Goal: Transaction & Acquisition: Purchase product/service

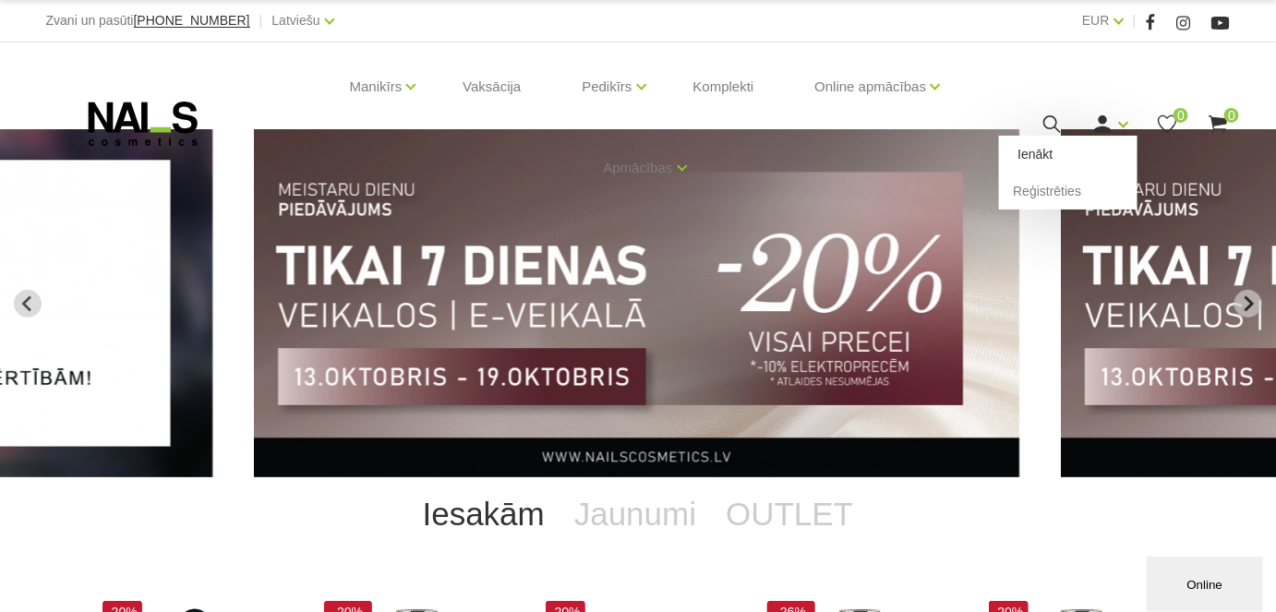
click at [1043, 151] on link "Ienākt" at bounding box center [1068, 154] width 139 height 37
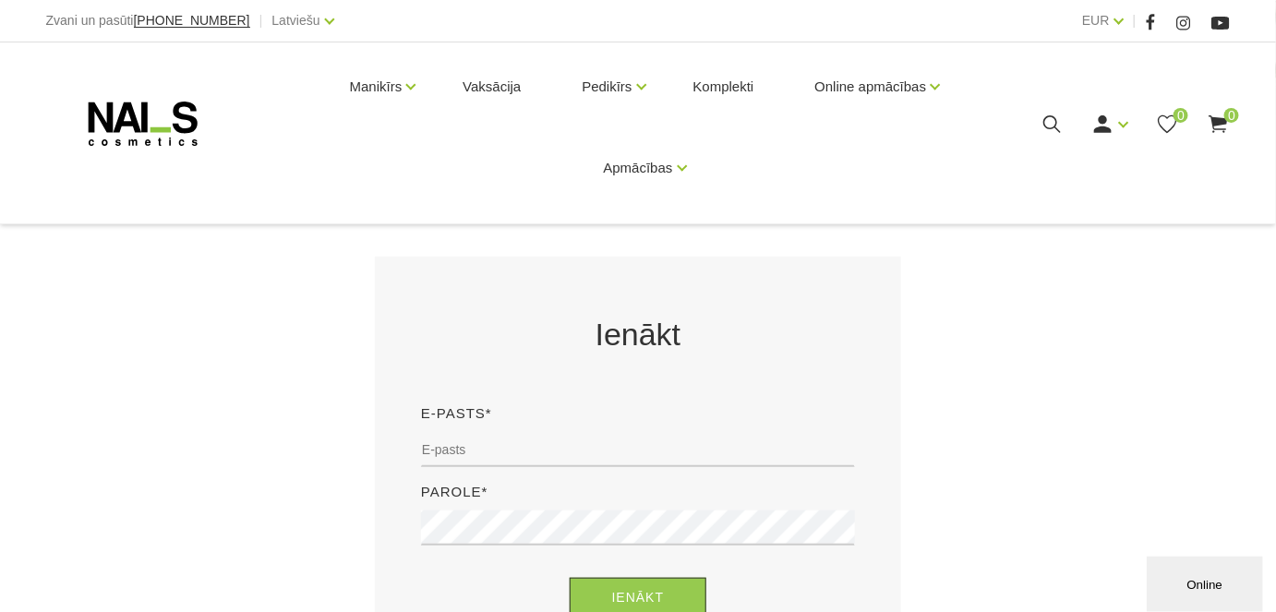
scroll to position [251, 0]
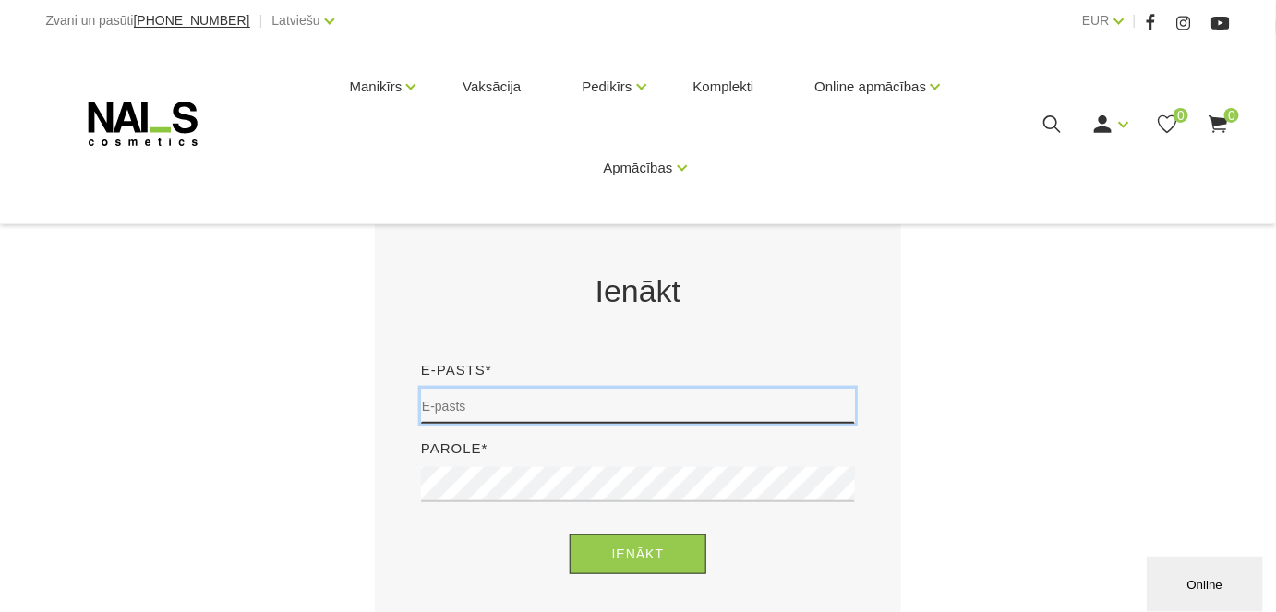
click at [460, 406] on input "email" at bounding box center [638, 406] width 434 height 35
type input "juta.j@inbox.lv"
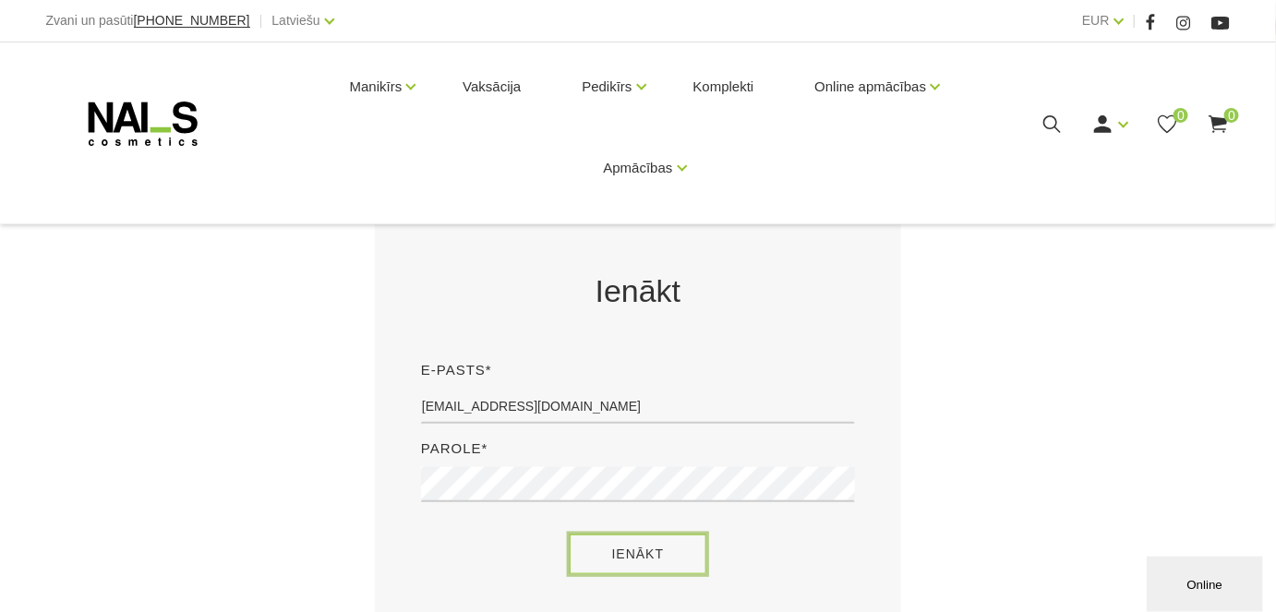
click at [586, 559] on button "Ienākt" at bounding box center [639, 555] width 138 height 40
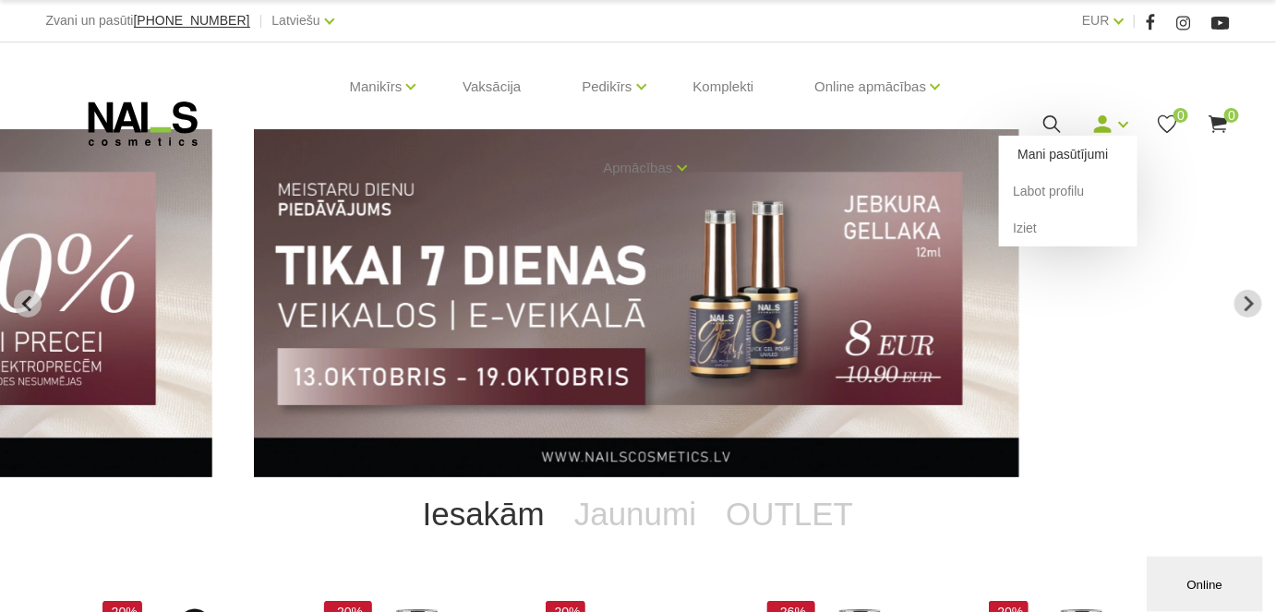
click at [1073, 155] on link "Mani pasūtījumi" at bounding box center [1068, 154] width 139 height 37
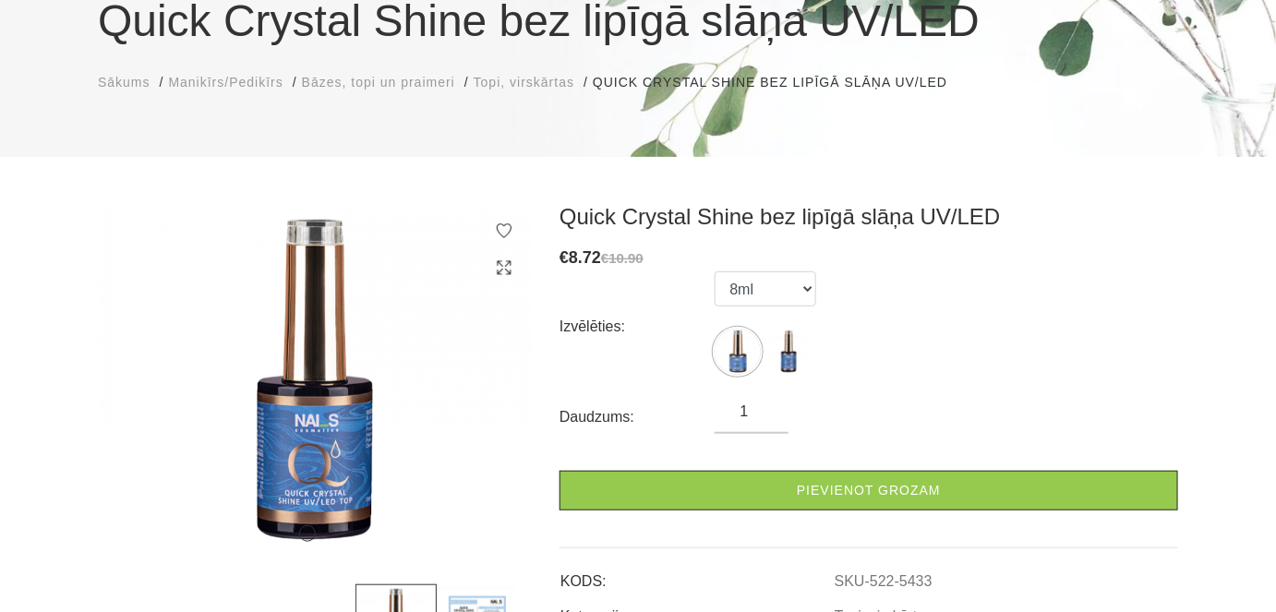
scroll to position [167, 0]
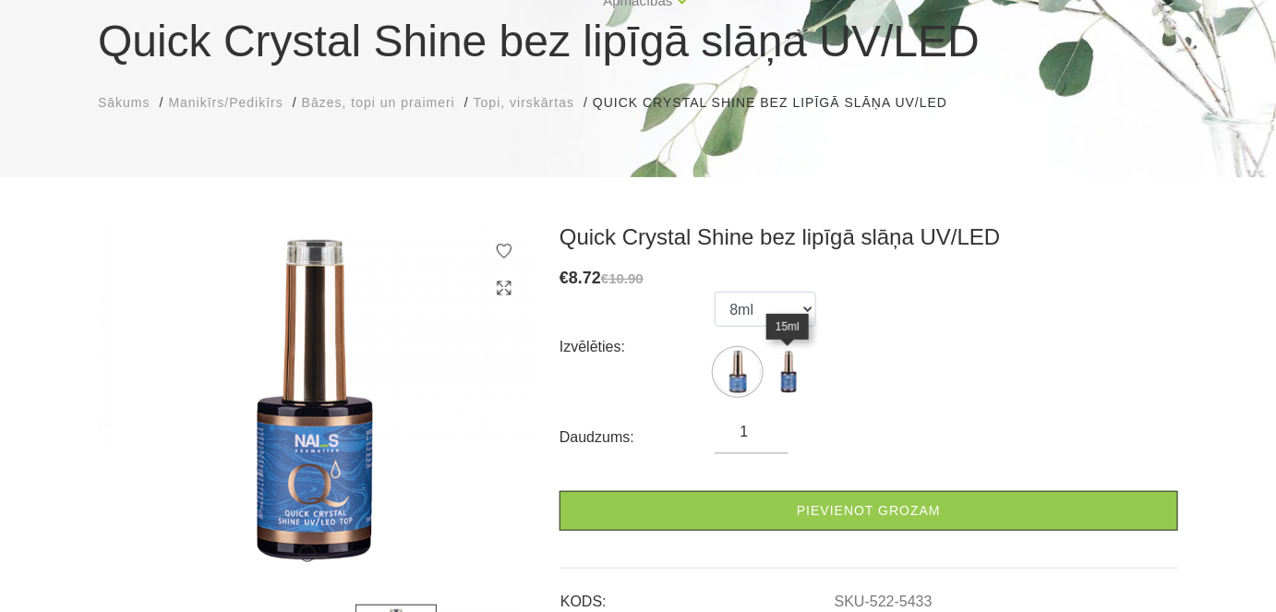
click at [794, 380] on img at bounding box center [789, 372] width 46 height 46
select select "5434"
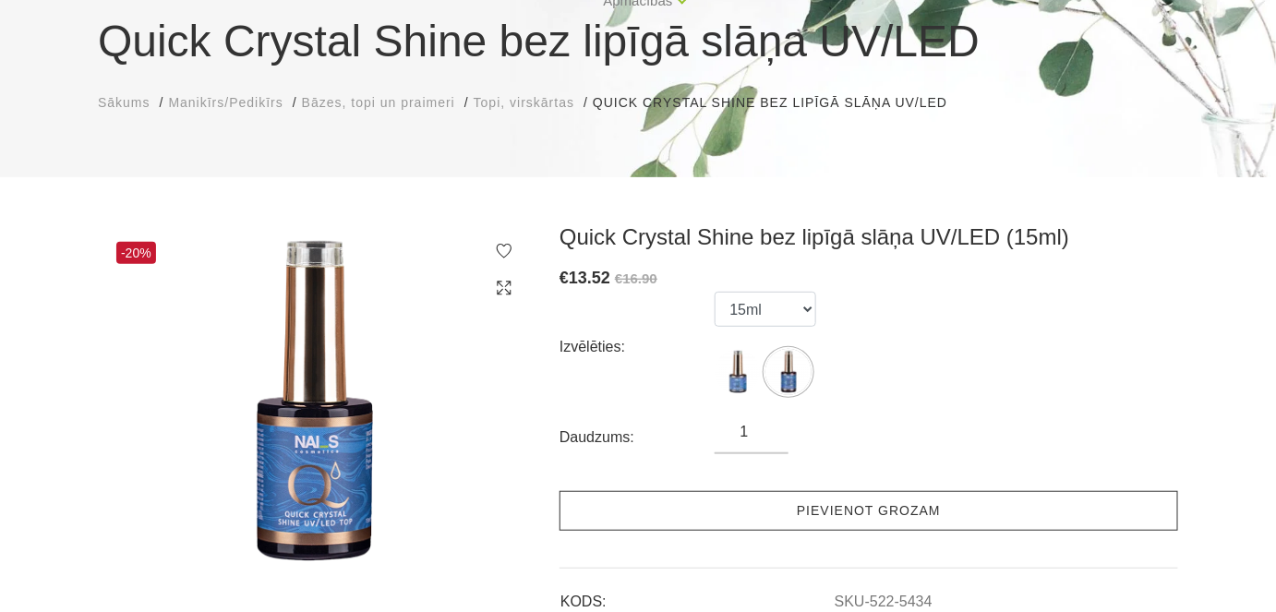
click at [887, 505] on link "Pievienot grozam" at bounding box center [869, 511] width 619 height 40
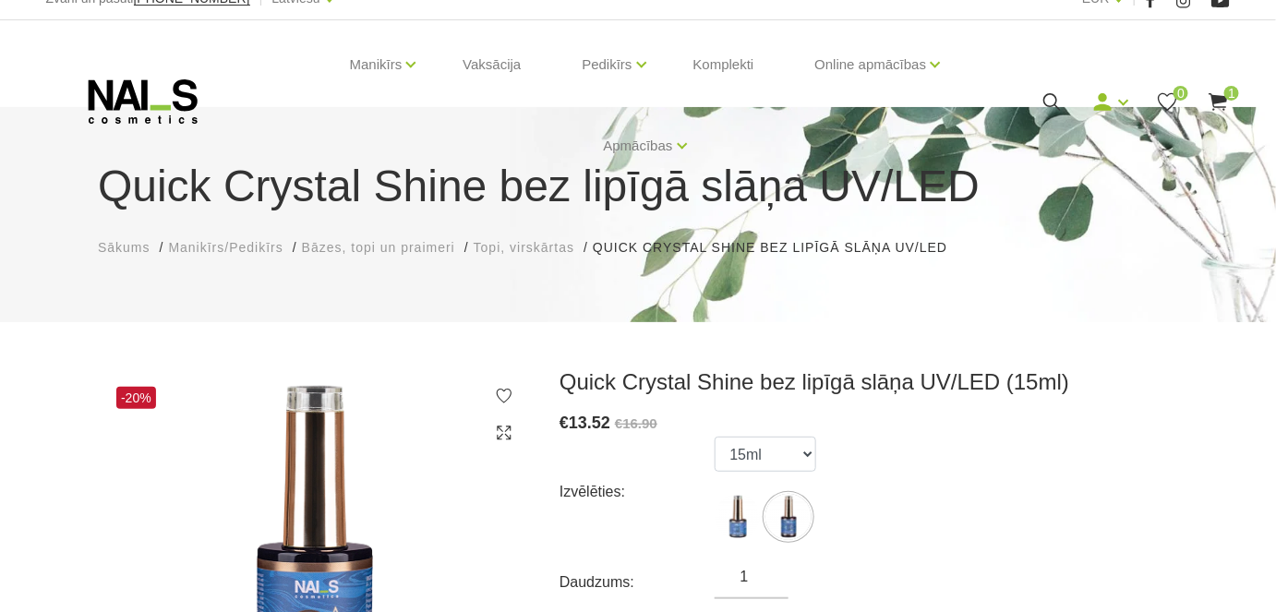
scroll to position [0, 0]
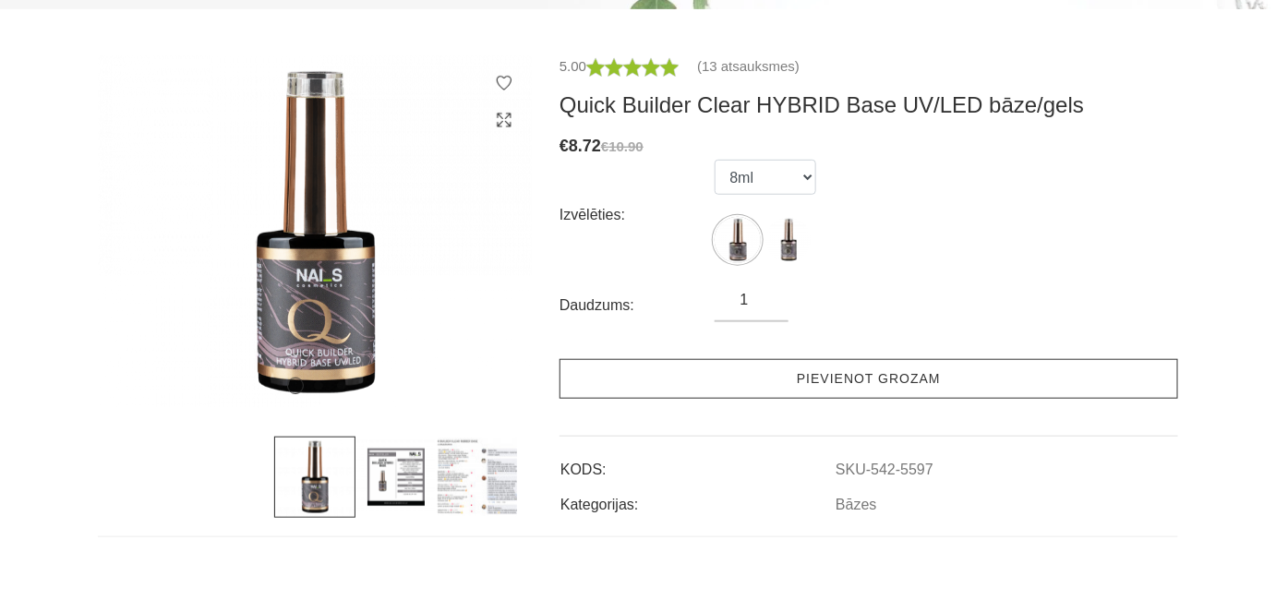
scroll to position [335, 0]
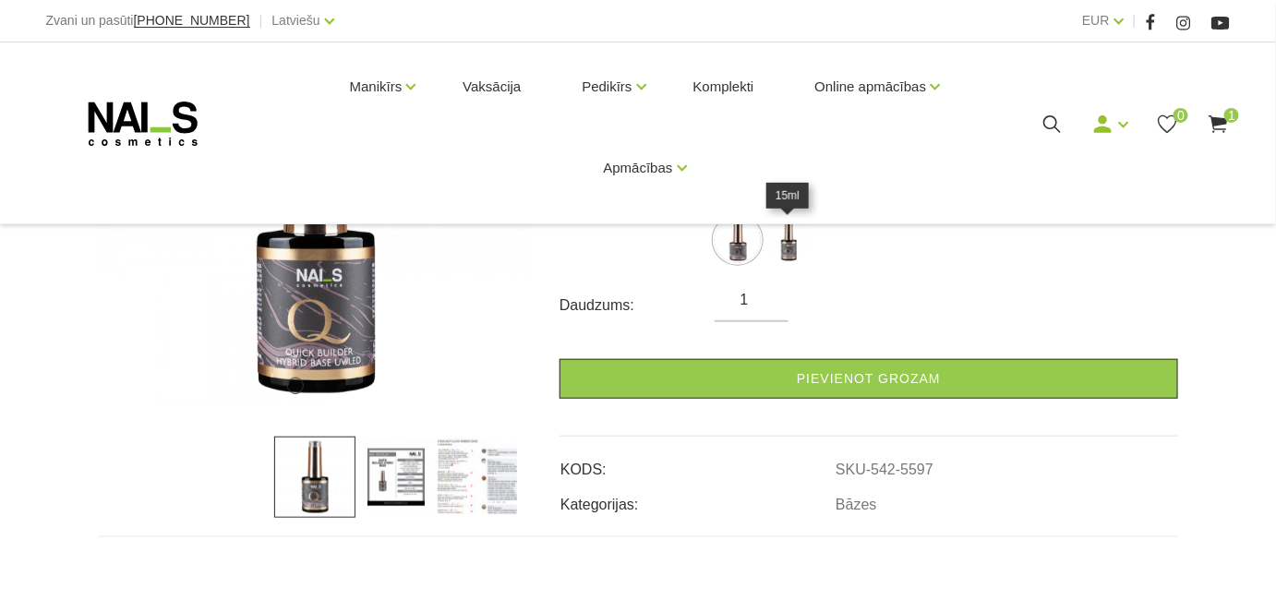
click at [793, 258] on img at bounding box center [789, 240] width 46 height 46
select select "5598"
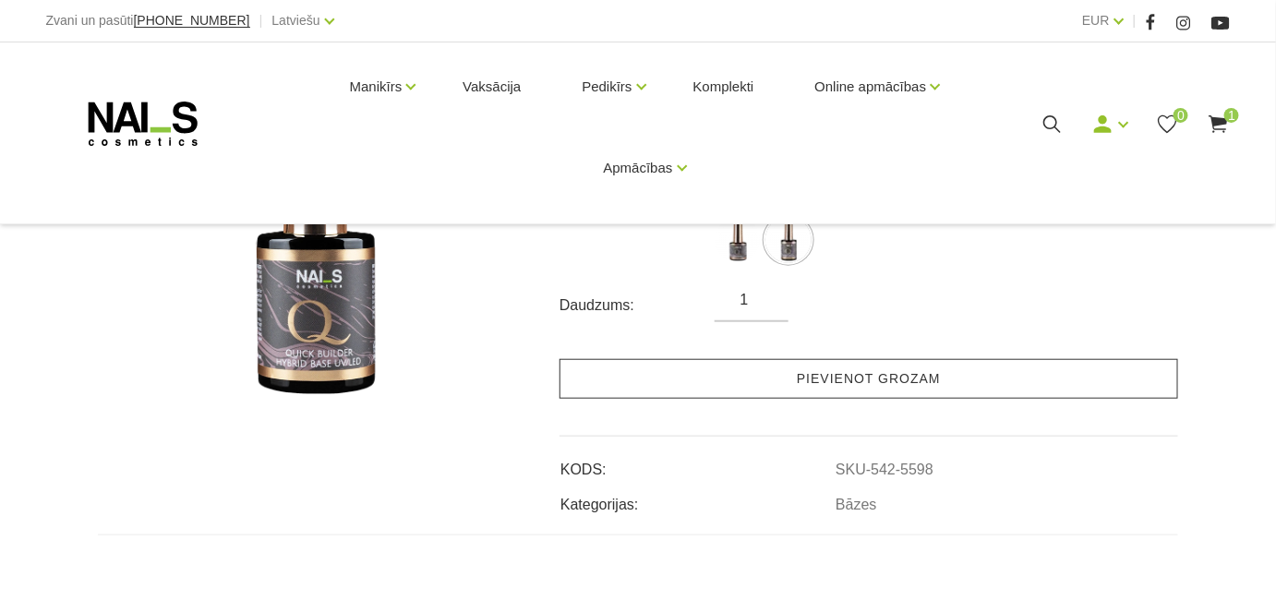
click at [890, 365] on link "Pievienot grozam" at bounding box center [869, 379] width 619 height 40
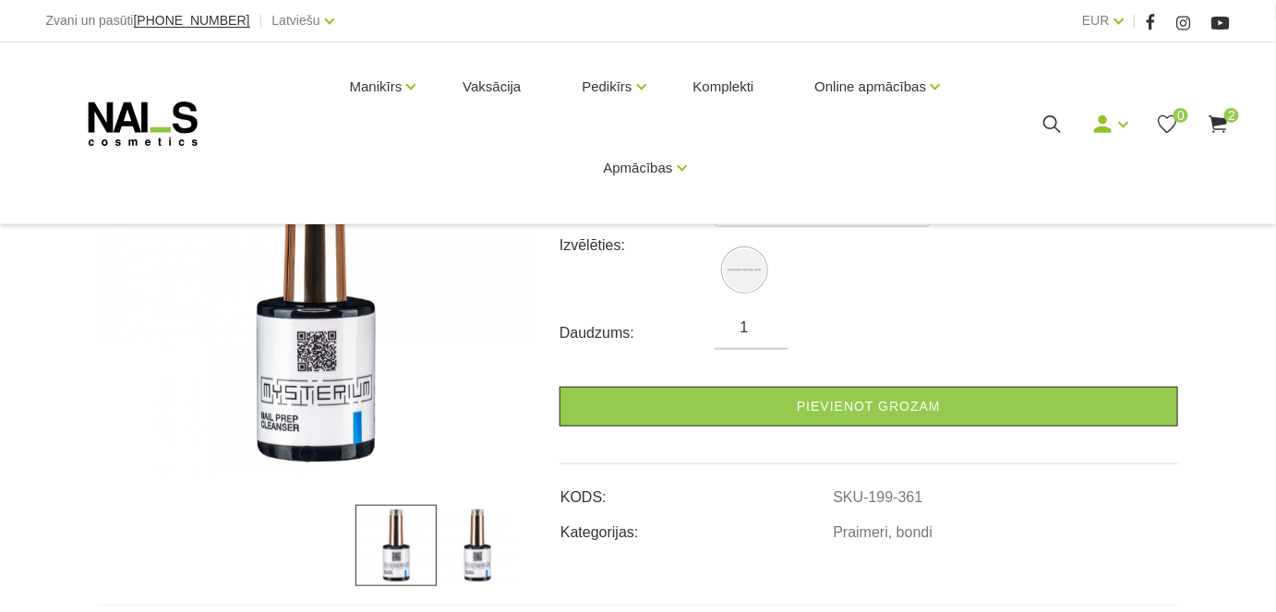
scroll to position [167, 0]
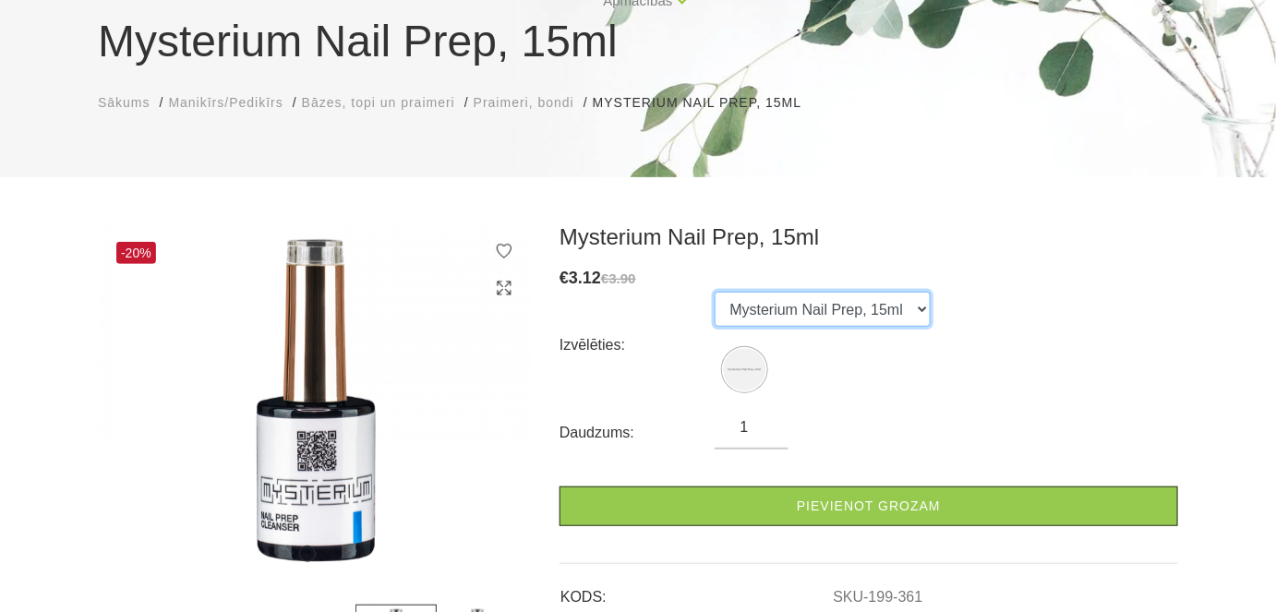
click at [918, 318] on select "Mysterium Nail Prep, 15ml" at bounding box center [823, 309] width 216 height 35
drag, startPoint x: 1002, startPoint y: 345, endPoint x: 993, endPoint y: 359, distance: 16.6
click at [1002, 346] on div "Izvēlēties: Mysterium Nail Prep, 15ml" at bounding box center [869, 345] width 619 height 106
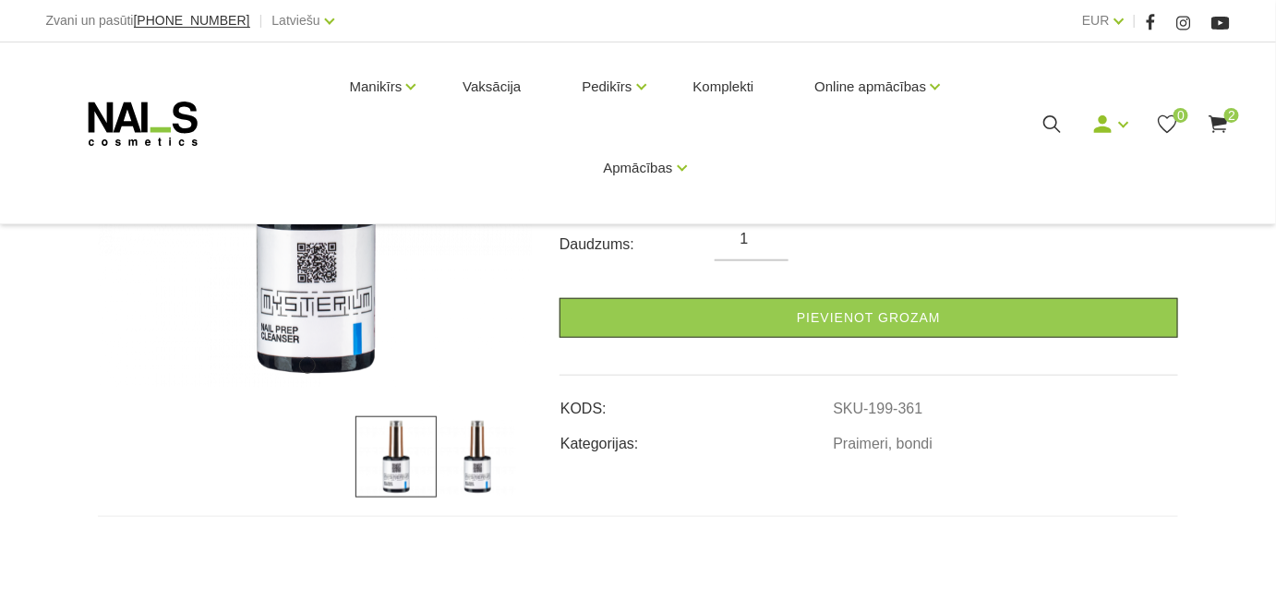
scroll to position [419, 0]
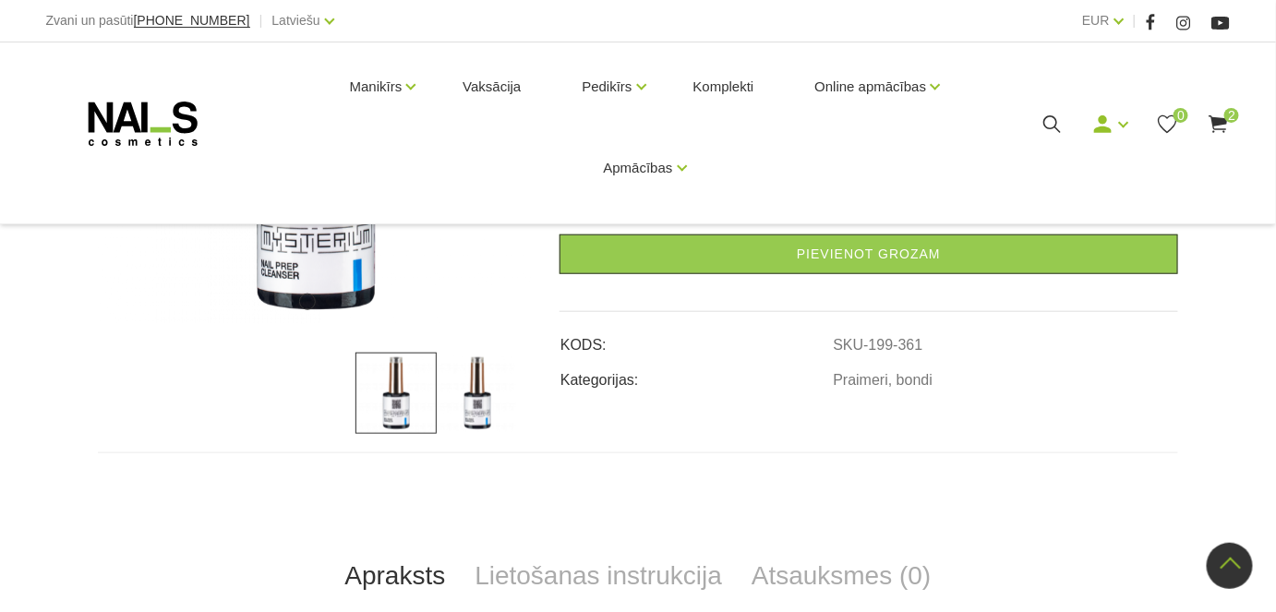
click at [480, 412] on img at bounding box center [477, 393] width 81 height 81
click at [401, 400] on img at bounding box center [396, 393] width 81 height 81
click at [472, 414] on img at bounding box center [477, 393] width 81 height 81
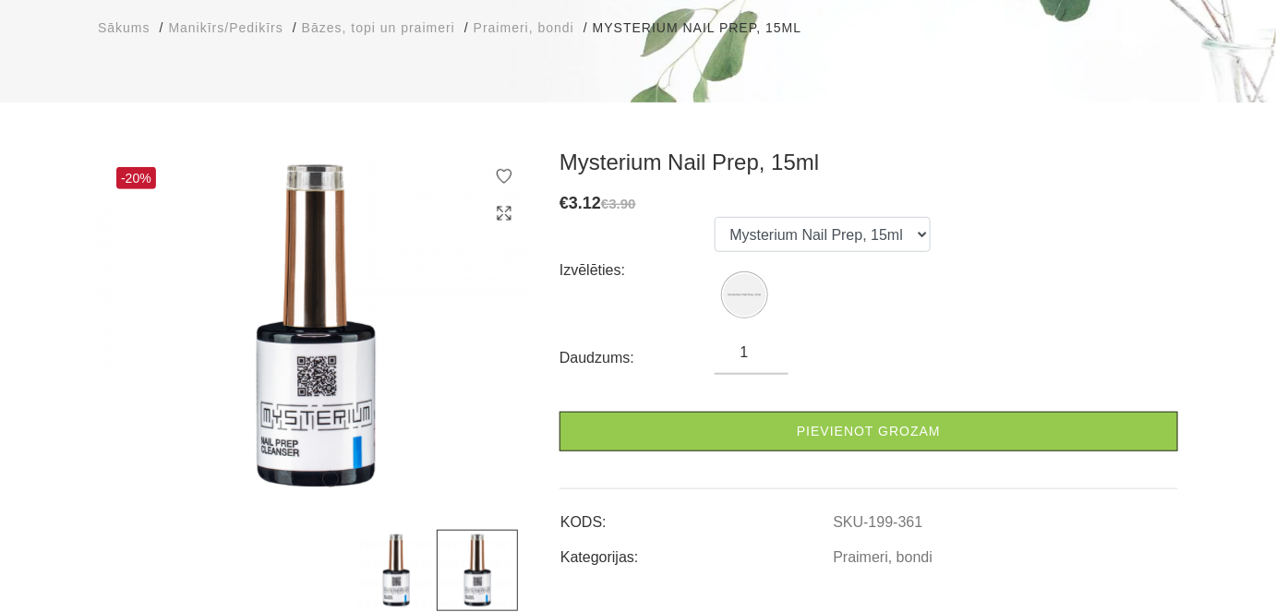
scroll to position [251, 0]
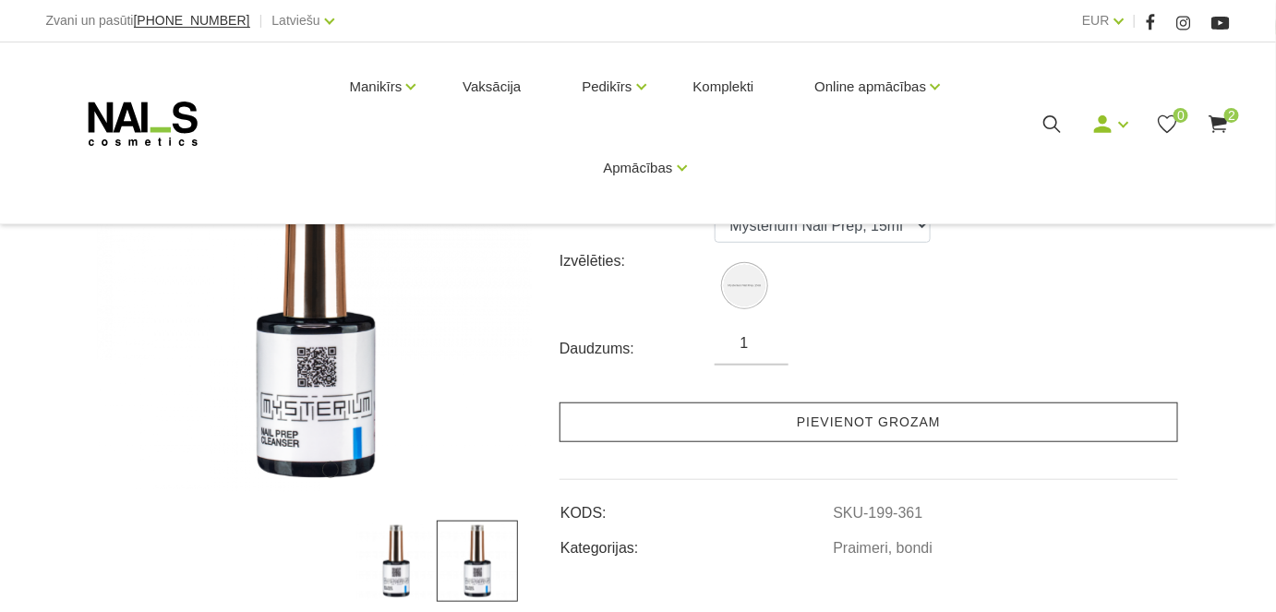
click at [874, 421] on link "Pievienot grozam" at bounding box center [869, 423] width 619 height 40
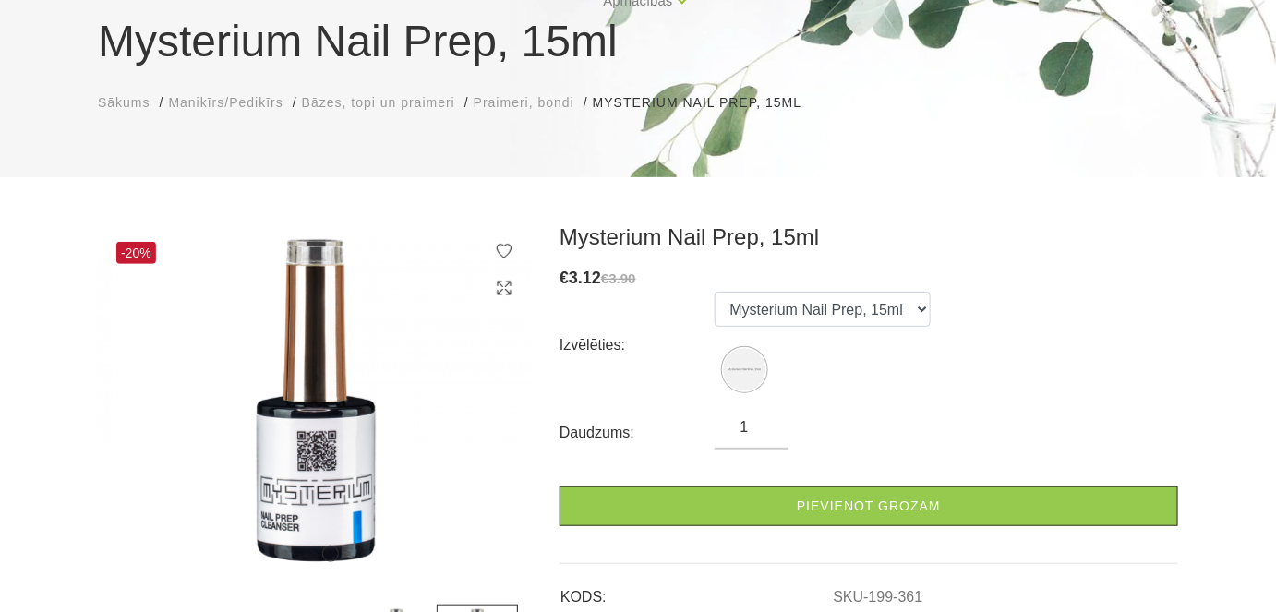
scroll to position [335, 0]
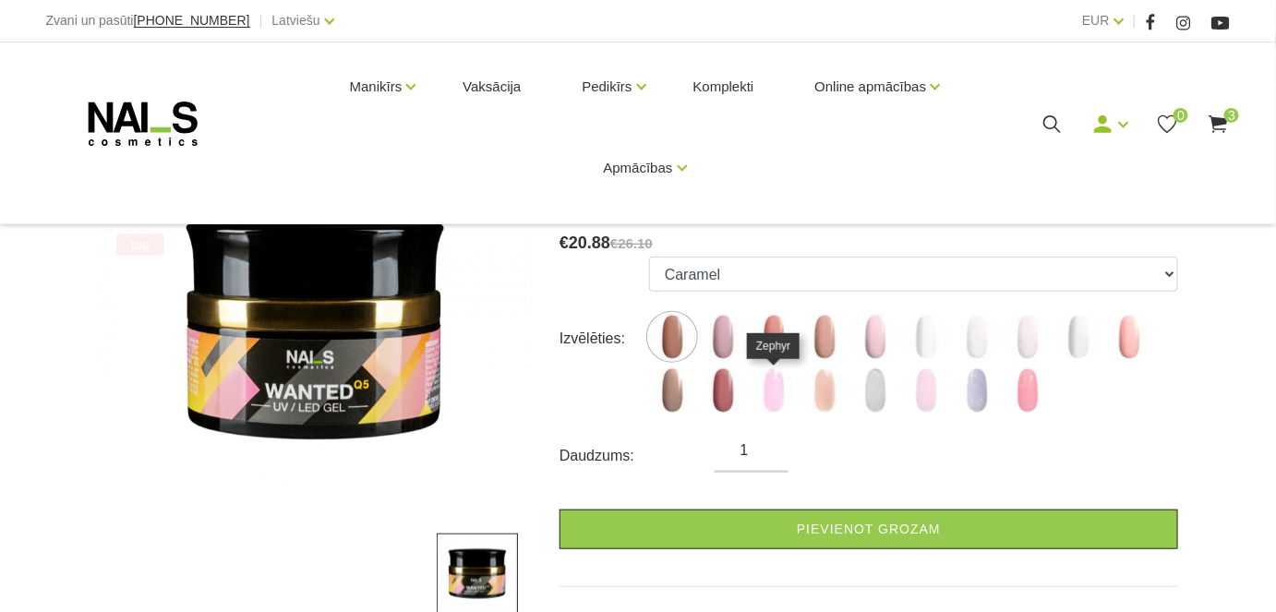
scroll to position [251, 0]
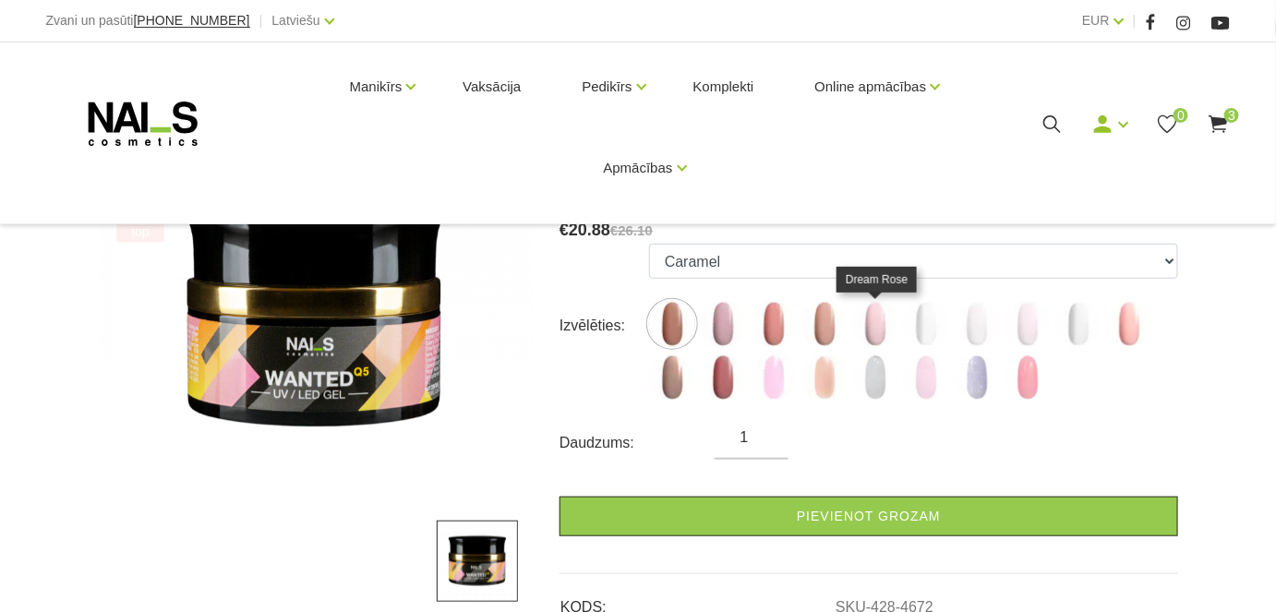
click at [873, 323] on img at bounding box center [875, 324] width 46 height 46
select select "4676"
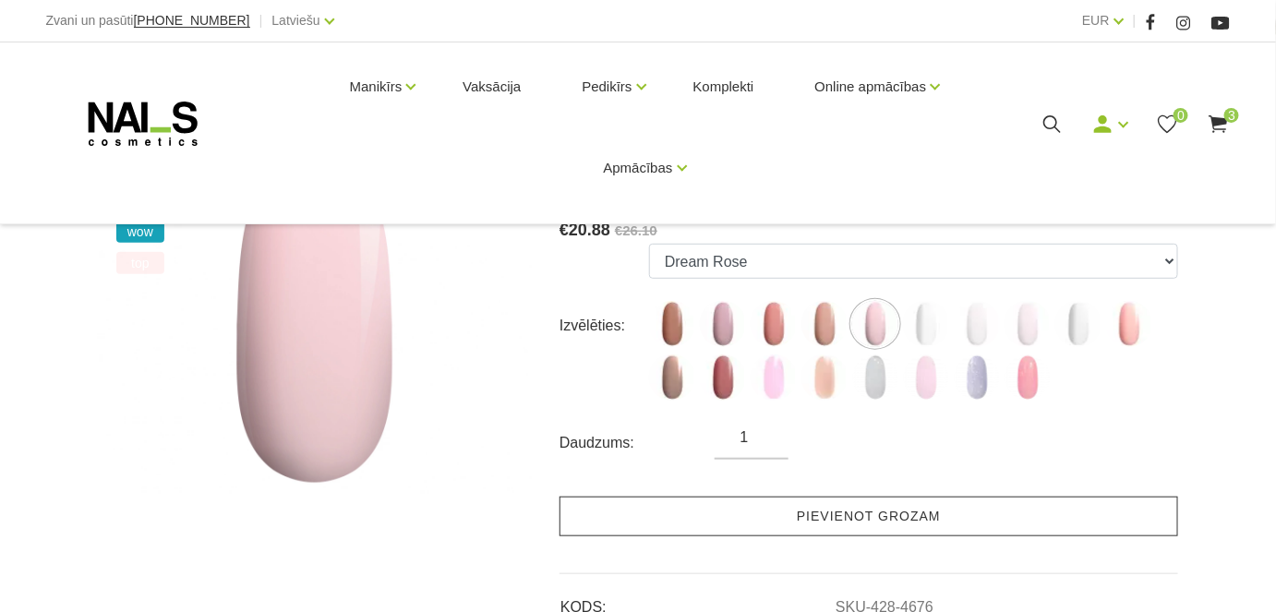
click at [812, 514] on link "Pievienot grozam" at bounding box center [869, 517] width 619 height 40
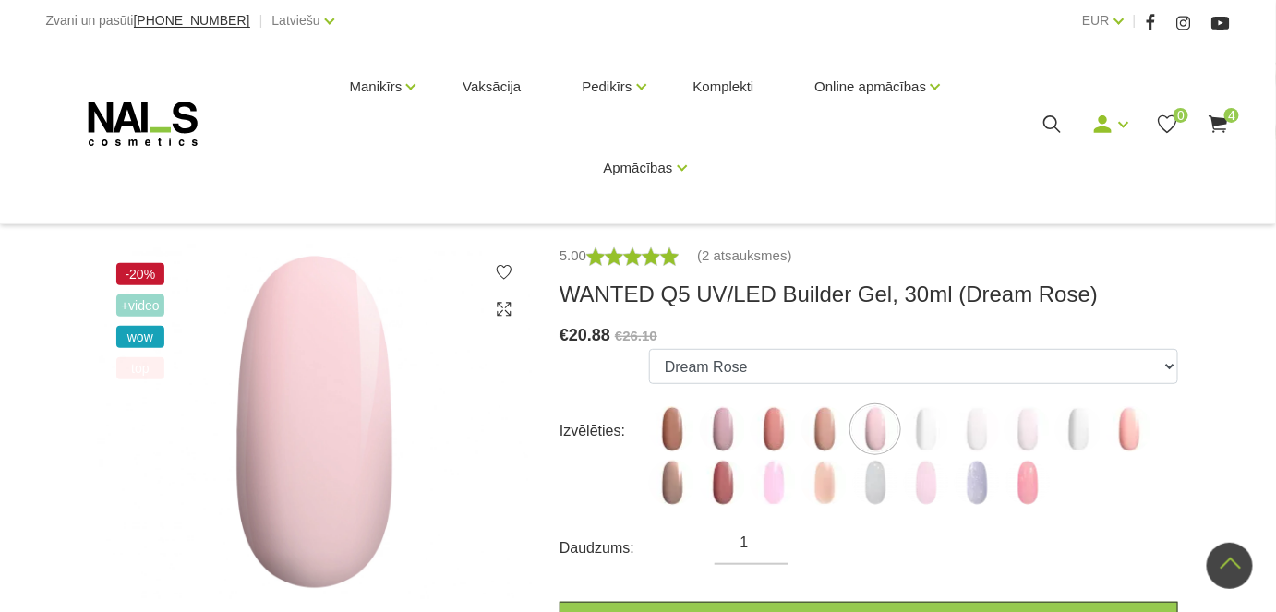
scroll to position [138, 0]
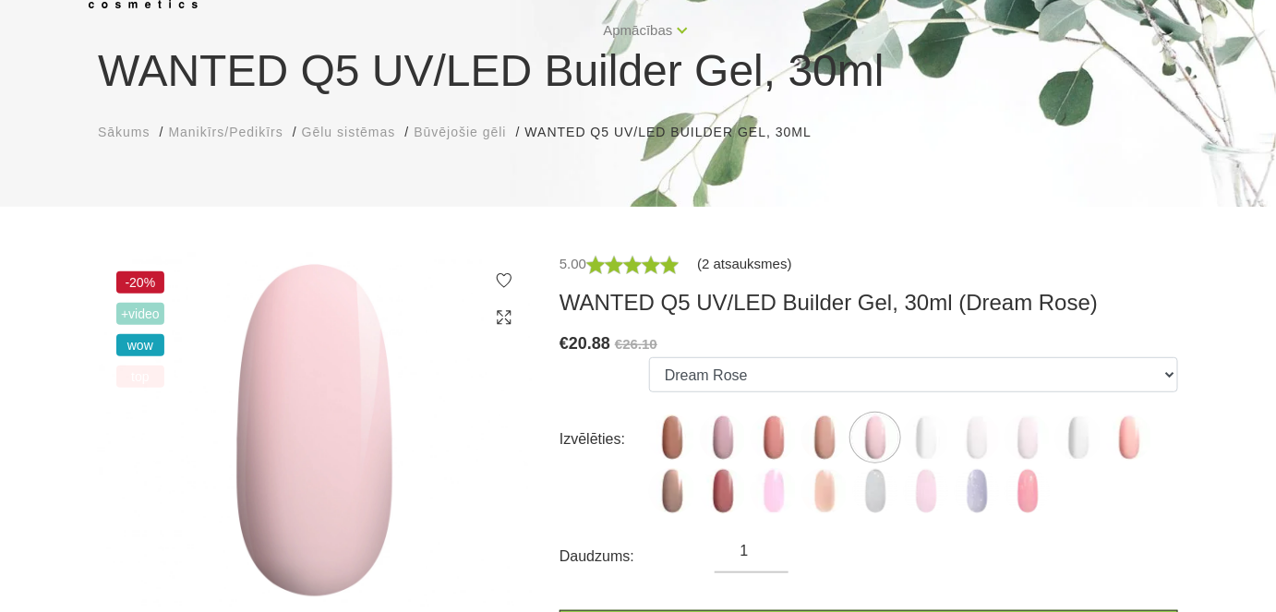
click at [743, 260] on link "(2 atsauksmes)" at bounding box center [744, 264] width 95 height 22
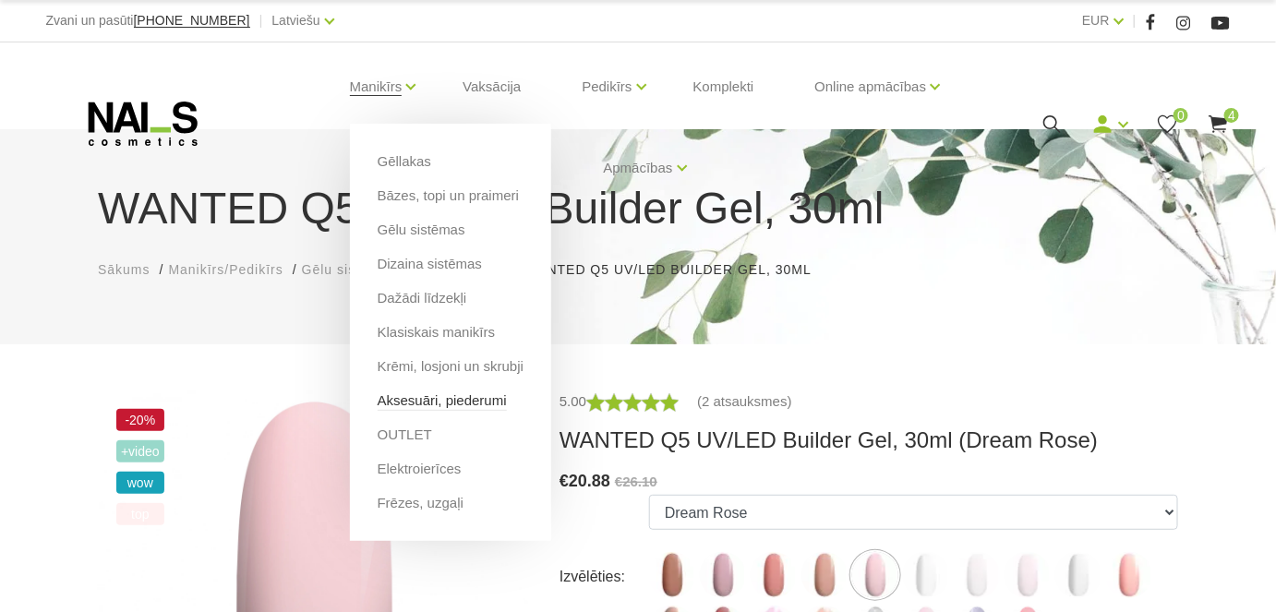
click at [469, 400] on link "Aksesuāri, piederumi" at bounding box center [442, 401] width 129 height 20
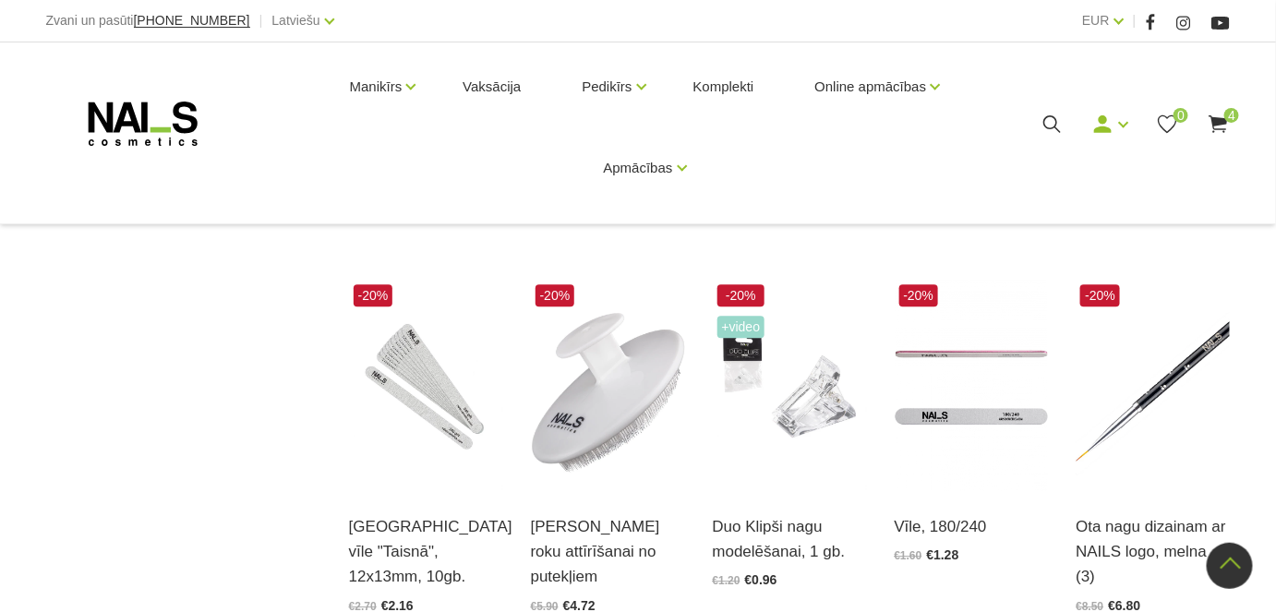
scroll to position [1511, 0]
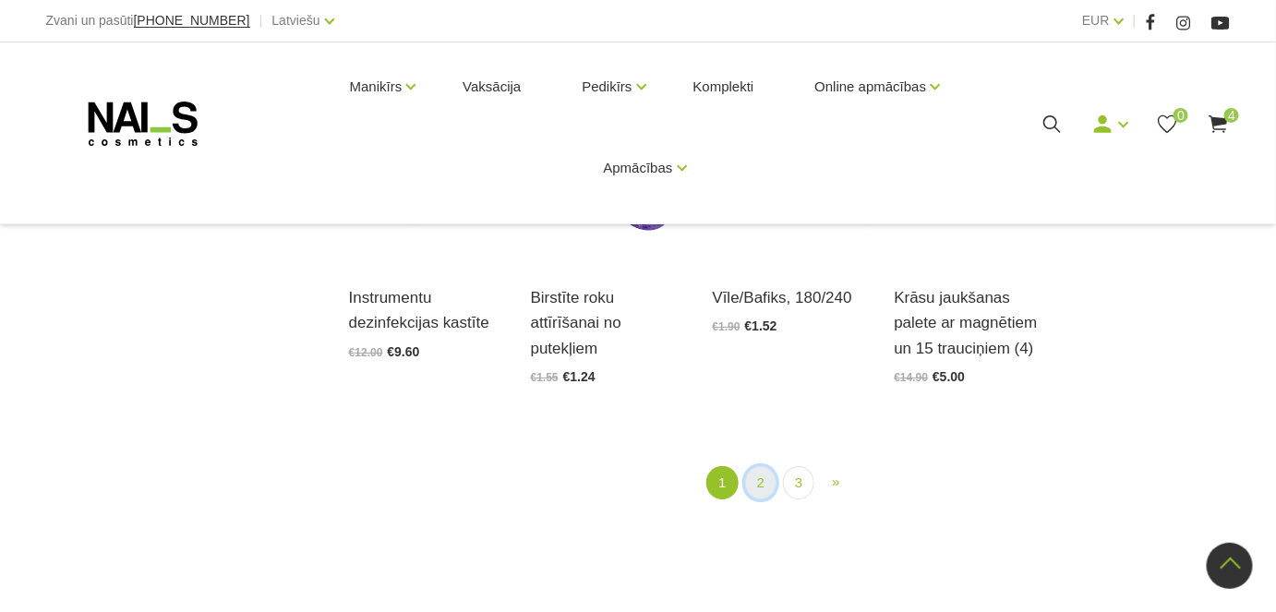
click at [763, 483] on link "2" at bounding box center [760, 483] width 31 height 34
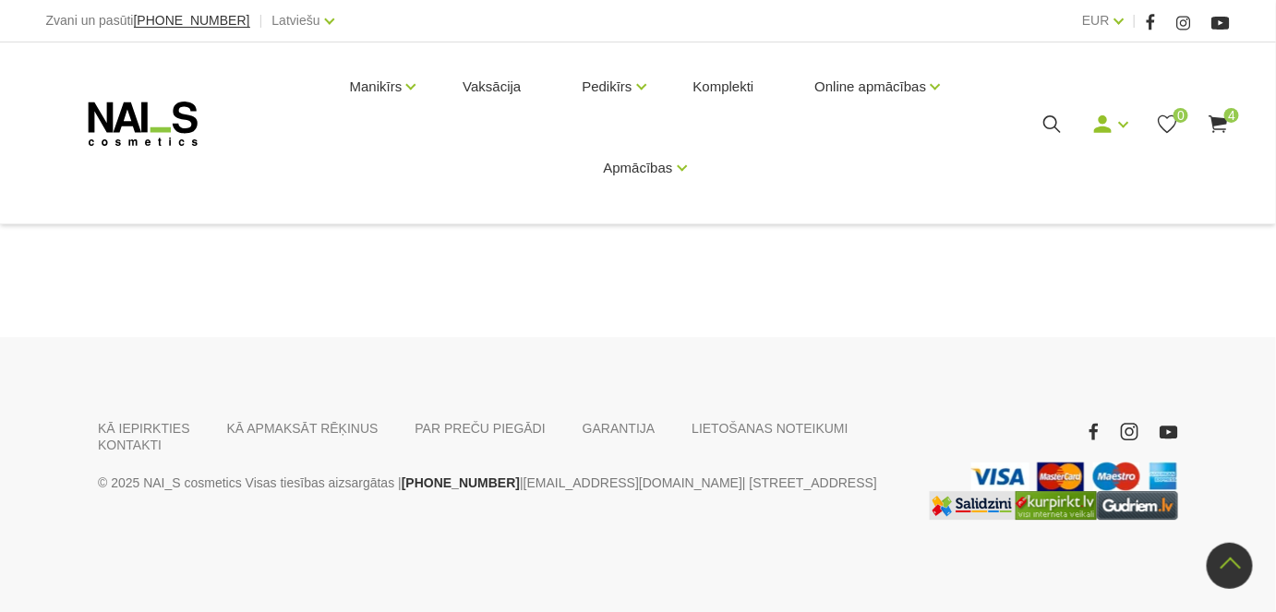
scroll to position [1889, 0]
click at [820, 223] on link "3" at bounding box center [817, 205] width 31 height 34
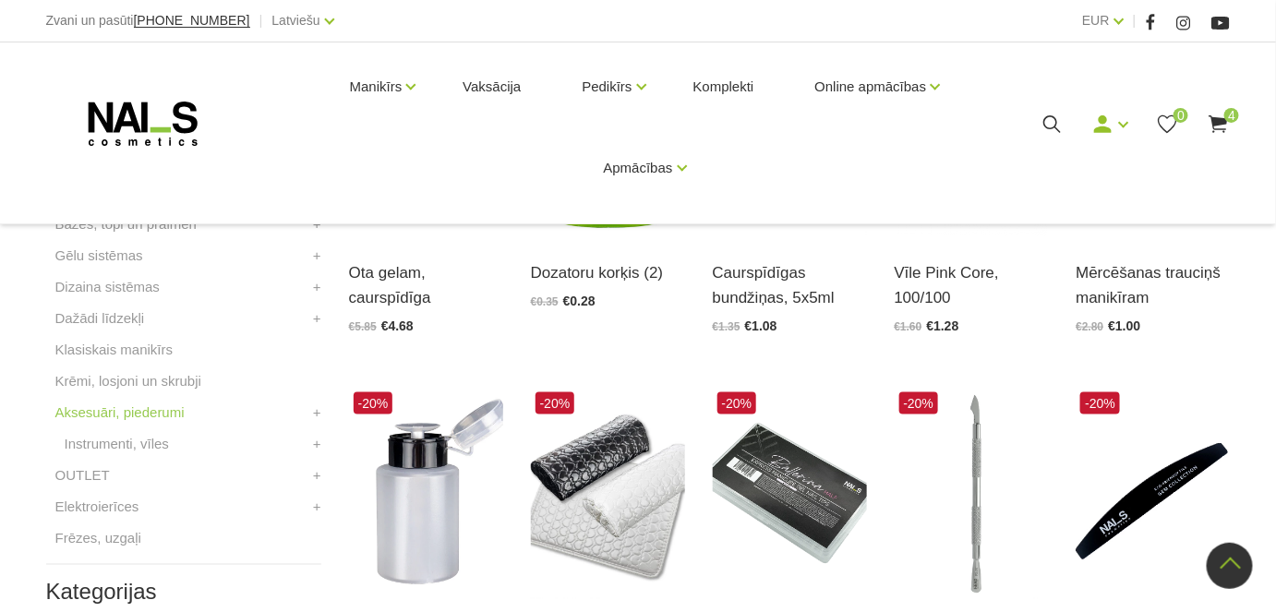
scroll to position [713, 0]
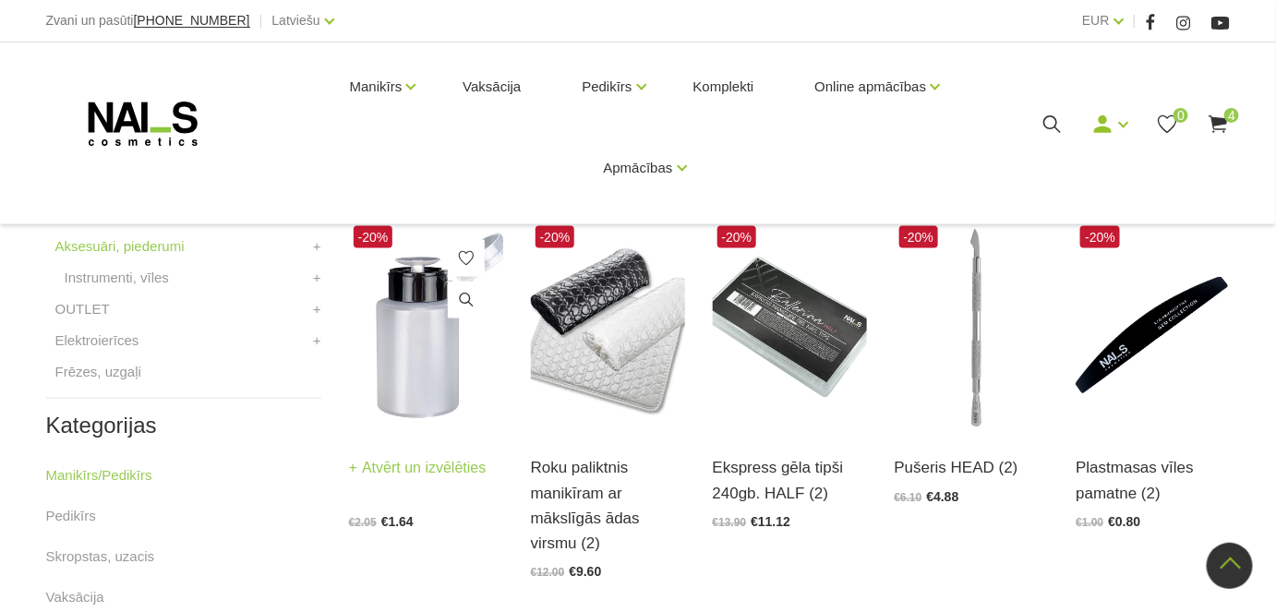
click at [413, 378] on img at bounding box center [426, 328] width 154 height 212
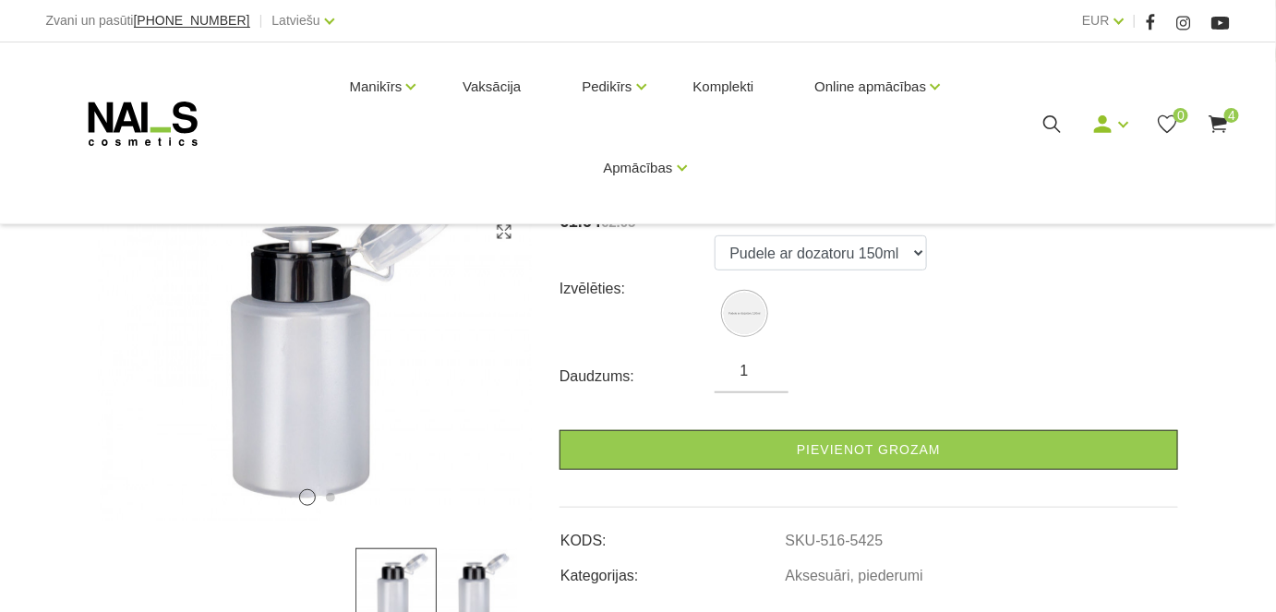
scroll to position [251, 0]
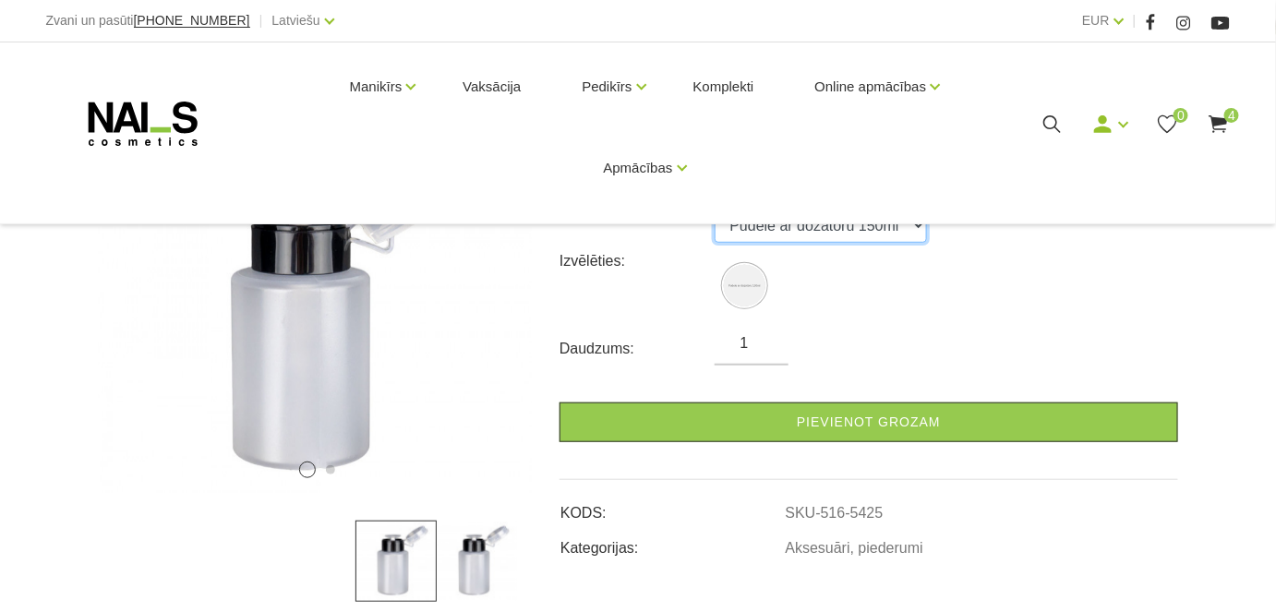
click at [912, 231] on select "Pudele ar dozatoru 150ml" at bounding box center [821, 225] width 212 height 35
click at [986, 275] on div "Izvēlēties: Pudele ar dozatoru 150ml" at bounding box center [869, 261] width 619 height 106
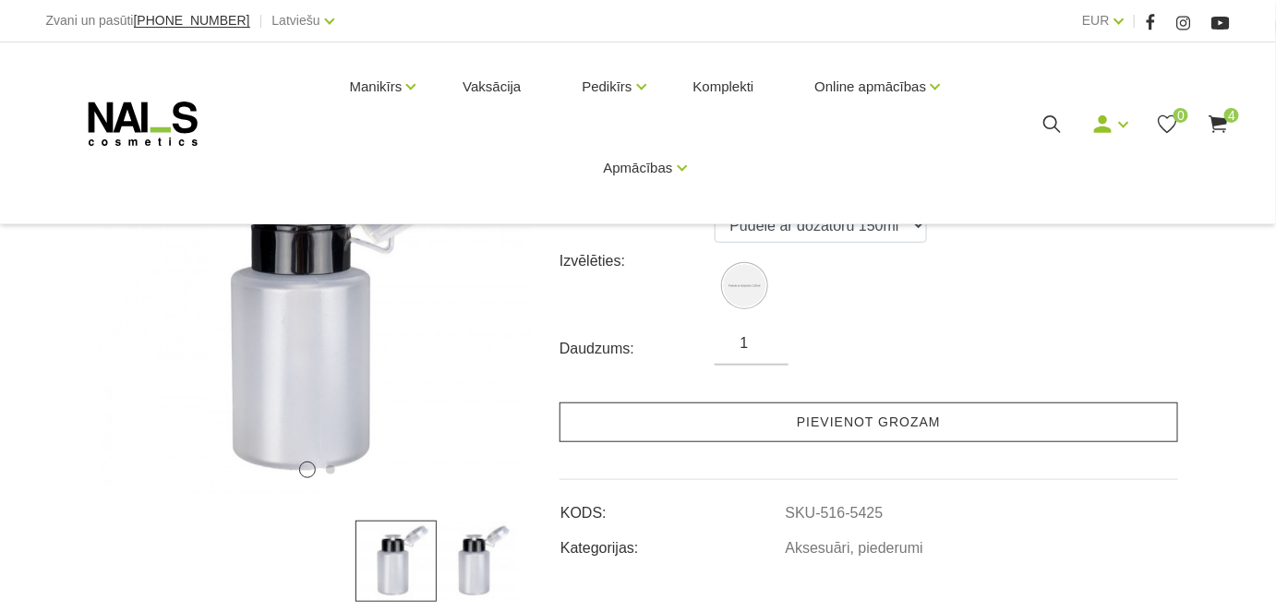
click at [869, 427] on link "Pievienot grozam" at bounding box center [869, 423] width 619 height 40
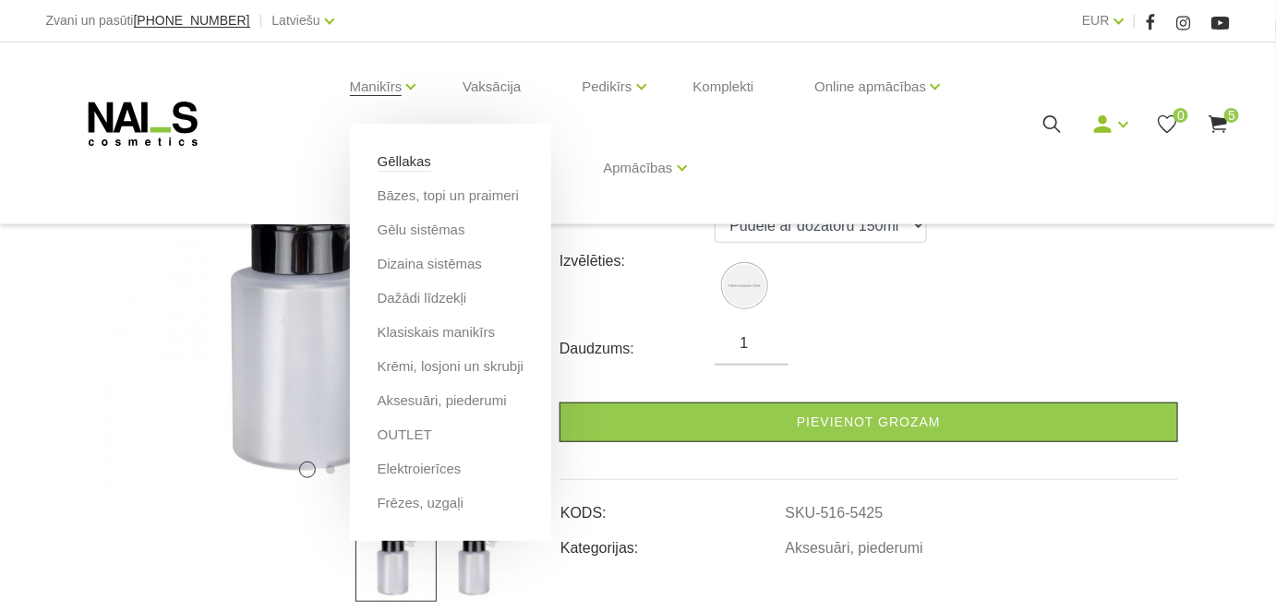
click at [404, 160] on link "Gēllakas" at bounding box center [405, 161] width 54 height 20
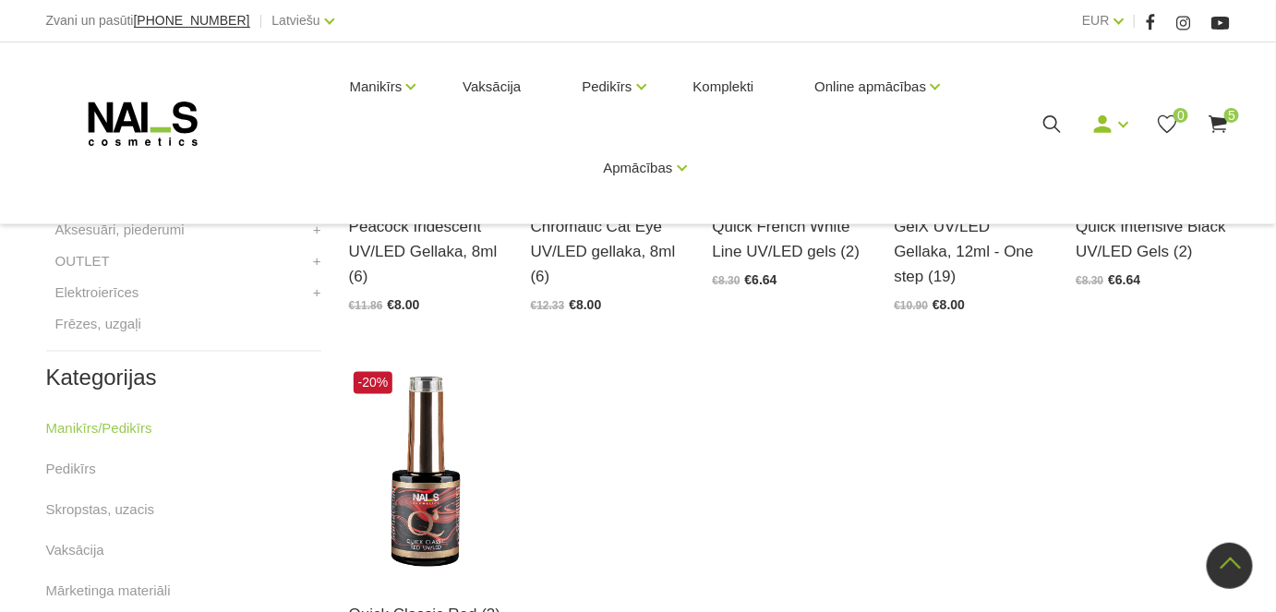
scroll to position [671, 0]
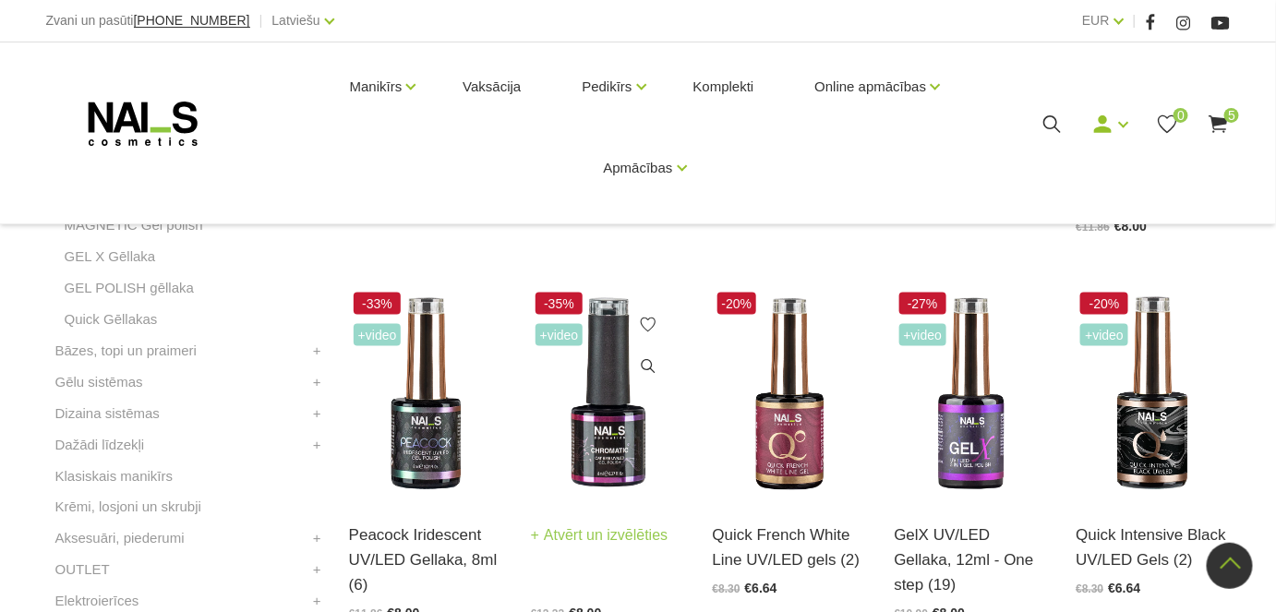
click at [628, 440] on img at bounding box center [608, 394] width 154 height 212
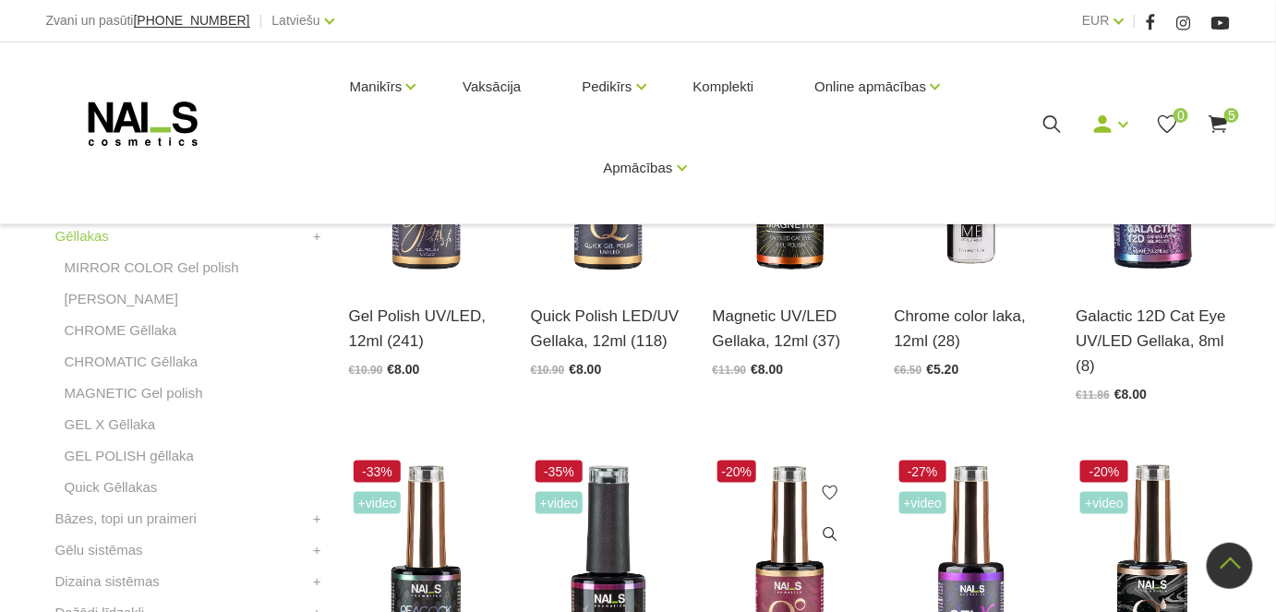
scroll to position [419, 0]
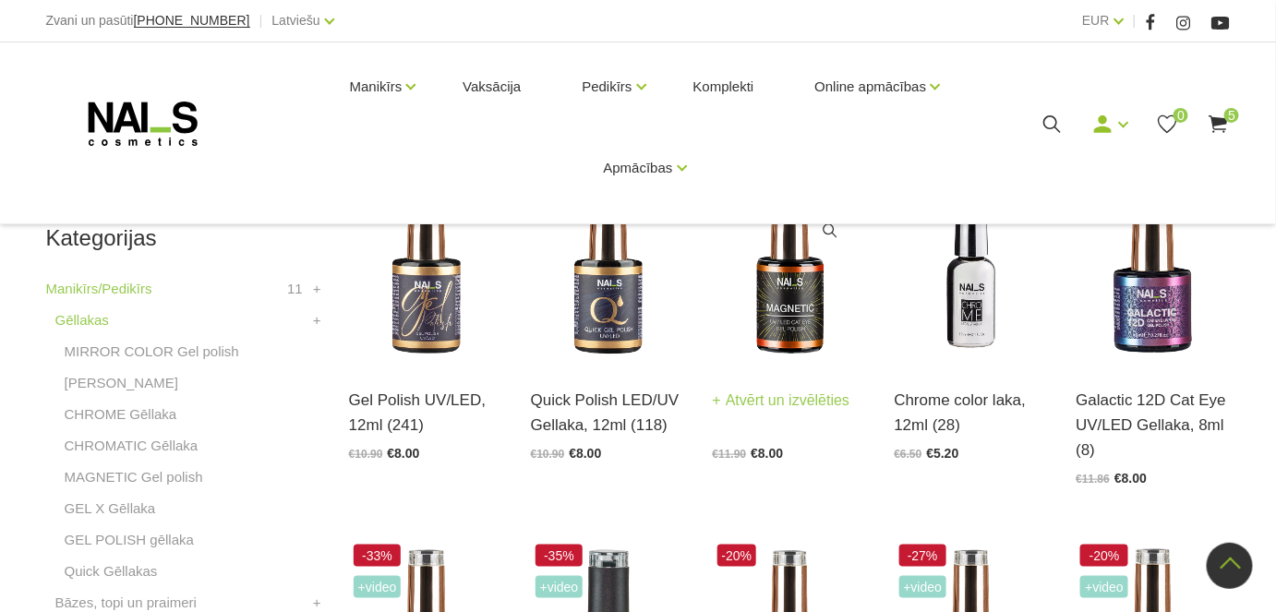
click at [785, 308] on img at bounding box center [790, 258] width 154 height 212
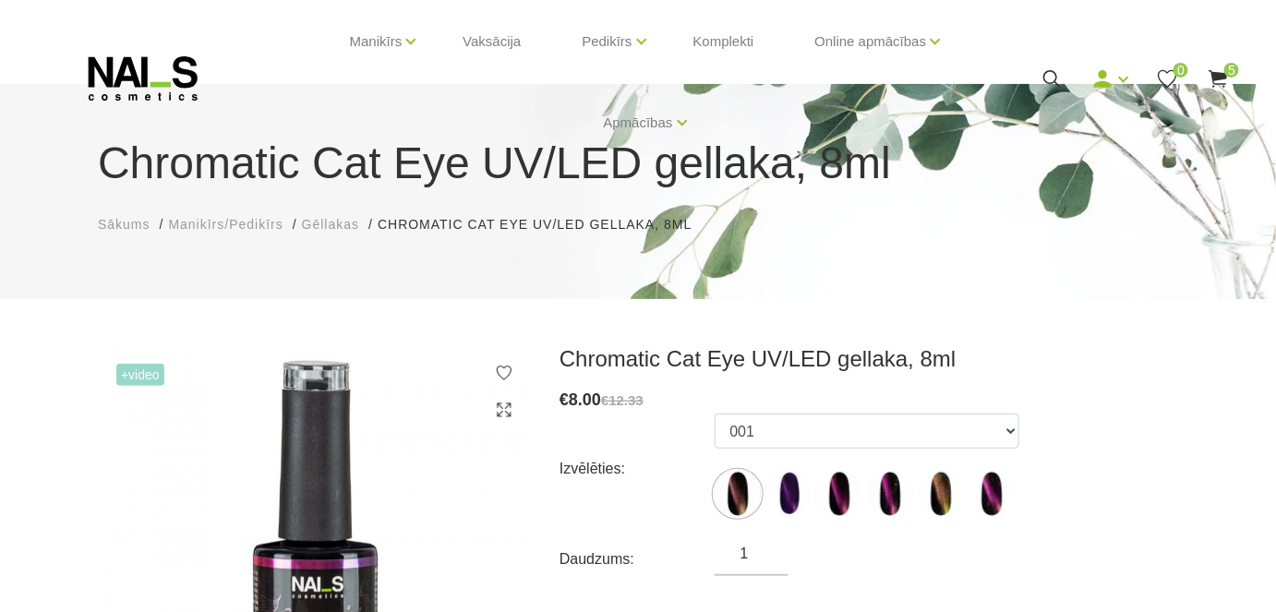
scroll to position [83, 0]
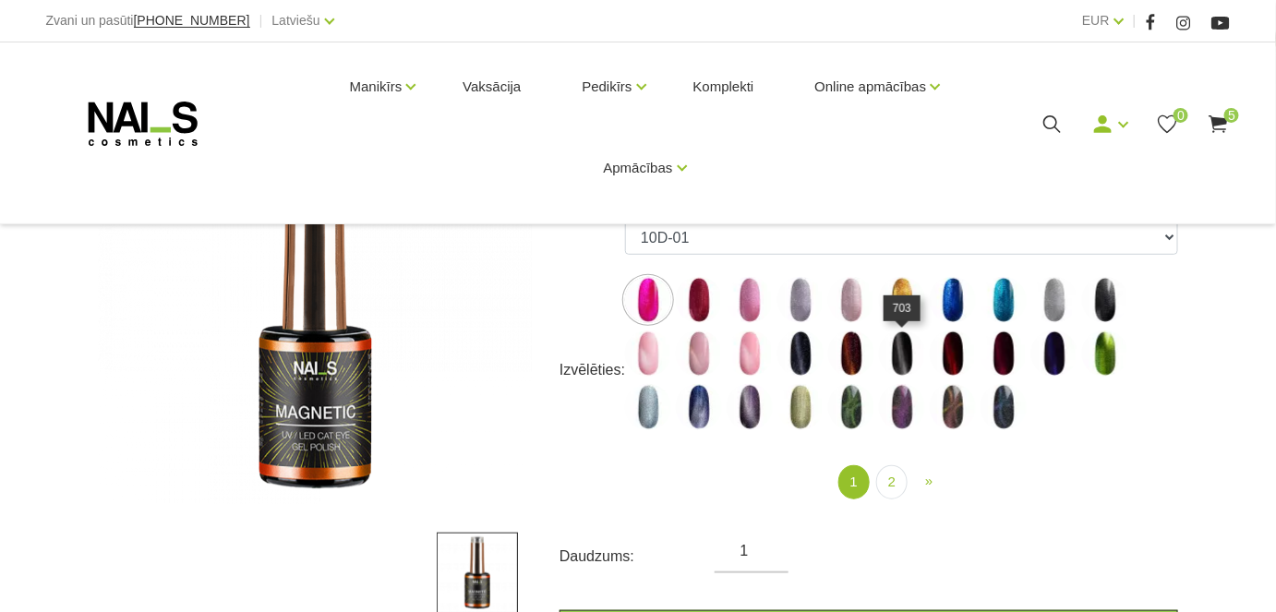
scroll to position [251, 0]
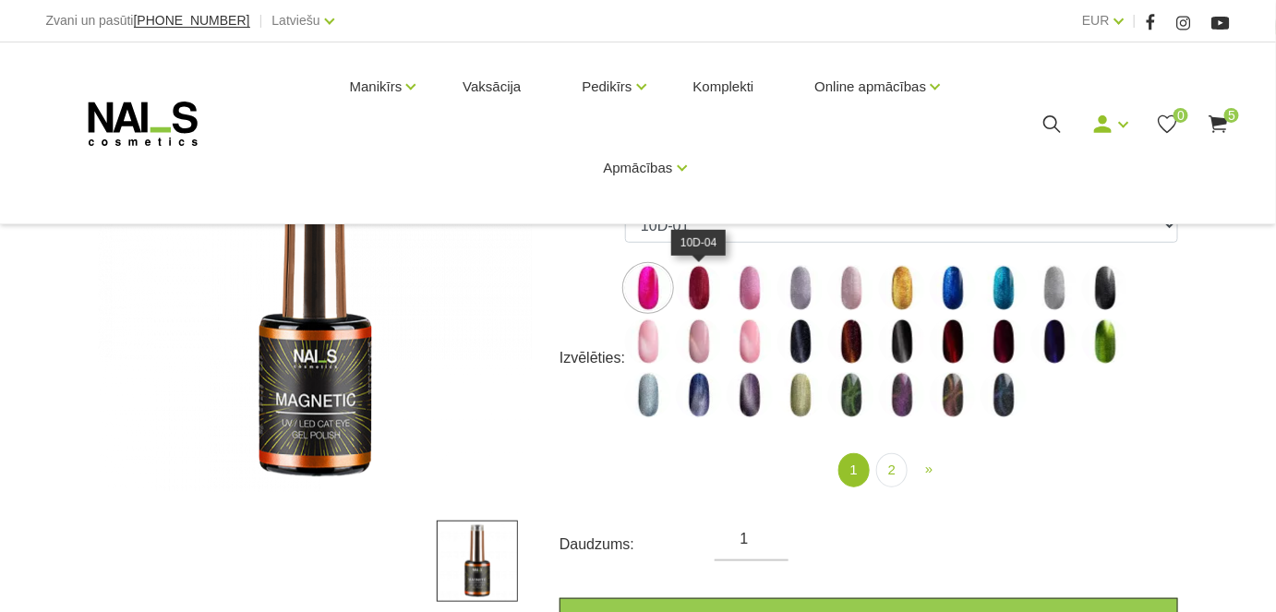
click at [701, 284] on img at bounding box center [699, 288] width 46 height 46
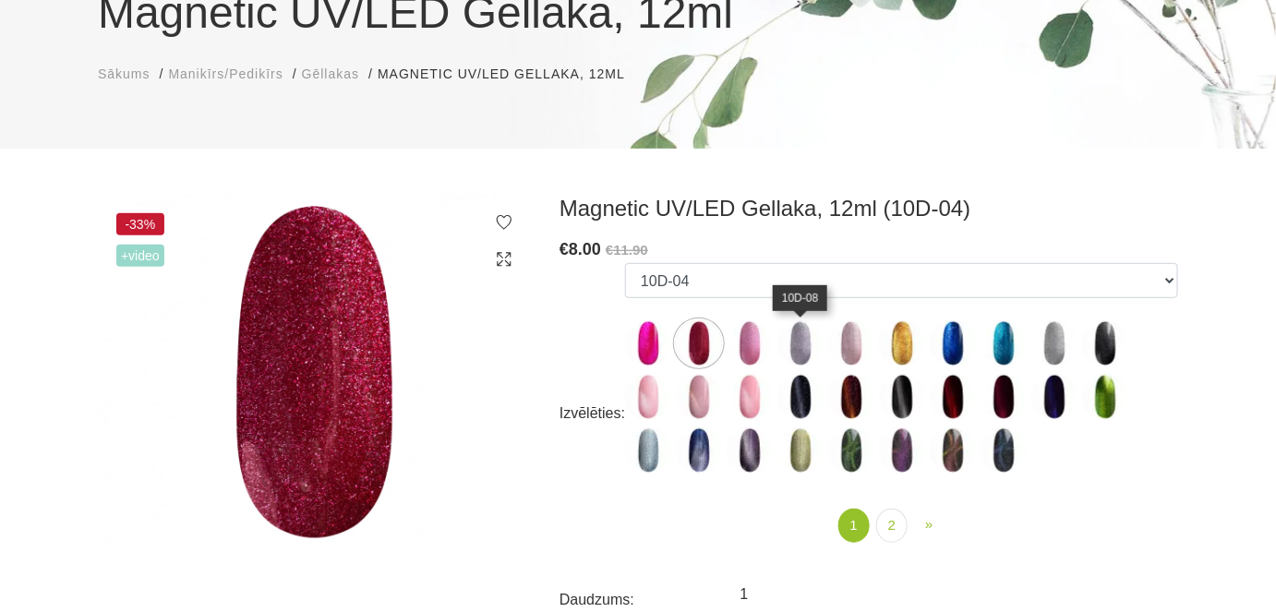
scroll to position [167, 0]
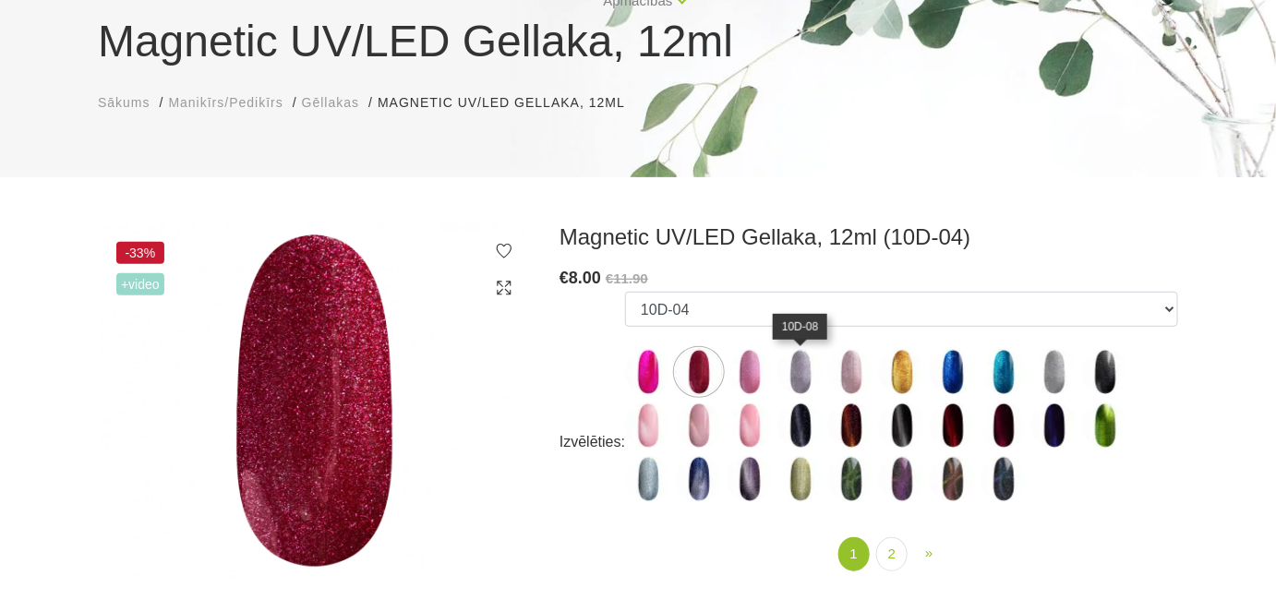
click at [802, 372] on img at bounding box center [801, 372] width 46 height 46
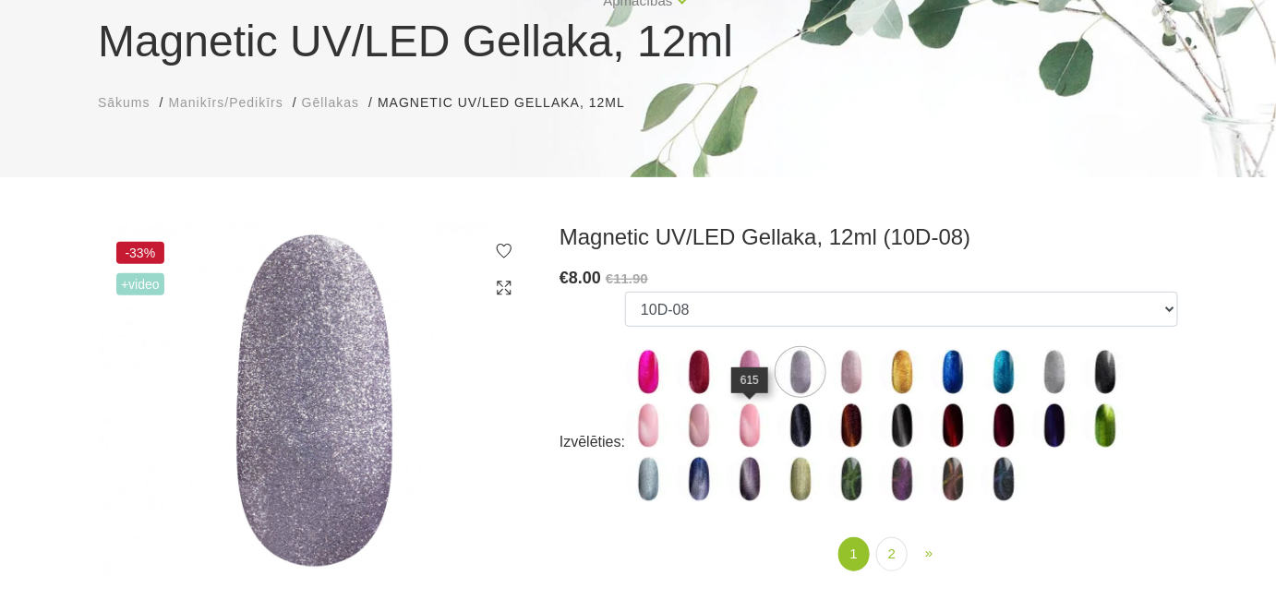
click at [743, 428] on img at bounding box center [750, 426] width 46 height 46
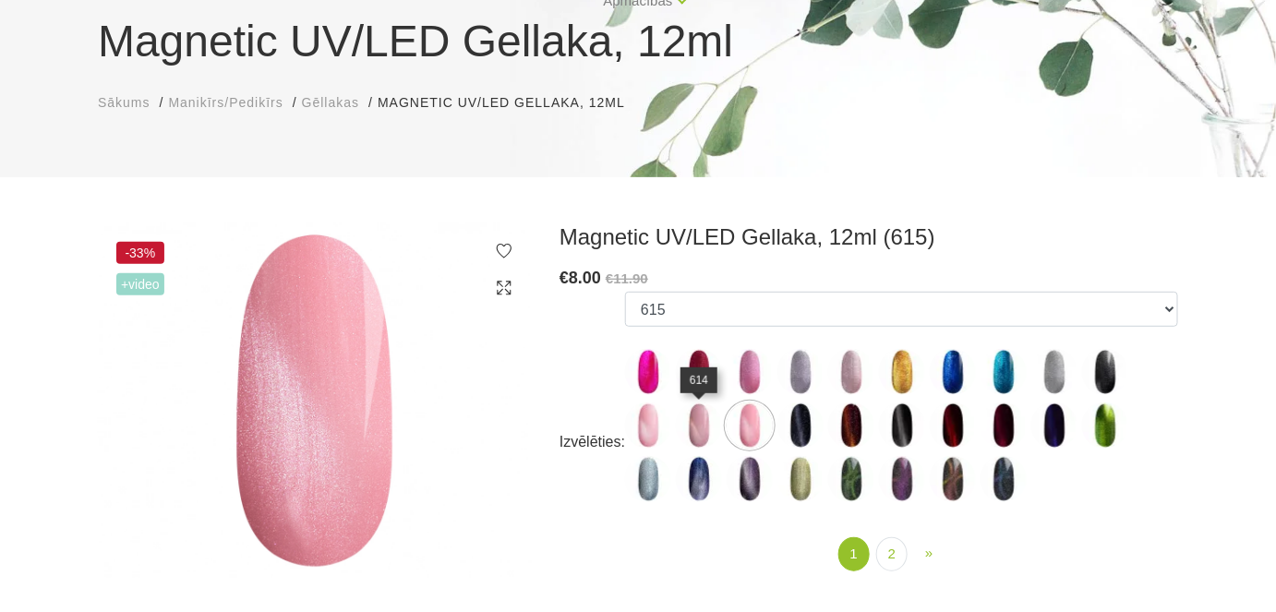
click at [694, 424] on img at bounding box center [699, 426] width 46 height 46
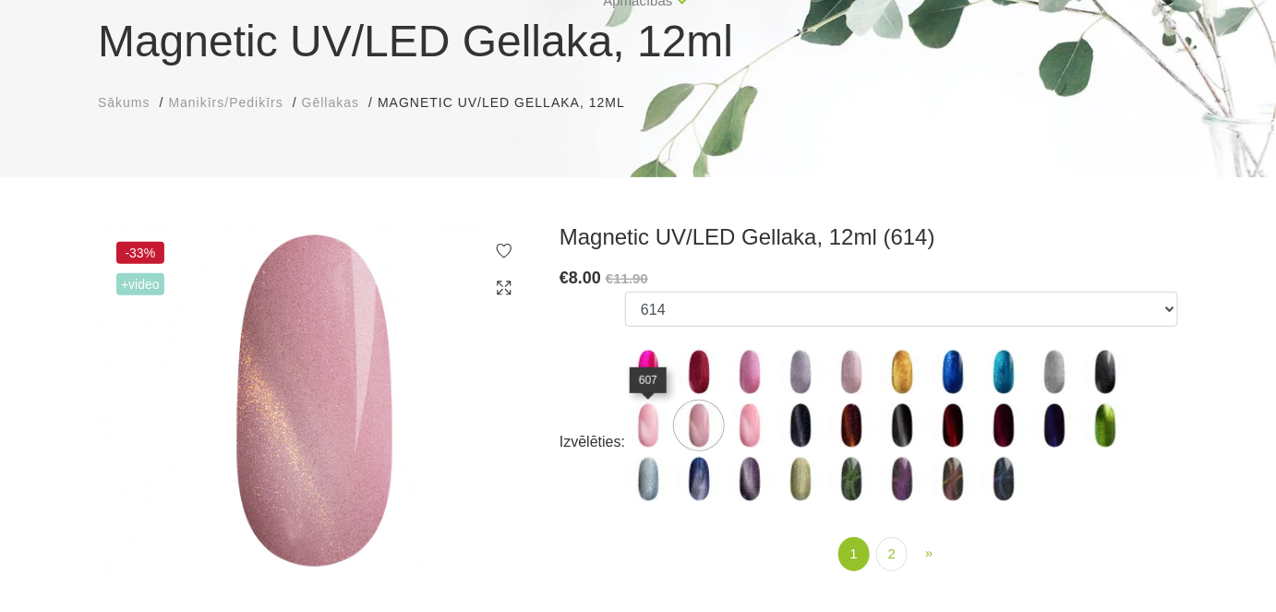
click at [649, 420] on img at bounding box center [648, 426] width 46 height 46
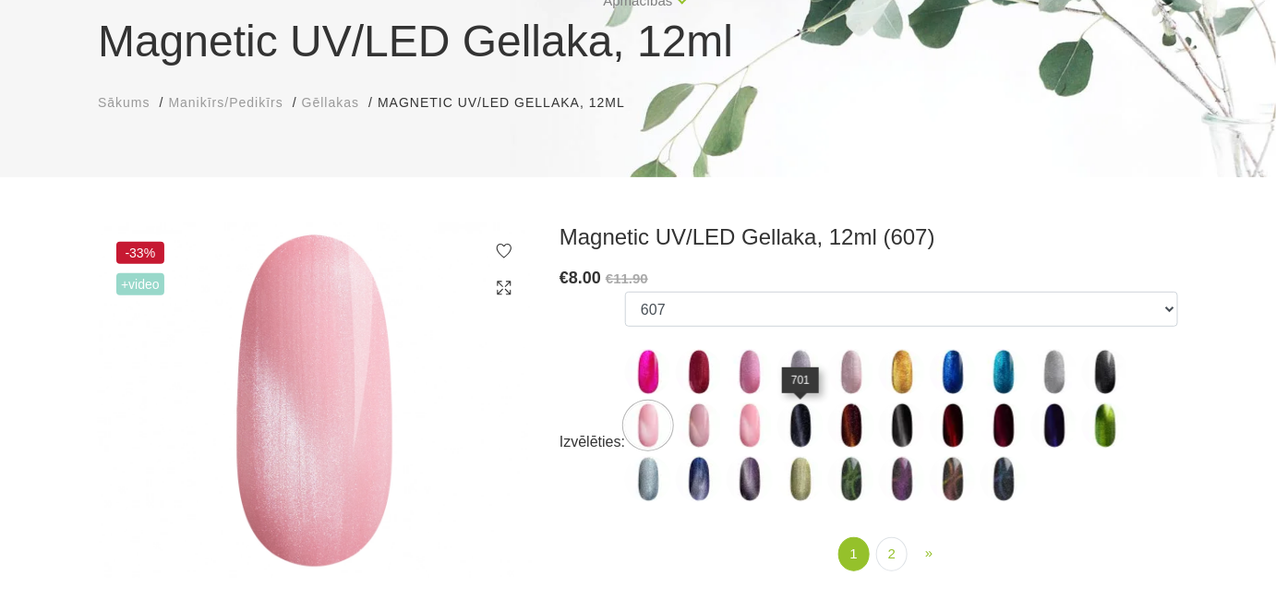
click at [807, 429] on img at bounding box center [801, 426] width 46 height 46
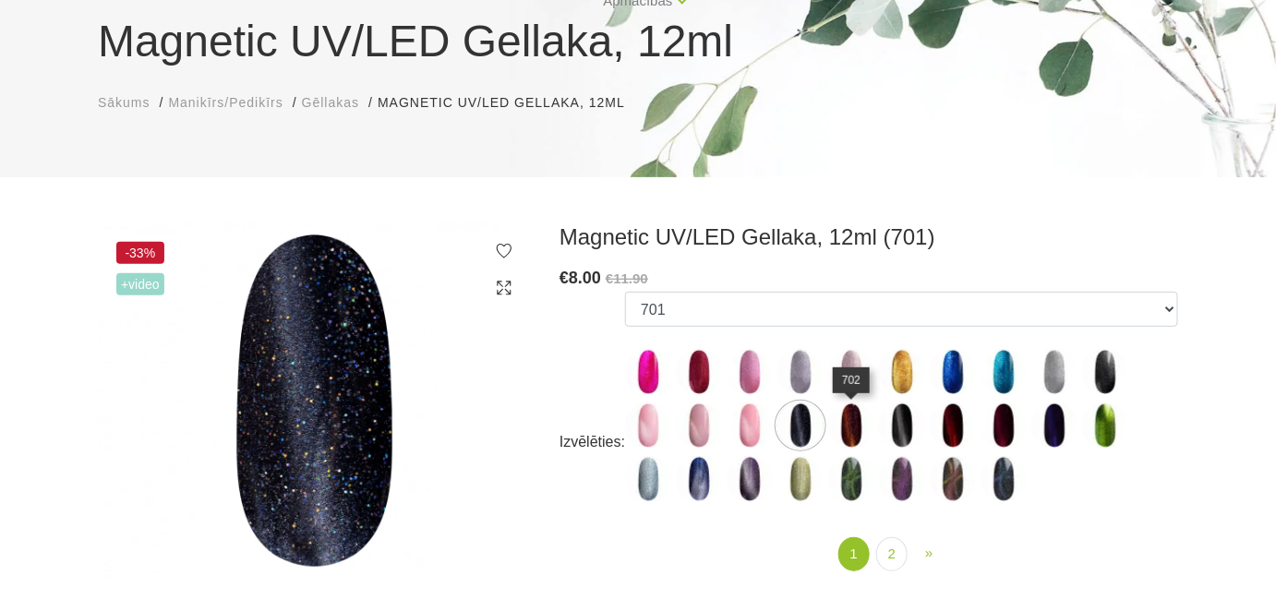
click at [852, 429] on img at bounding box center [851, 426] width 46 height 46
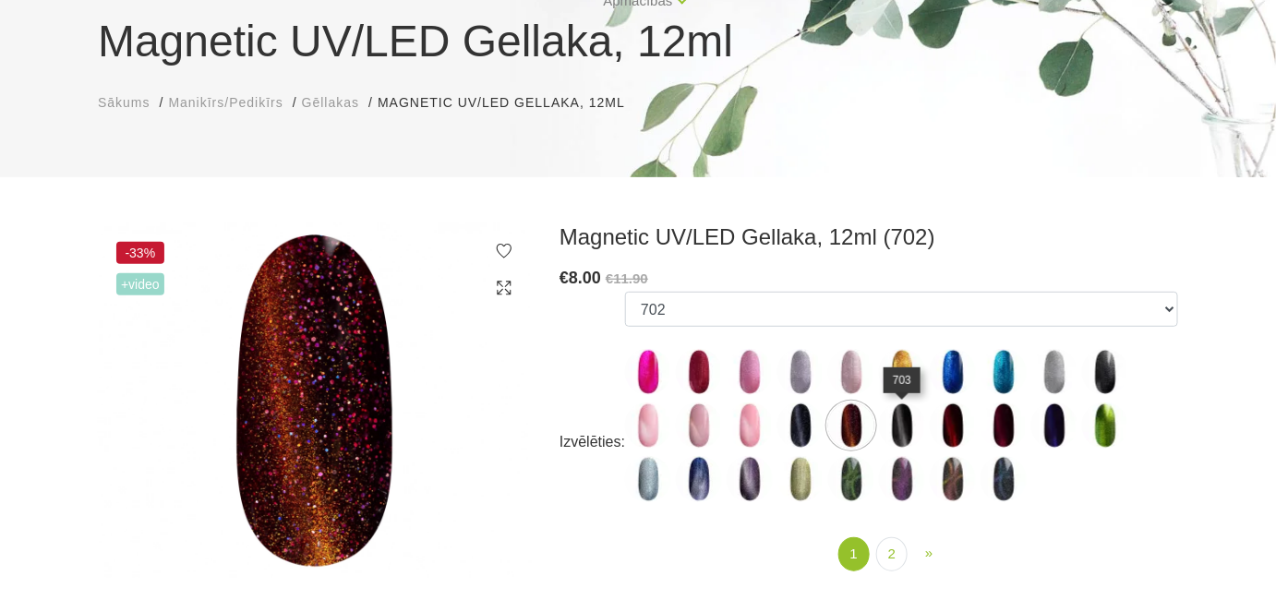
click at [906, 424] on img at bounding box center [902, 426] width 46 height 46
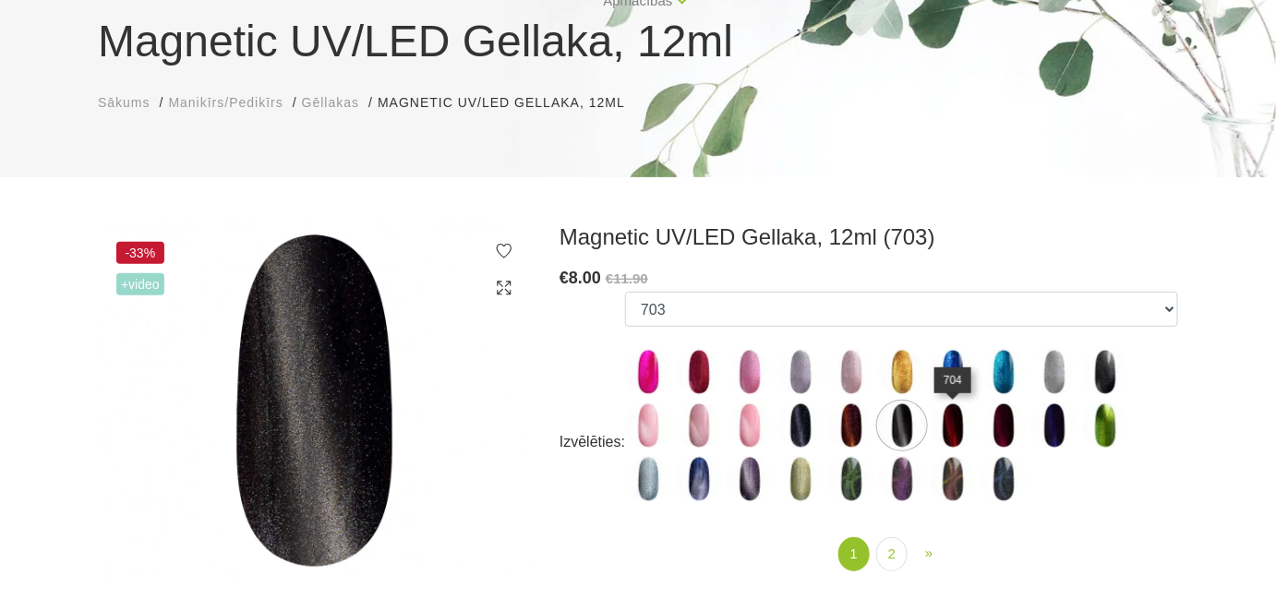
click at [955, 424] on img at bounding box center [953, 426] width 46 height 46
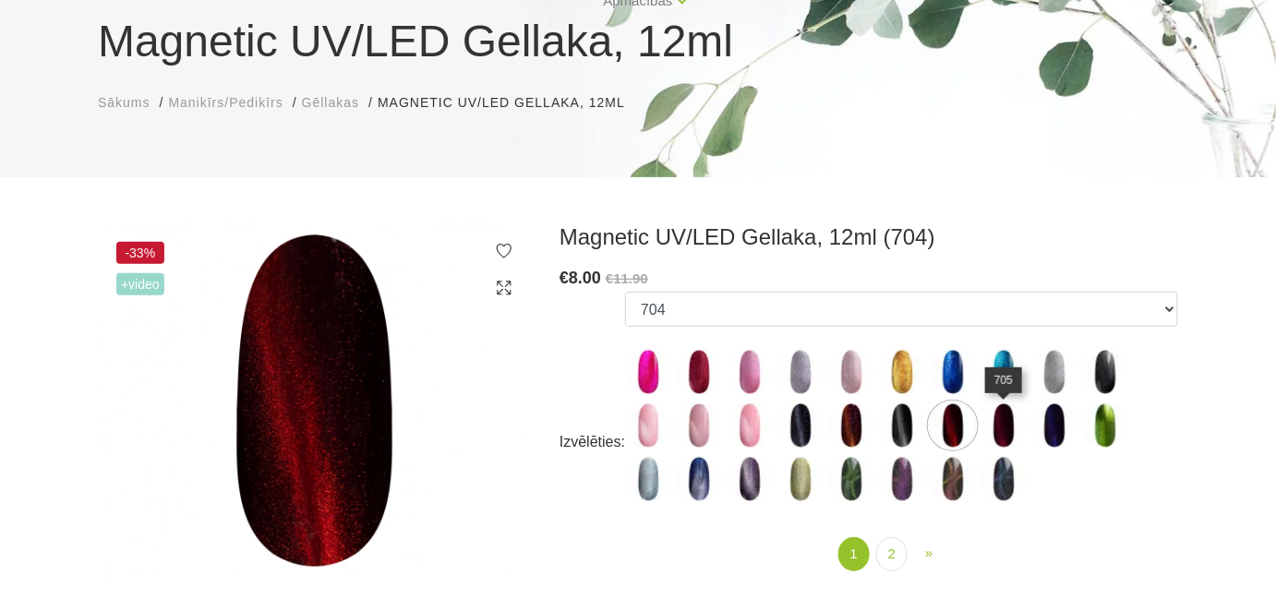
click at [1005, 423] on img at bounding box center [1004, 426] width 46 height 46
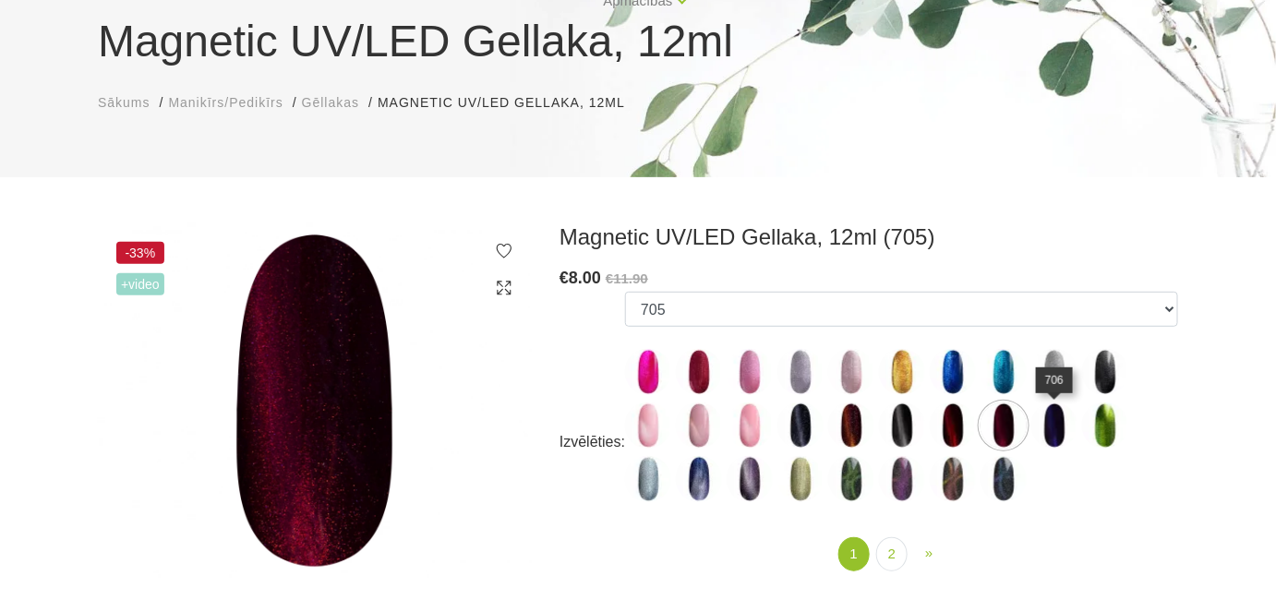
click at [1052, 428] on img at bounding box center [1055, 426] width 46 height 46
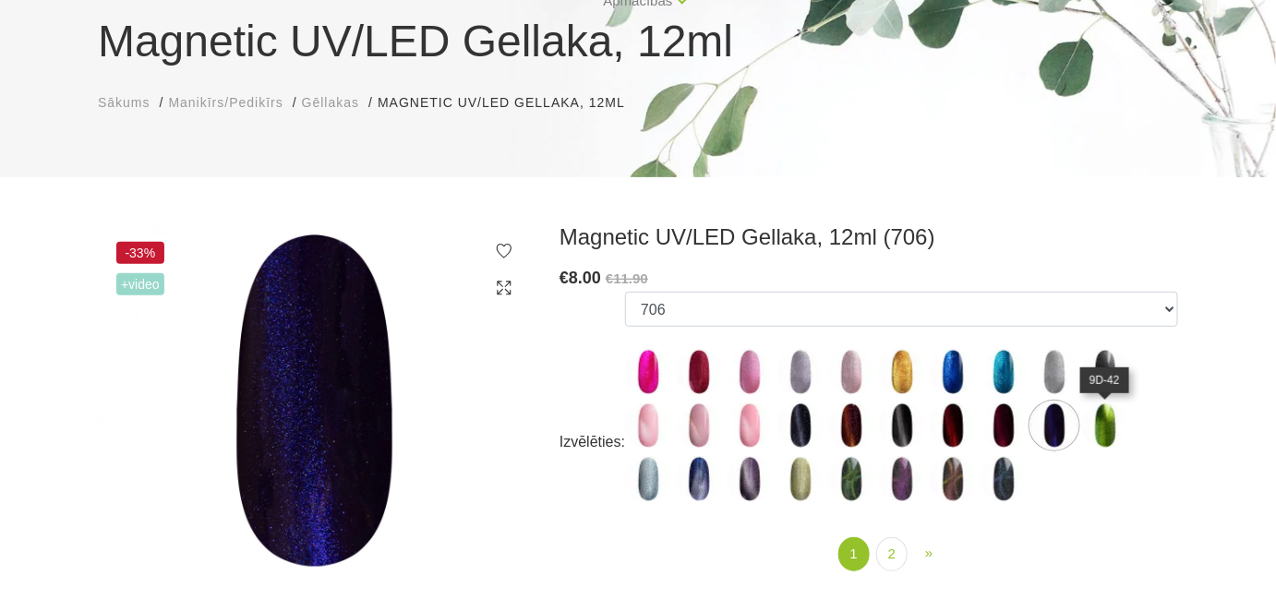
click at [1112, 433] on img at bounding box center [1105, 426] width 46 height 46
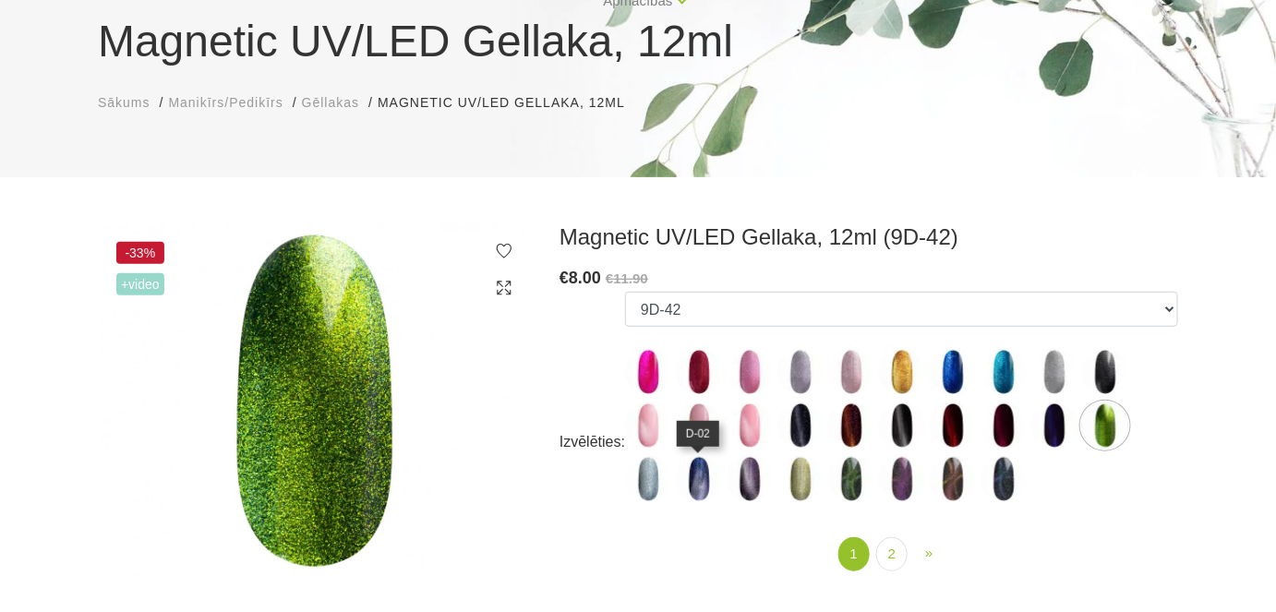
click at [695, 485] on img at bounding box center [699, 479] width 46 height 46
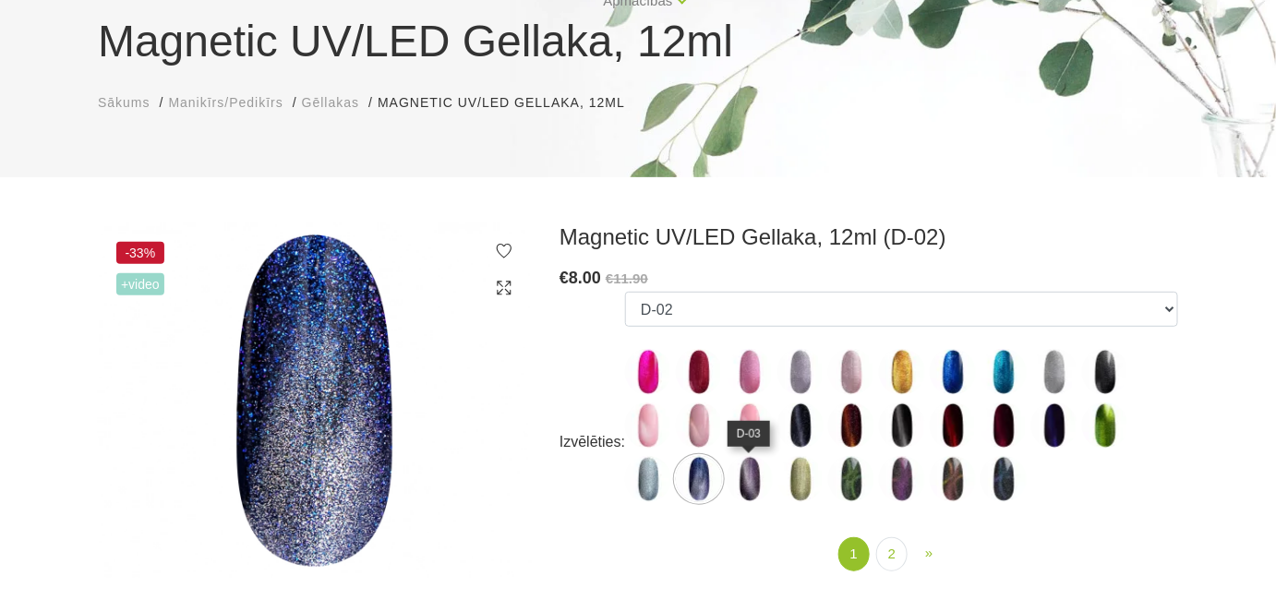
click at [753, 486] on img at bounding box center [750, 479] width 46 height 46
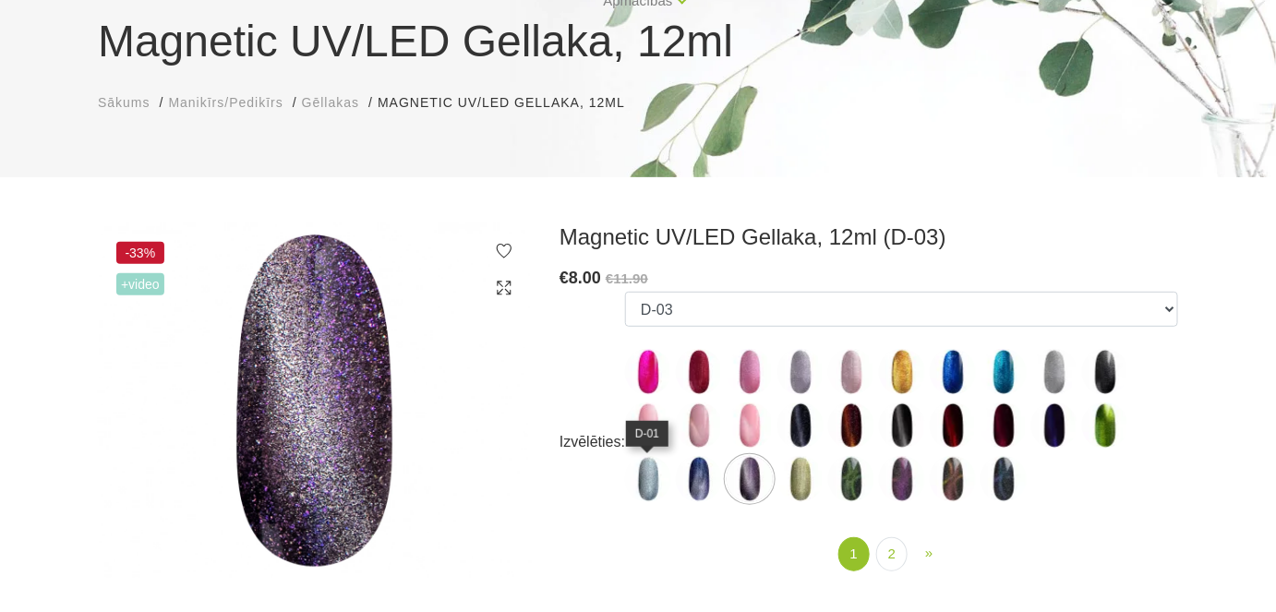
click at [652, 468] on img at bounding box center [648, 479] width 46 height 46
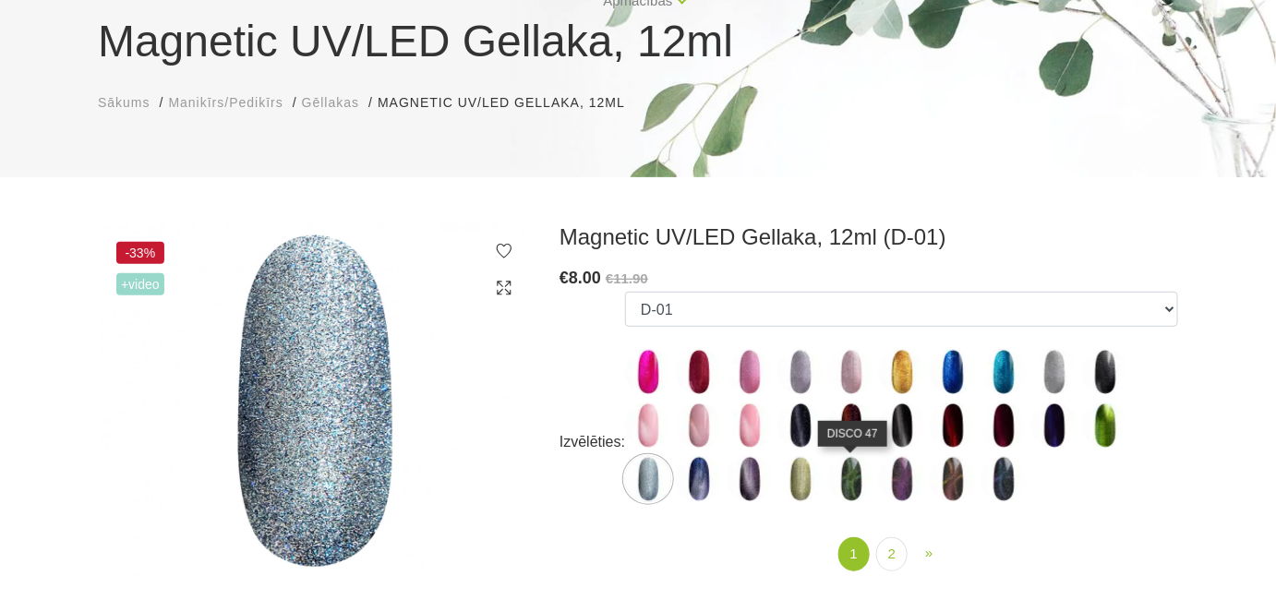
click at [854, 488] on img at bounding box center [851, 479] width 46 height 46
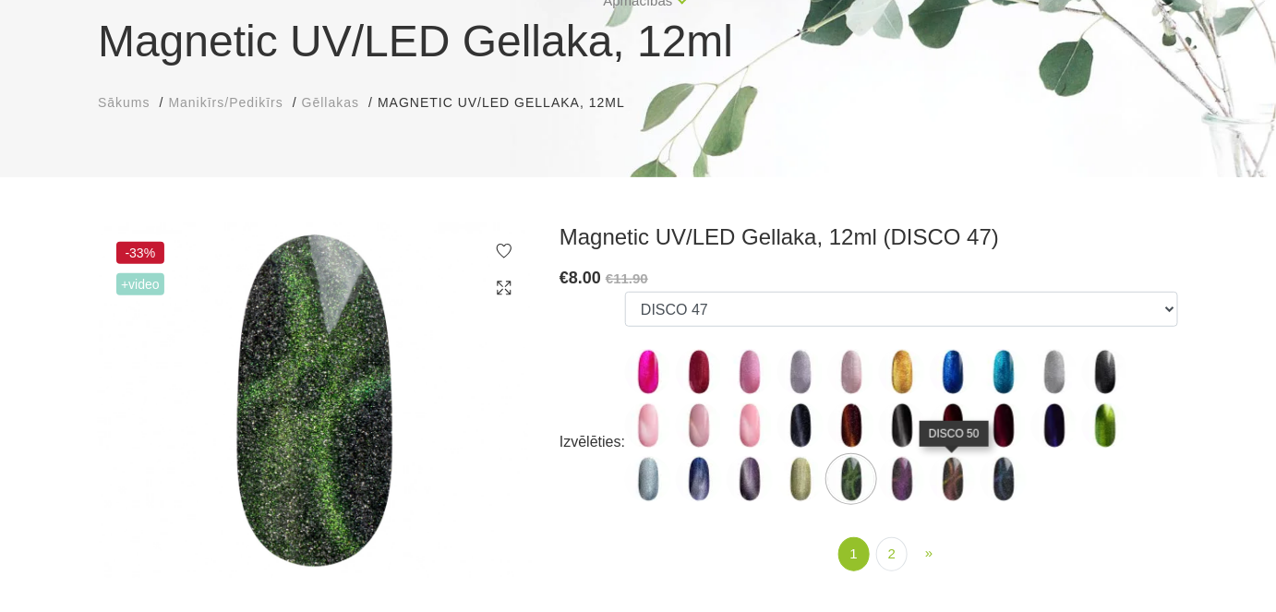
click at [949, 481] on img at bounding box center [953, 479] width 46 height 46
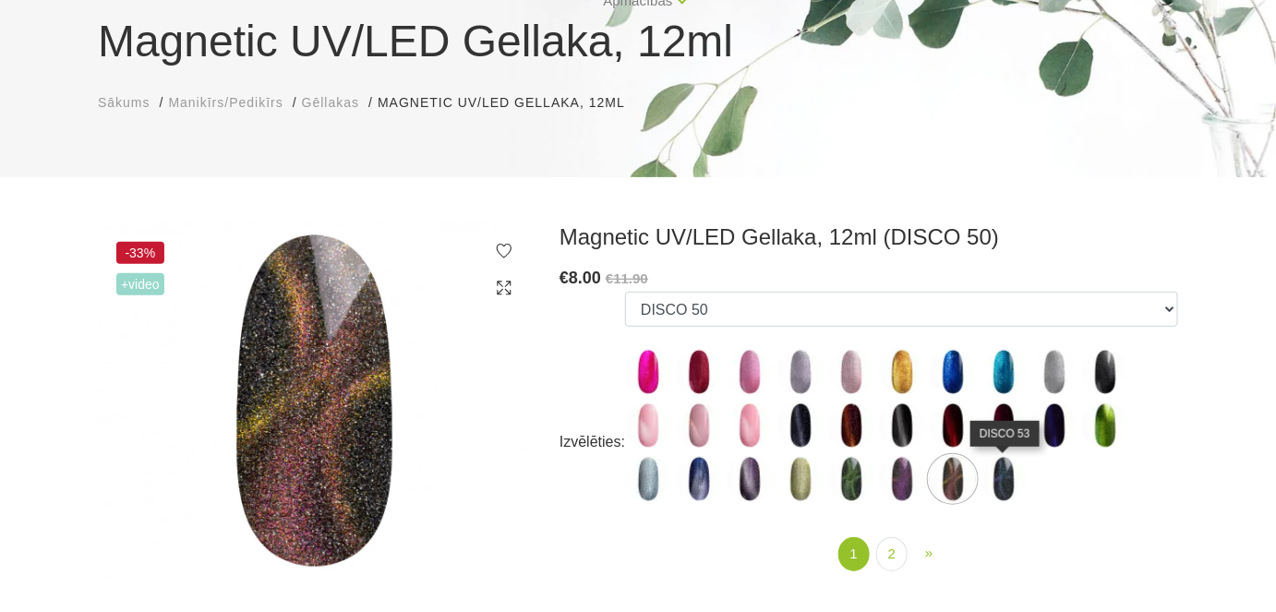
click at [1009, 477] on img at bounding box center [1004, 479] width 46 height 46
select select "5592"
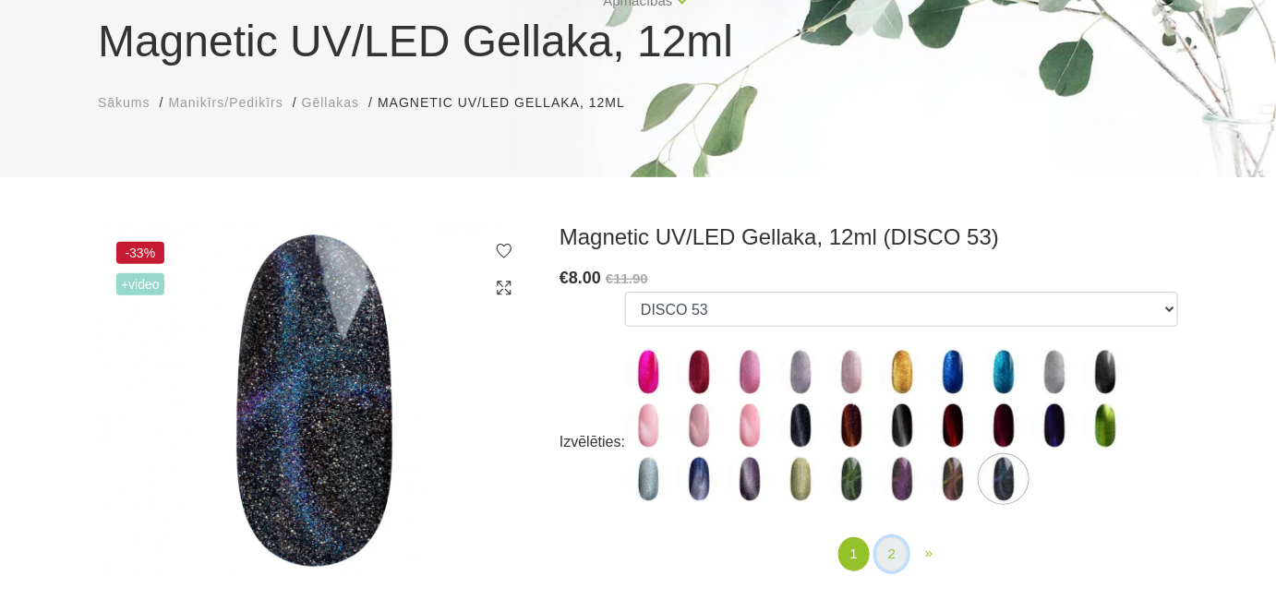
click at [888, 556] on link "2" at bounding box center [891, 554] width 31 height 34
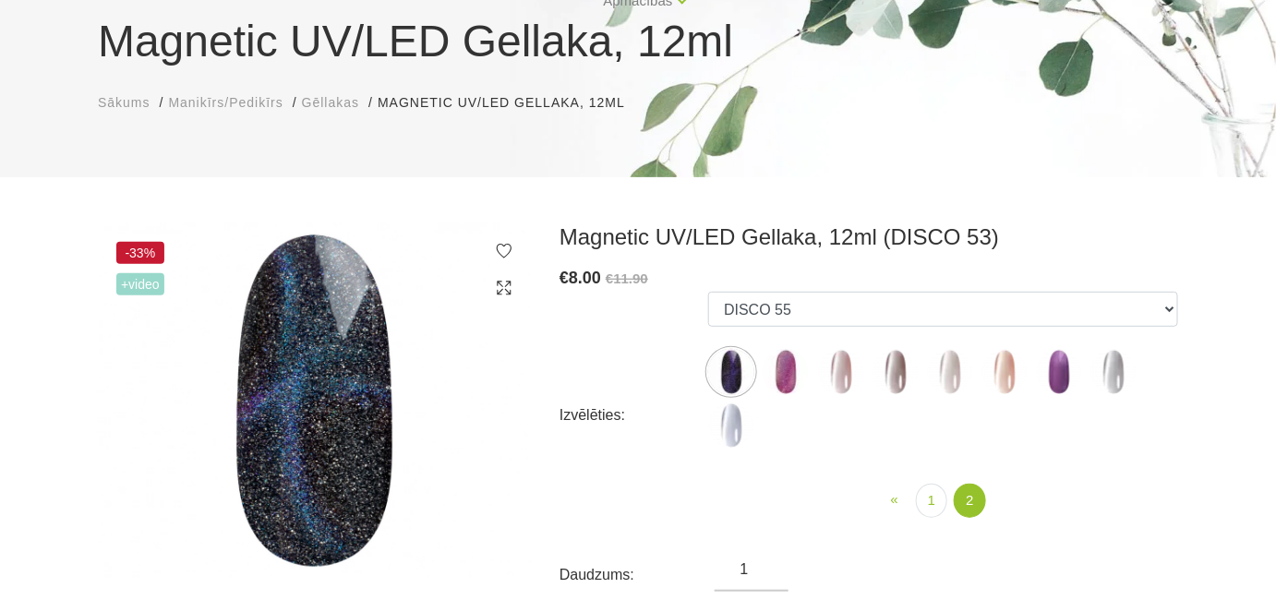
click at [957, 362] on img at bounding box center [950, 372] width 46 height 46
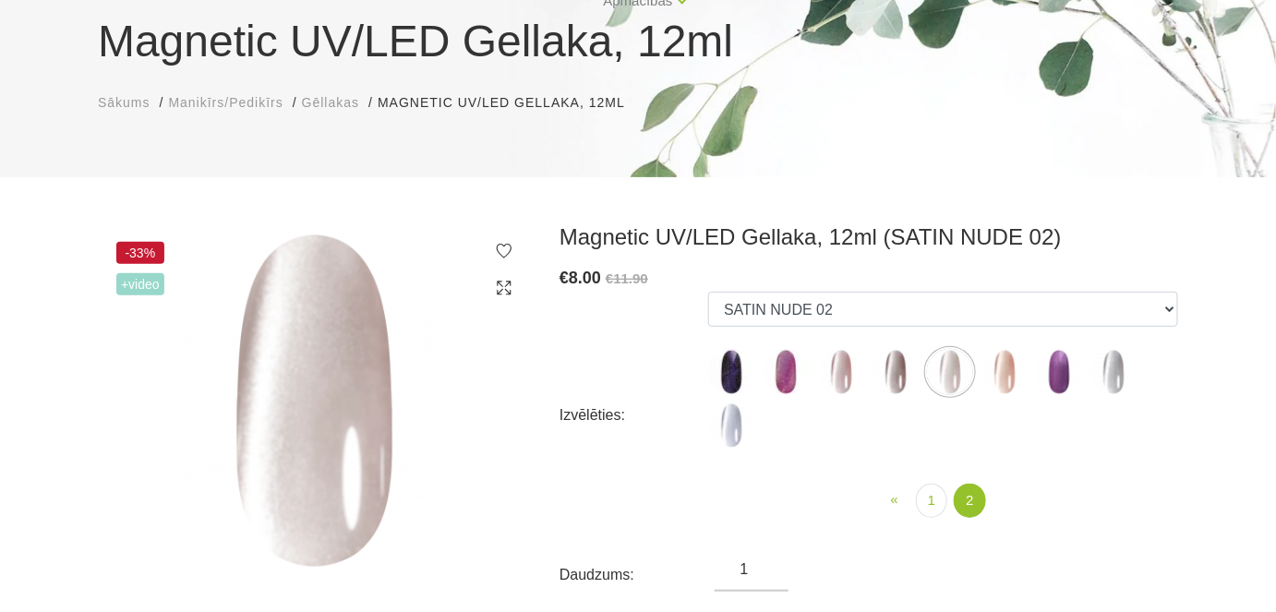
click at [1021, 373] on img at bounding box center [1005, 372] width 46 height 46
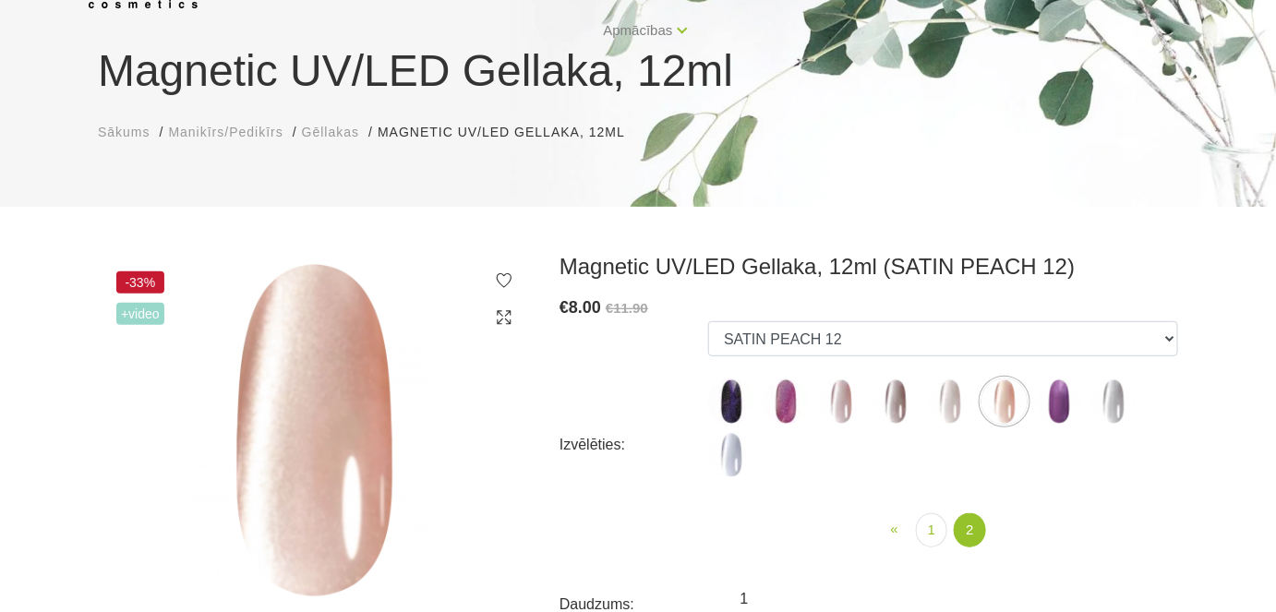
scroll to position [167, 0]
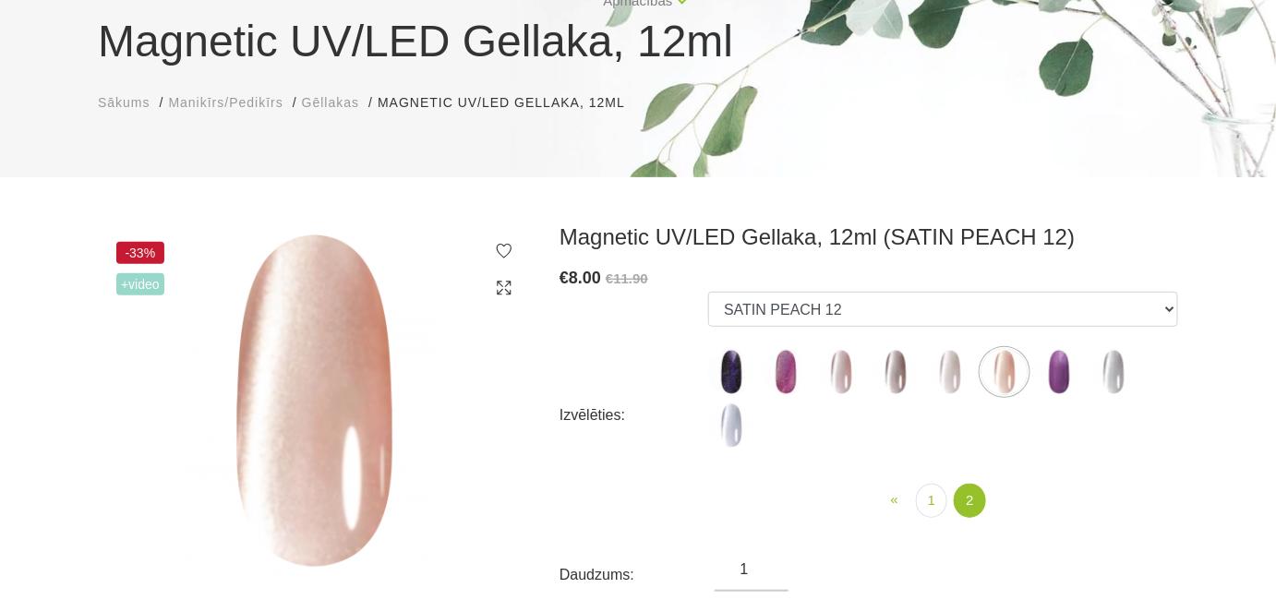
drag, startPoint x: 899, startPoint y: 384, endPoint x: 848, endPoint y: 375, distance: 51.6
click at [898, 383] on img at bounding box center [896, 372] width 46 height 46
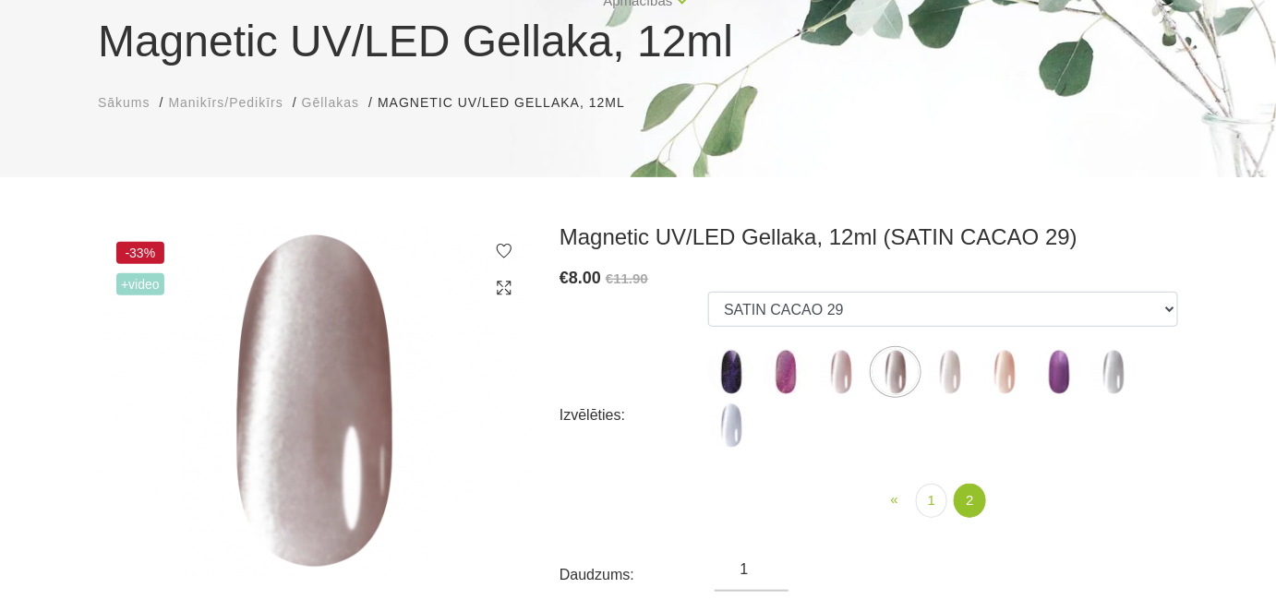
click at [847, 380] on img at bounding box center [841, 372] width 46 height 46
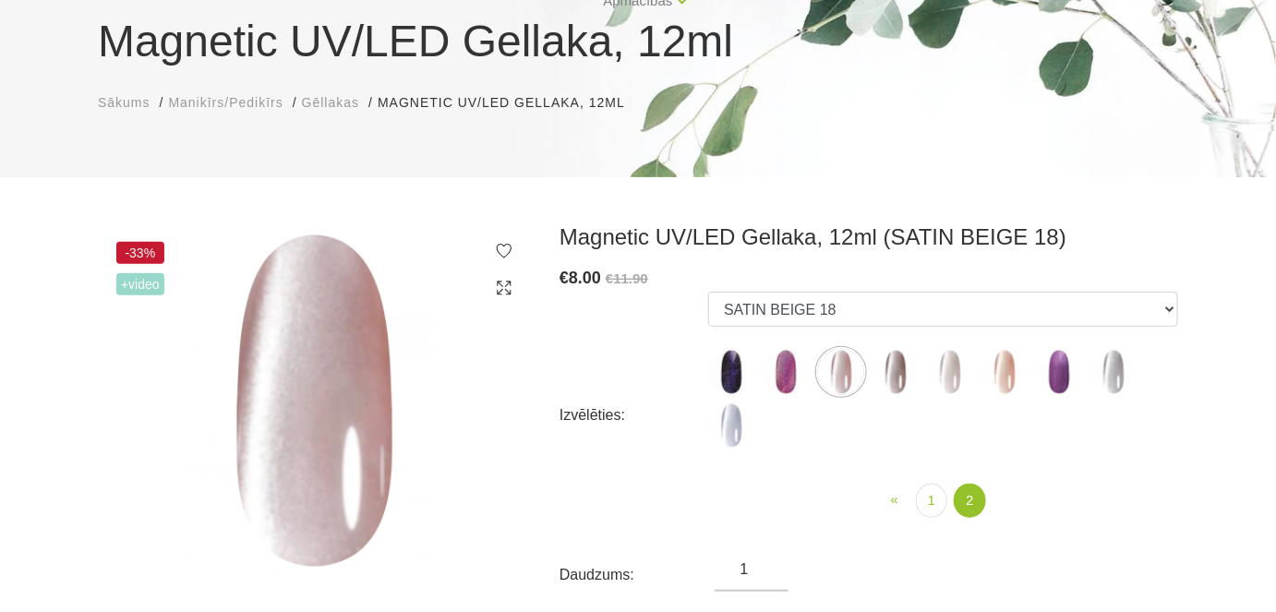
click at [732, 423] on img at bounding box center [731, 426] width 46 height 46
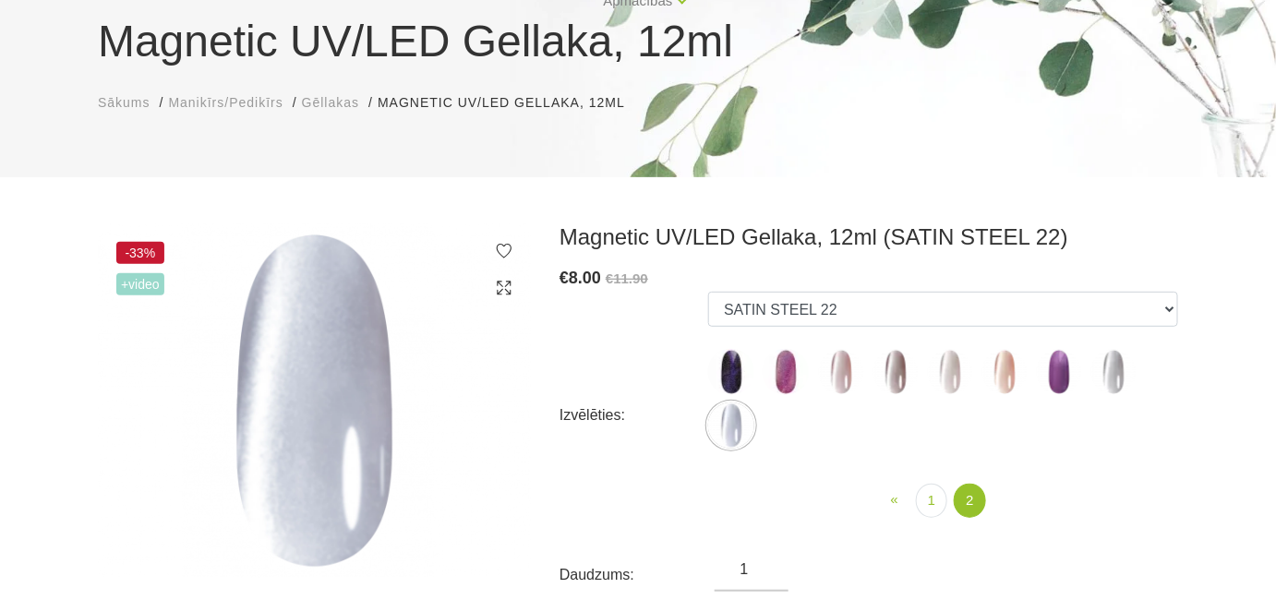
click at [998, 375] on img at bounding box center [1005, 372] width 46 height 46
select select "6322"
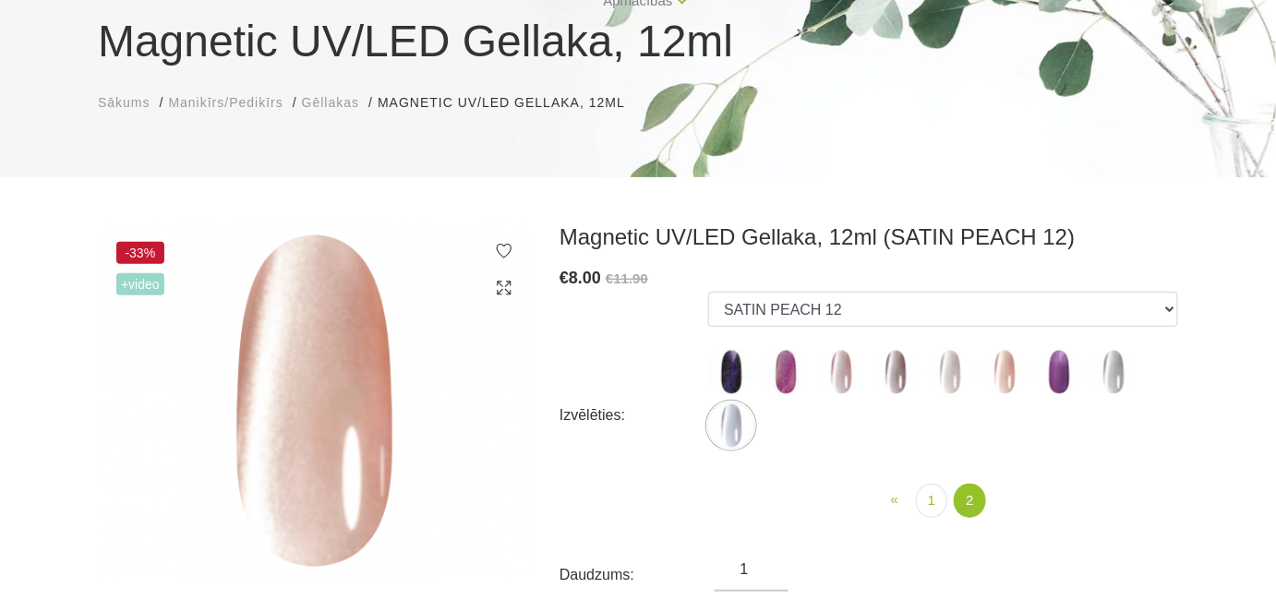
click at [324, 109] on span "Gēllakas" at bounding box center [330, 102] width 57 height 15
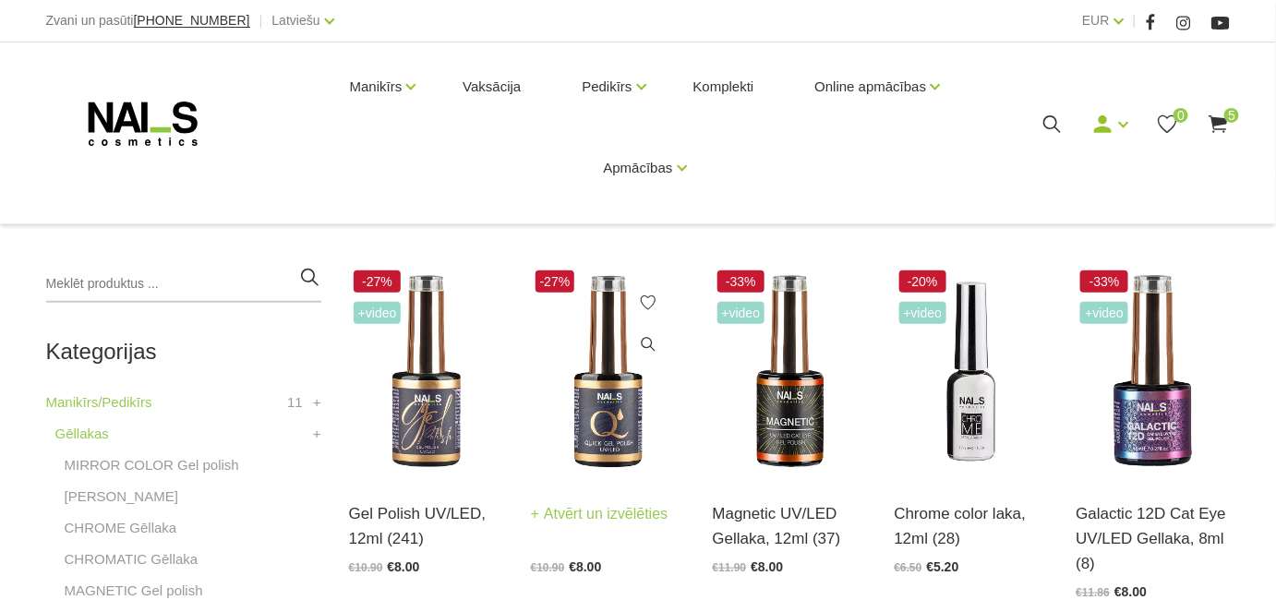
scroll to position [335, 0]
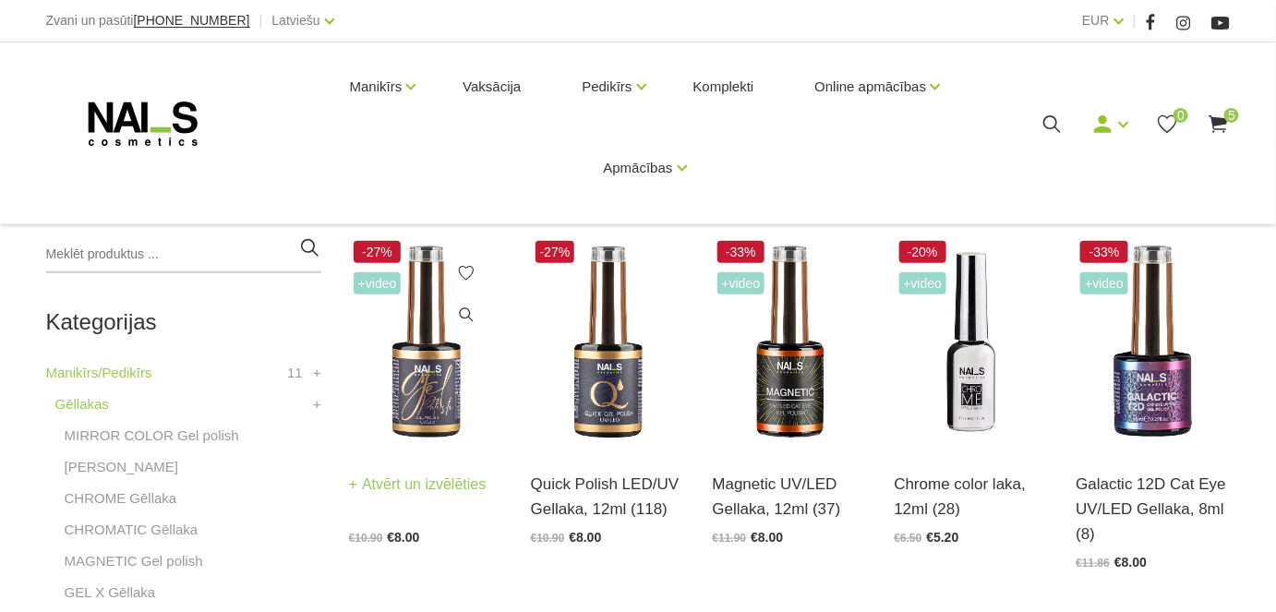
click at [428, 375] on img at bounding box center [426, 342] width 154 height 212
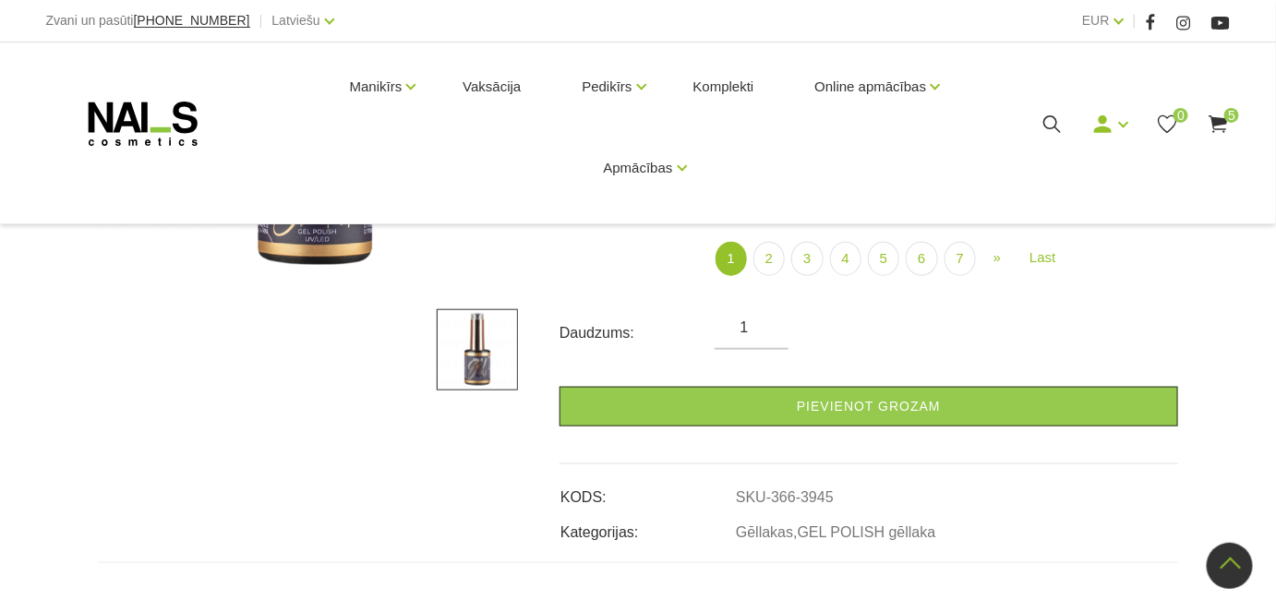
scroll to position [167, 0]
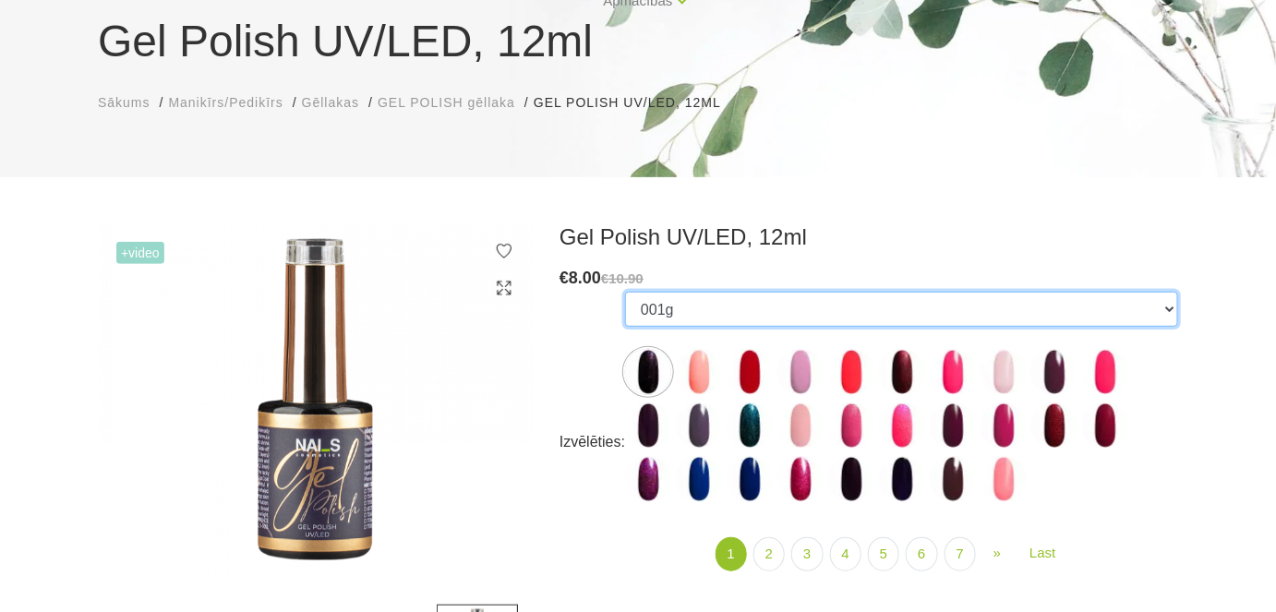
click at [1165, 309] on select "001g 001n 003c 008b 011n 012g 016n 020b 044v 065v 068p 069v 083g 085p 110g 111g…" at bounding box center [901, 309] width 553 height 35
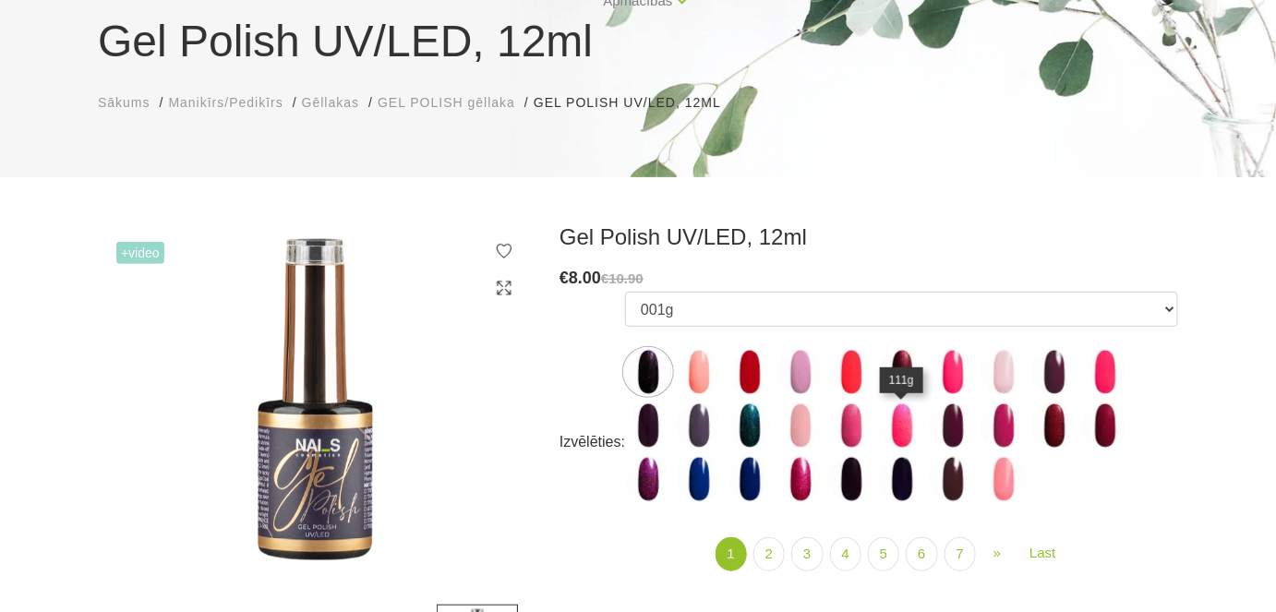
click at [899, 426] on img at bounding box center [902, 426] width 46 height 46
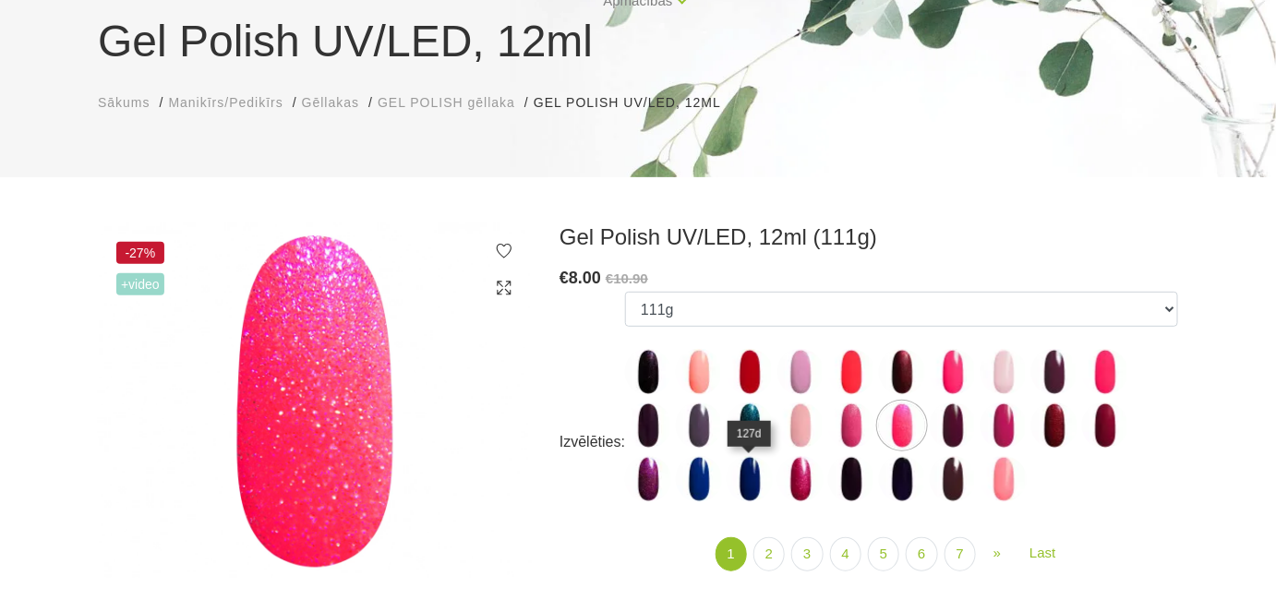
click at [754, 475] on img at bounding box center [750, 479] width 46 height 46
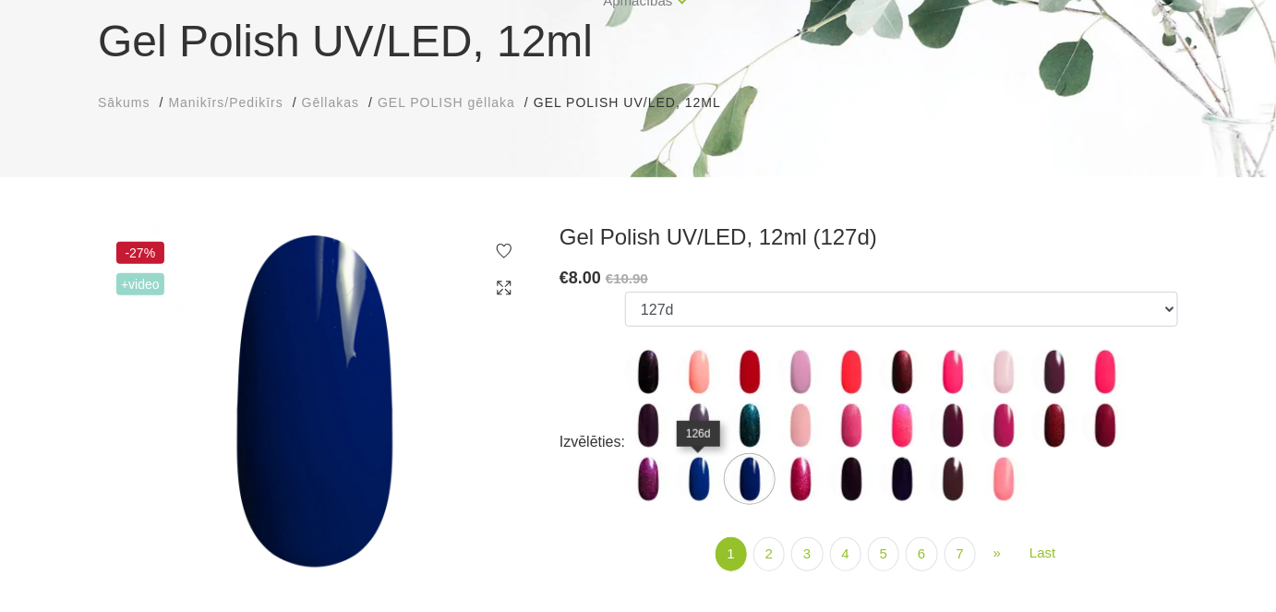
click at [694, 478] on img at bounding box center [699, 479] width 46 height 46
select select "4030"
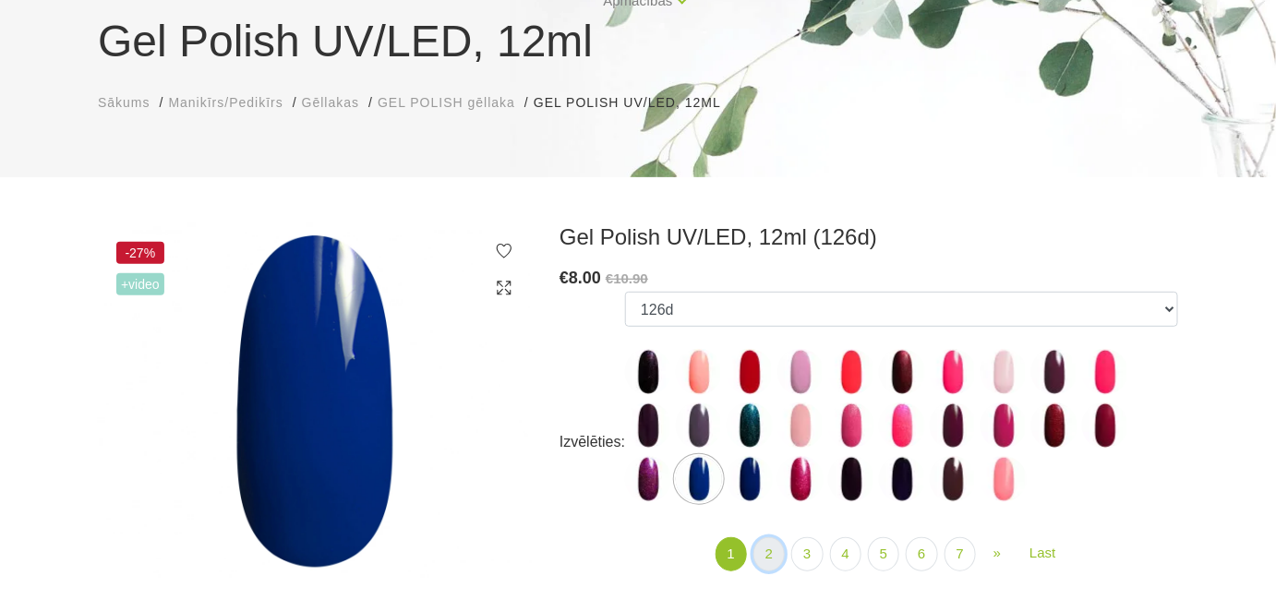
click at [775, 560] on link "2" at bounding box center [769, 554] width 31 height 34
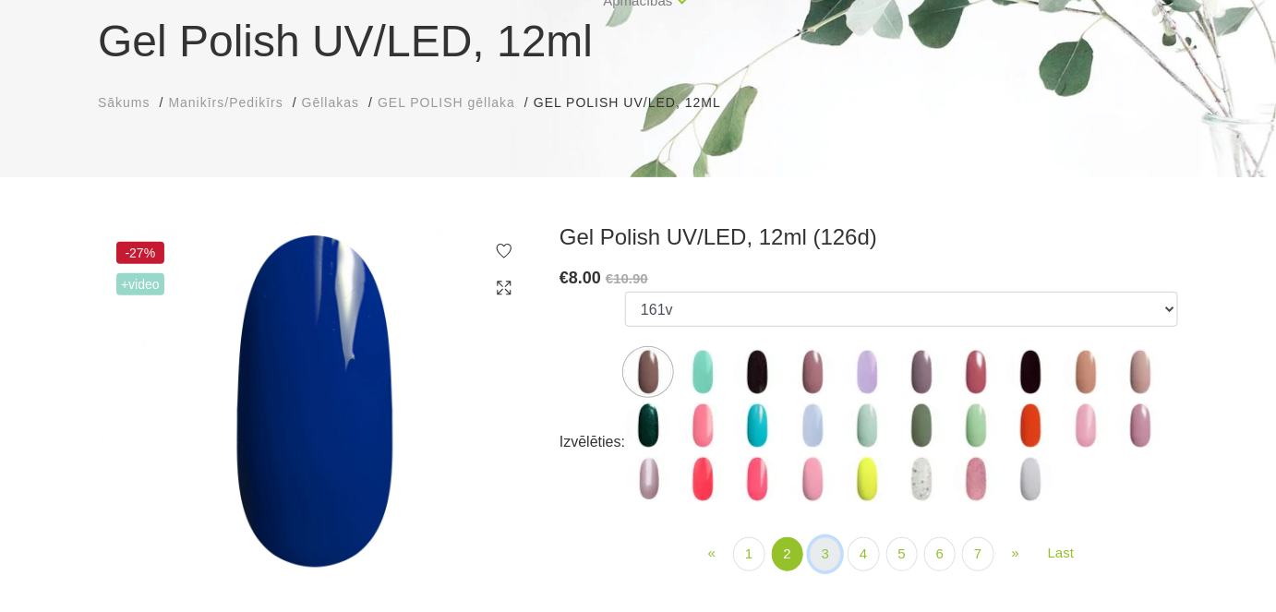
click at [822, 552] on link "3" at bounding box center [825, 554] width 31 height 34
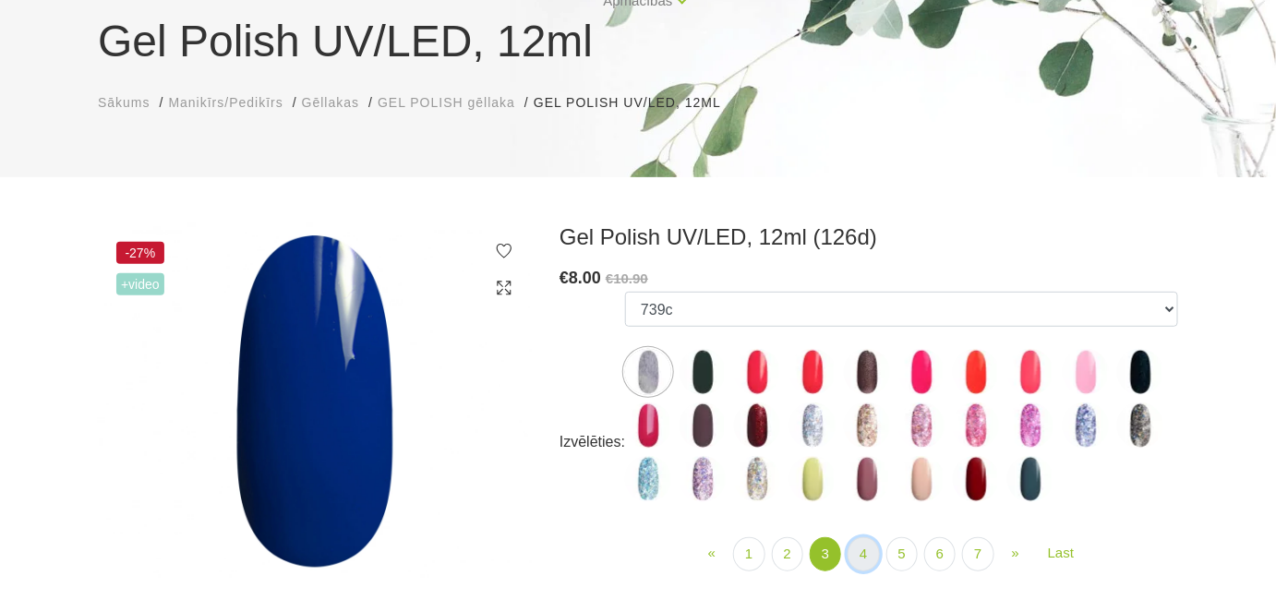
click at [859, 557] on link "4" at bounding box center [863, 554] width 31 height 34
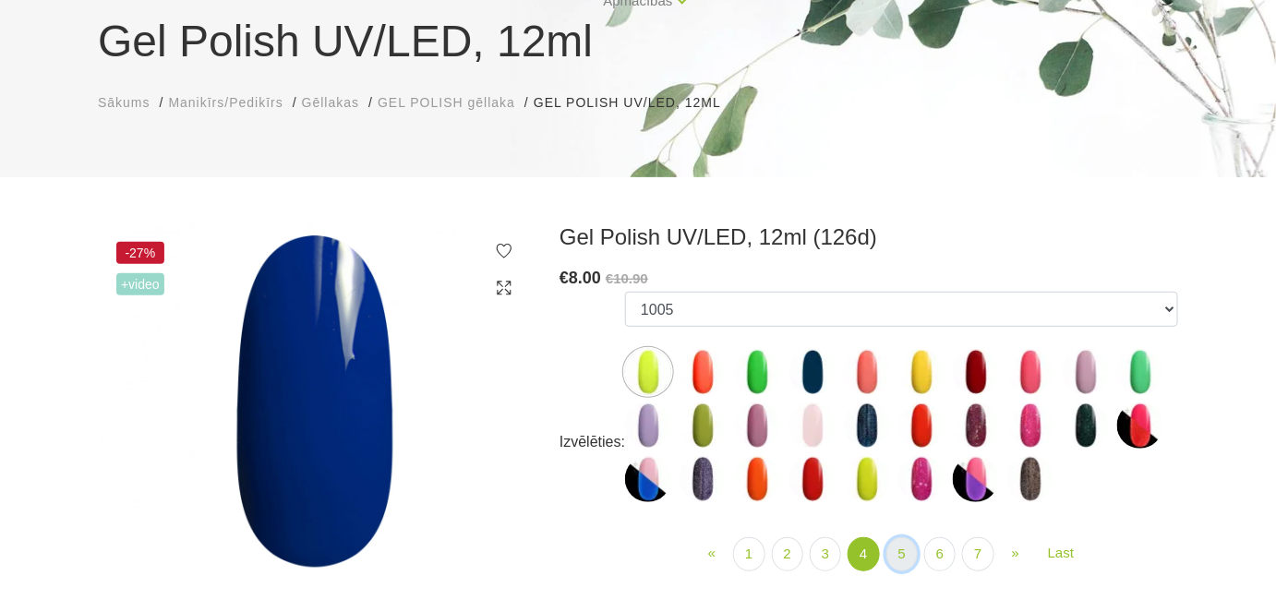
click at [899, 554] on link "5" at bounding box center [902, 554] width 31 height 34
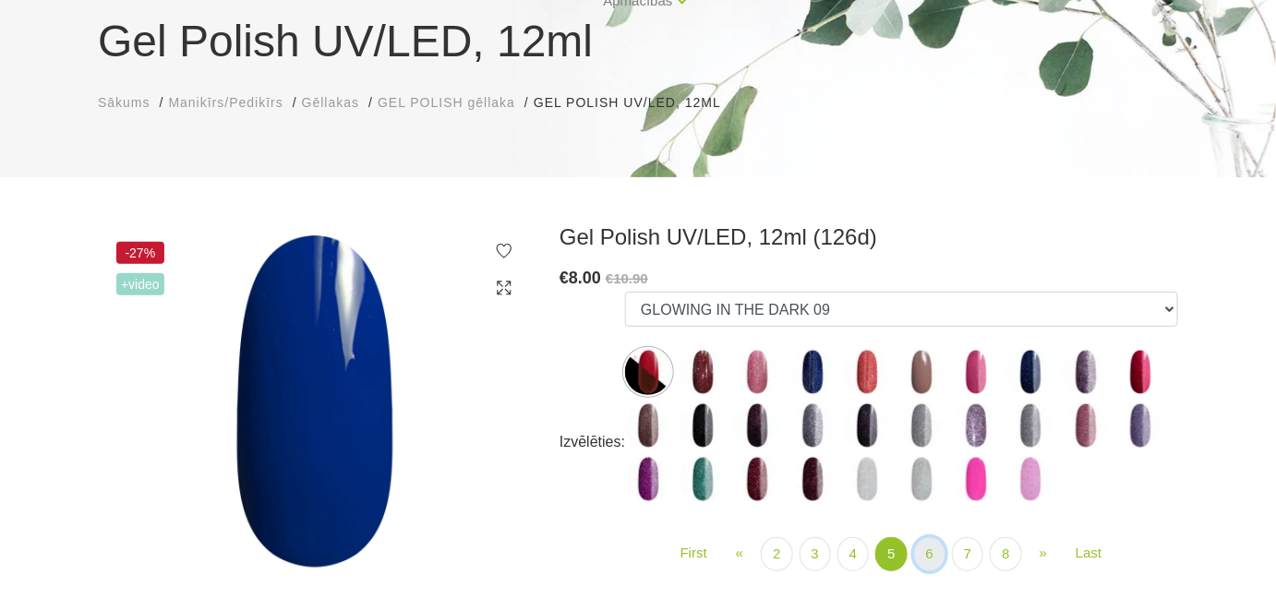
click at [929, 557] on link "6" at bounding box center [929, 554] width 31 height 34
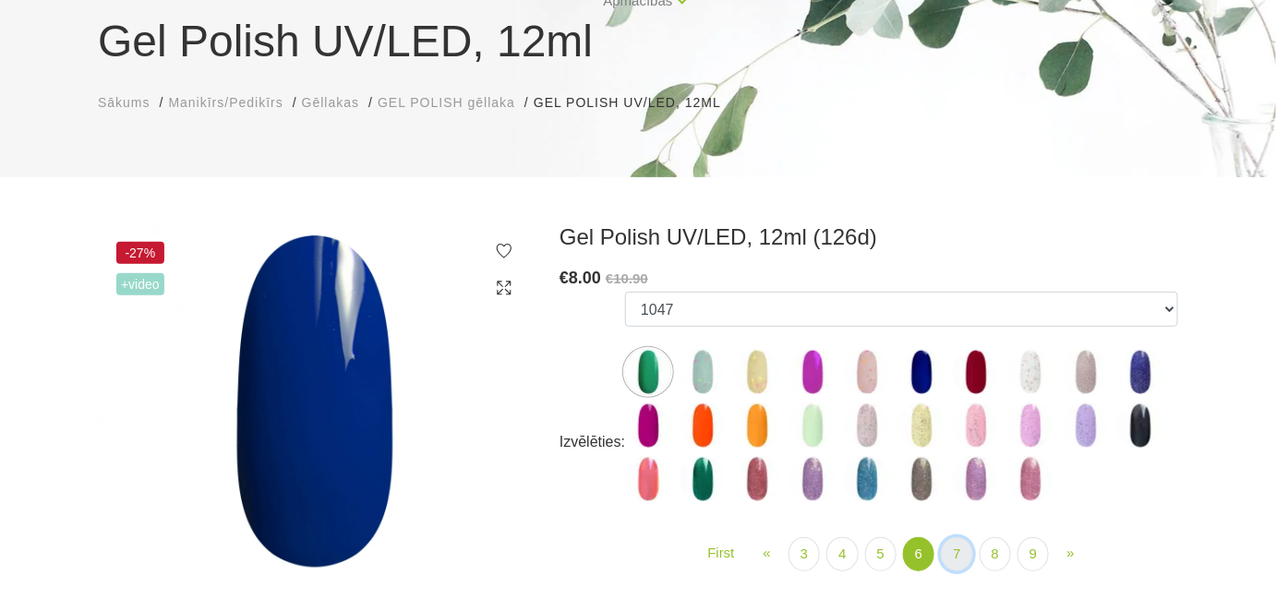
click at [950, 553] on link "7" at bounding box center [956, 554] width 31 height 34
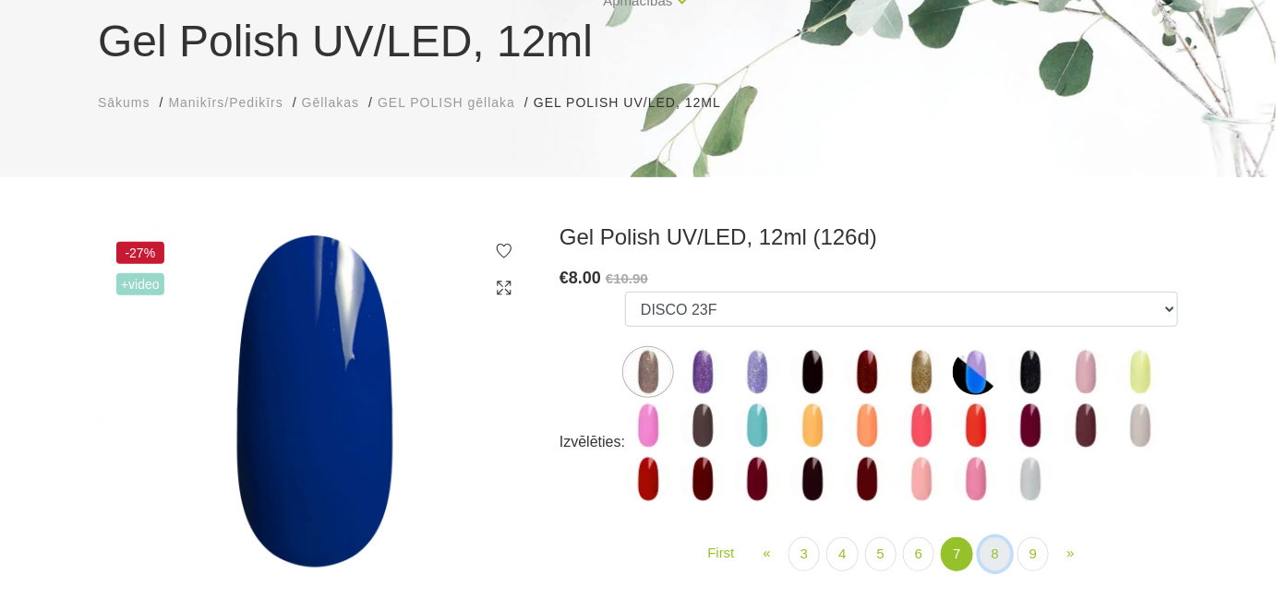
click at [990, 552] on link "8" at bounding box center [995, 554] width 31 height 34
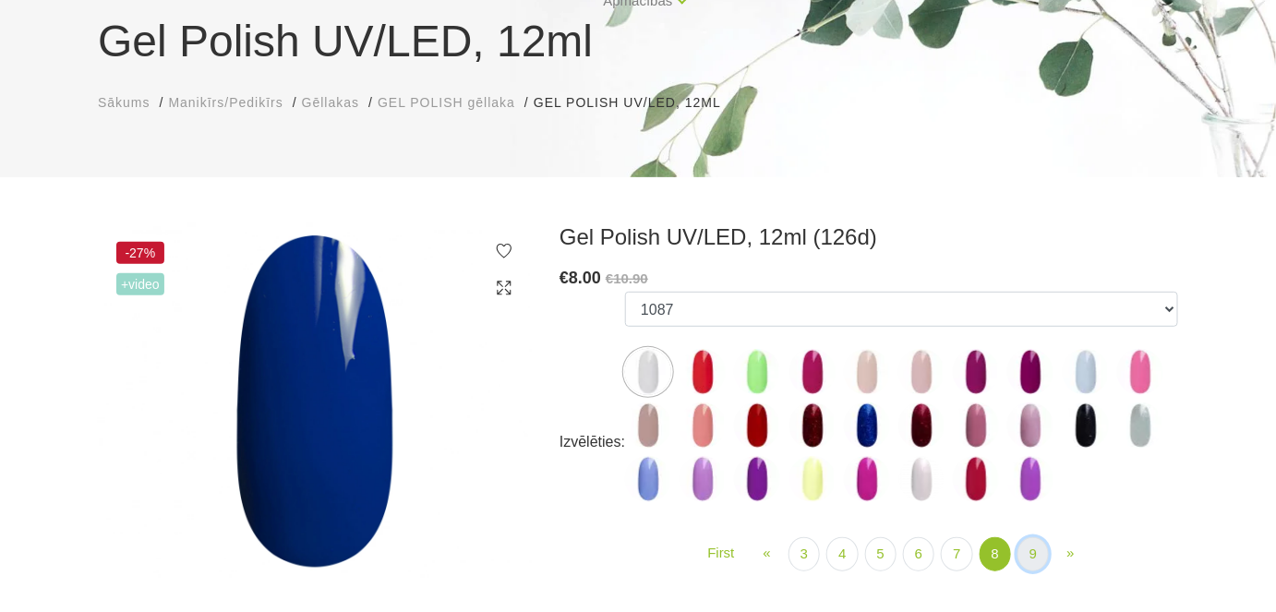
click at [1033, 550] on link "9" at bounding box center [1033, 554] width 31 height 34
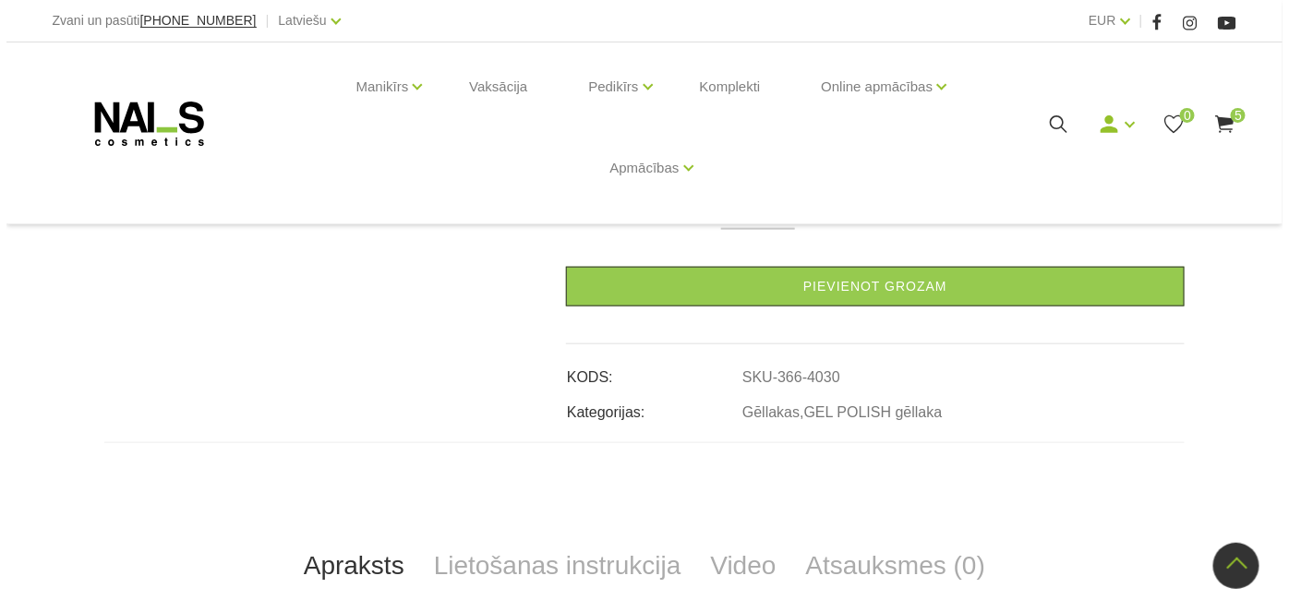
scroll to position [503, 0]
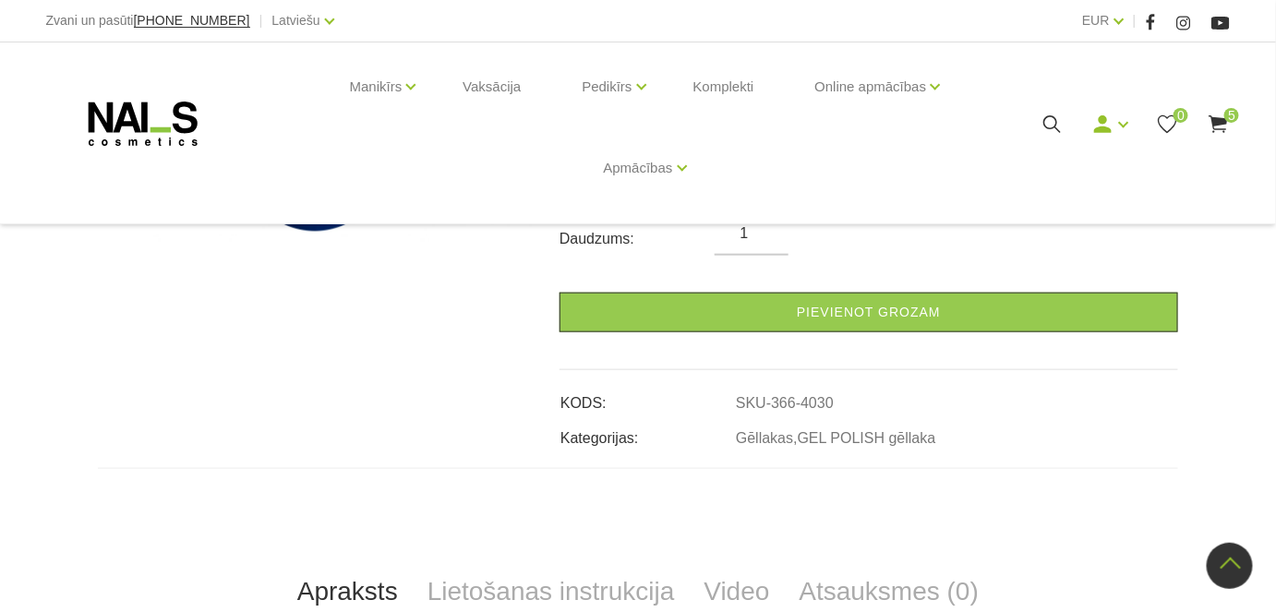
click at [1219, 124] on use at bounding box center [1219, 124] width 18 height 18
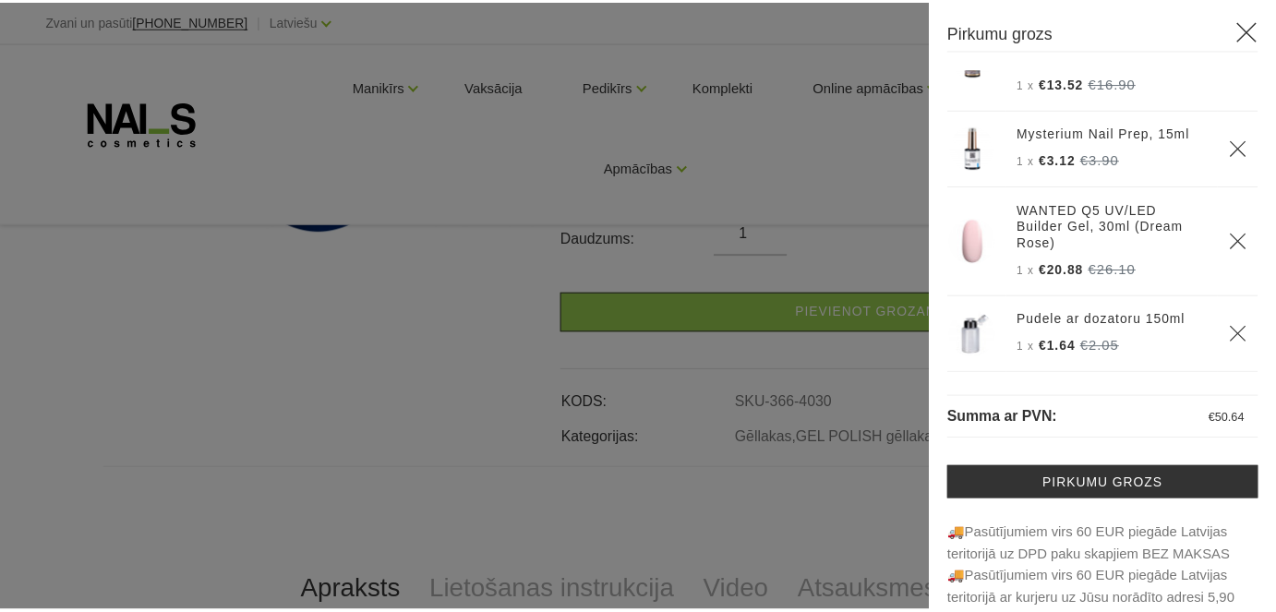
scroll to position [211, 0]
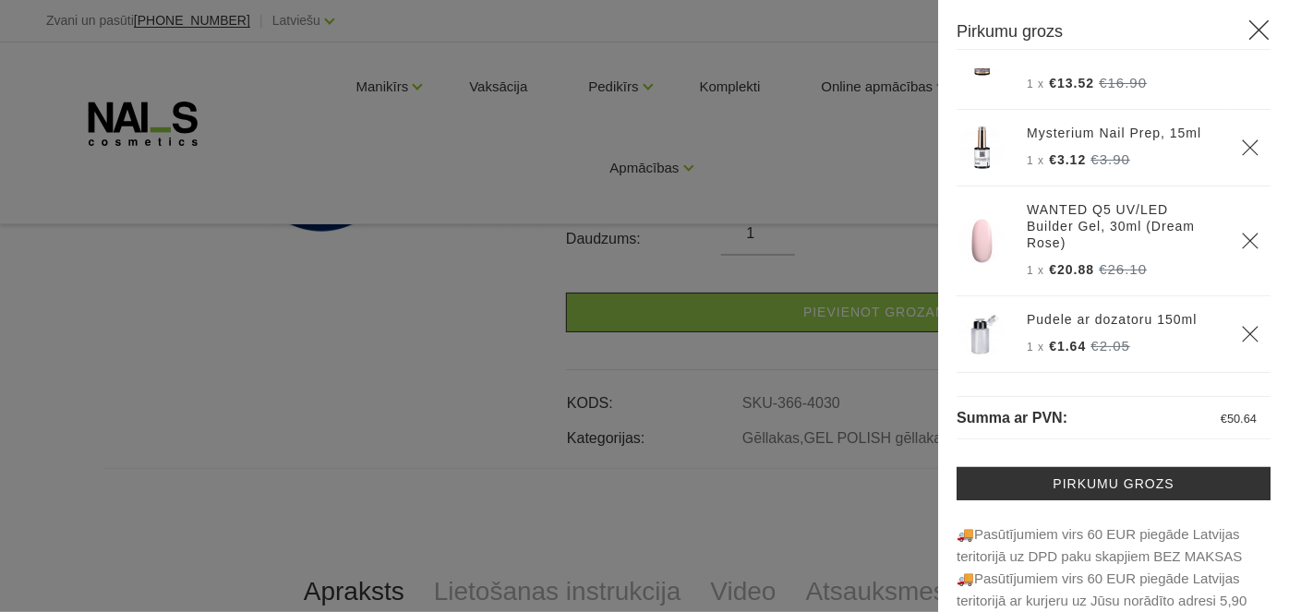
click at [513, 260] on div at bounding box center [644, 306] width 1289 height 612
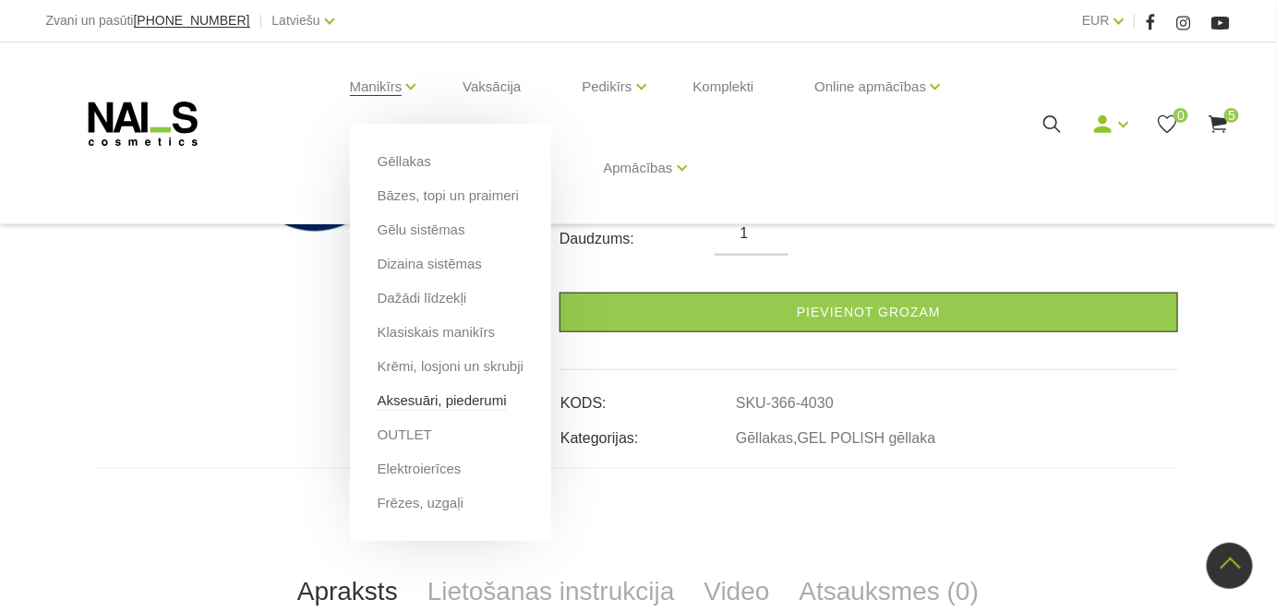
click at [441, 402] on link "Aksesuāri, piederumi" at bounding box center [442, 401] width 129 height 20
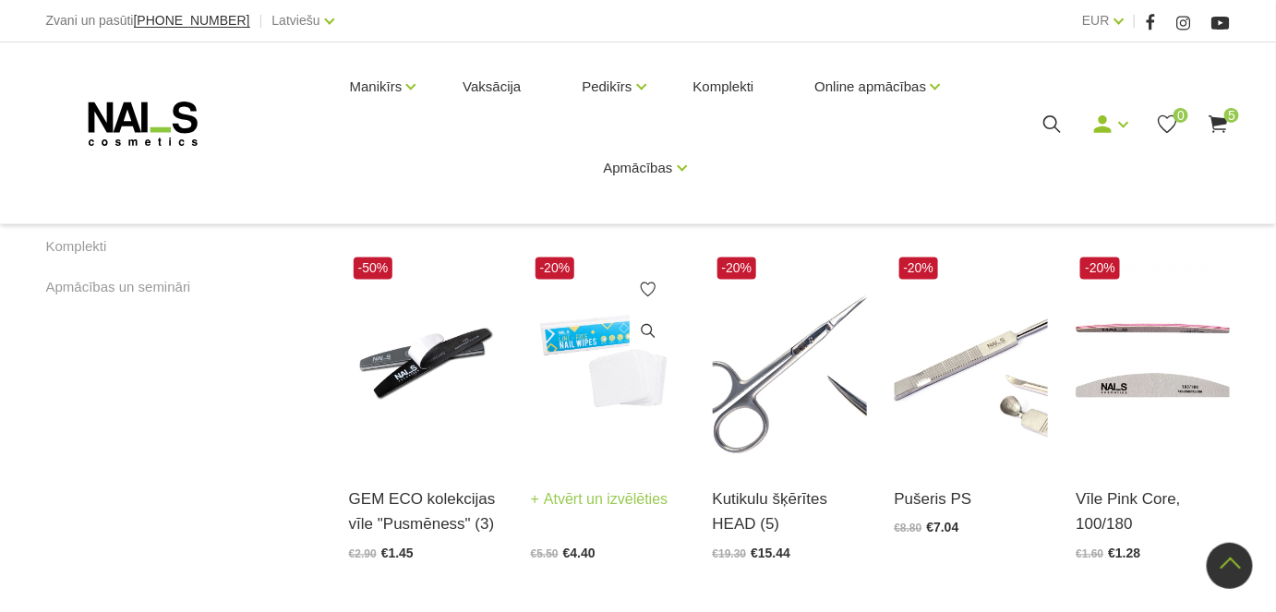
scroll to position [1175, 0]
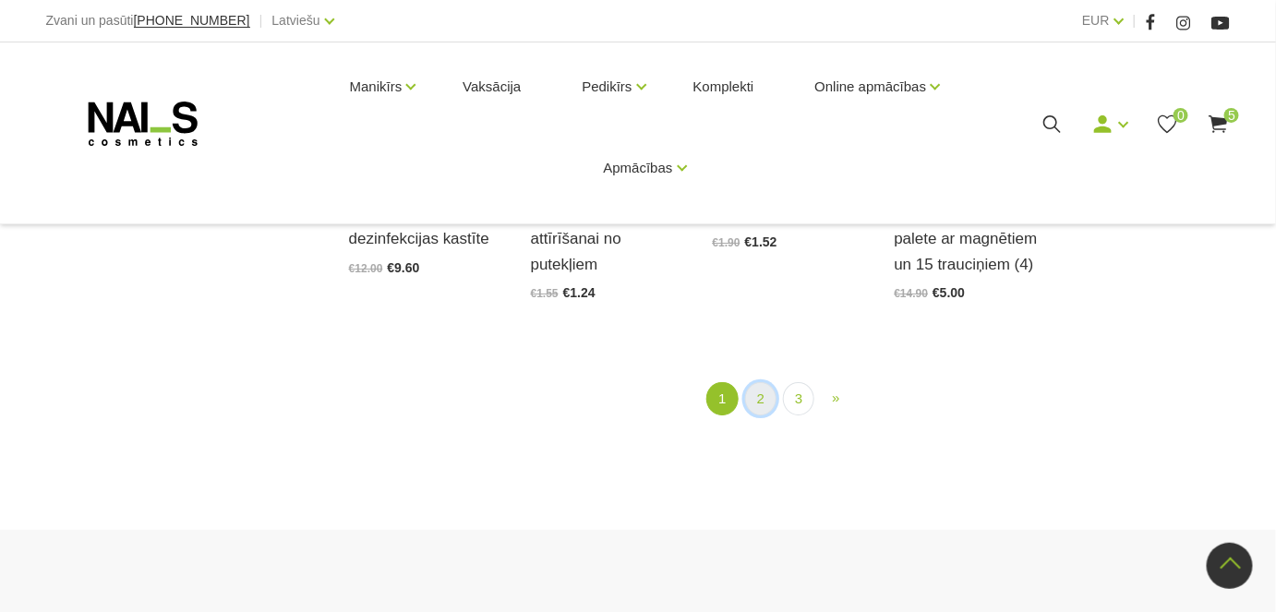
click at [759, 405] on link "2" at bounding box center [760, 399] width 31 height 34
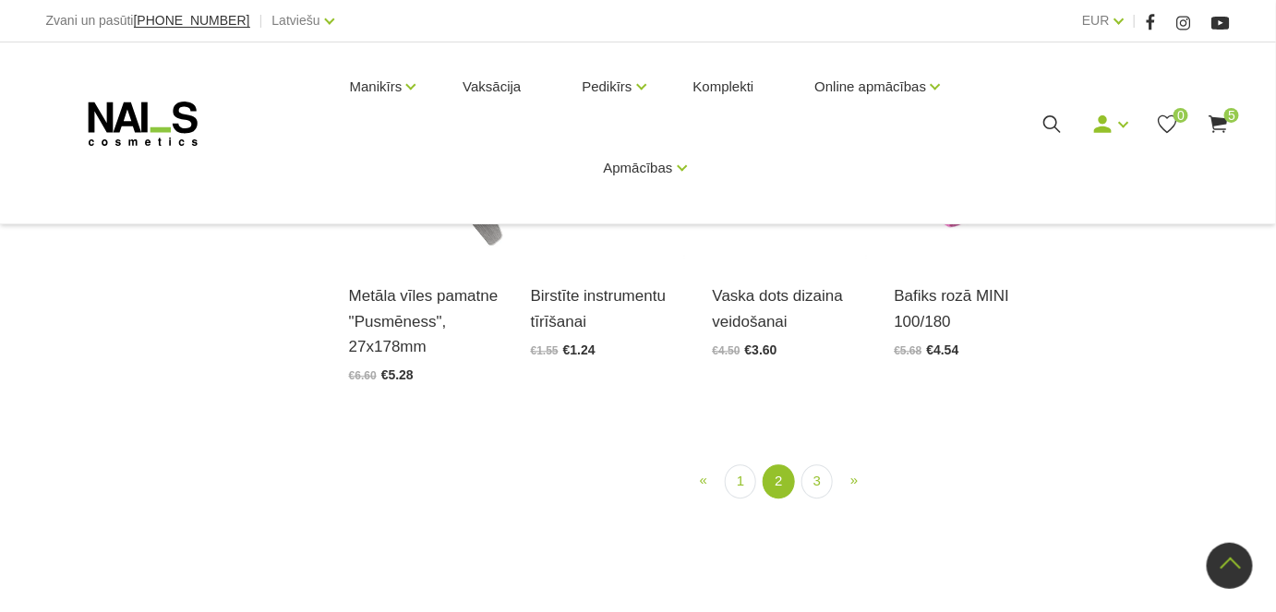
scroll to position [1468, 0]
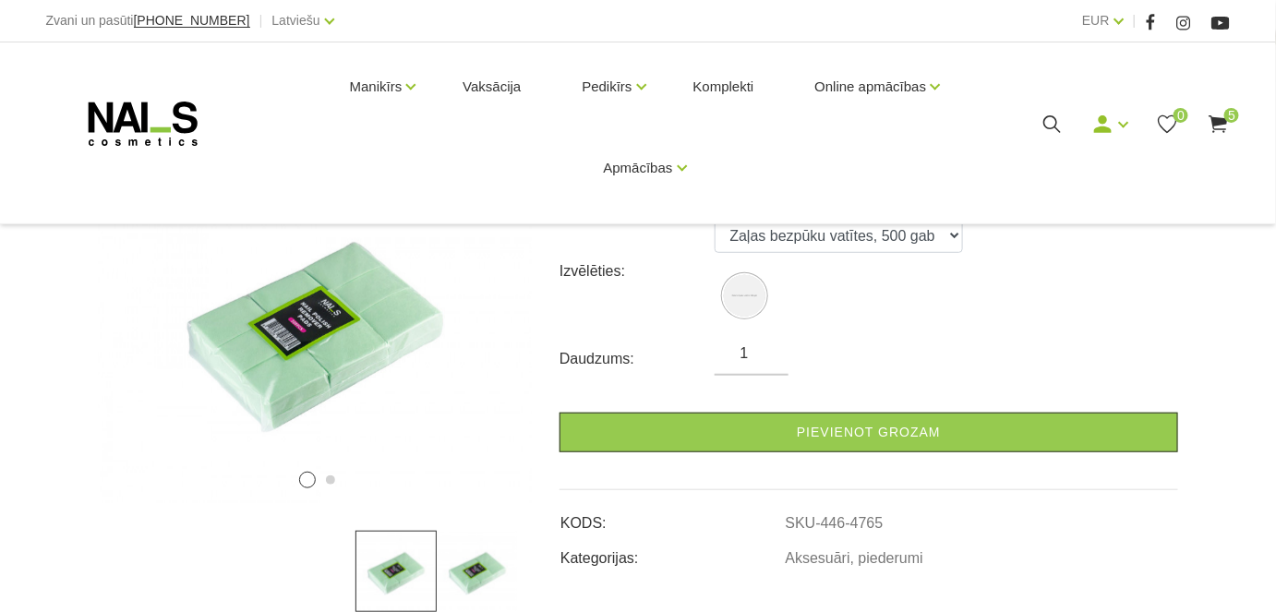
scroll to position [251, 0]
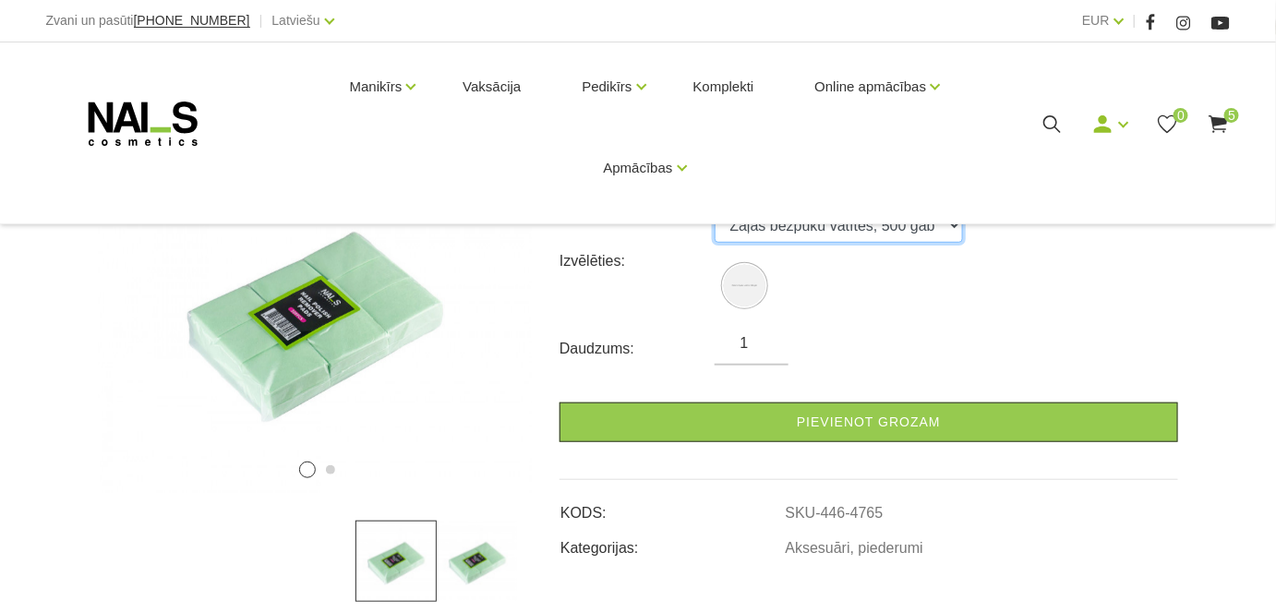
click at [944, 228] on select "Zaļas bezpūku vatītes, 500 gab" at bounding box center [839, 225] width 248 height 35
click at [987, 313] on div "Izvēlēties: Zaļas bezpūku vatītes, 500 gab" at bounding box center [869, 261] width 619 height 106
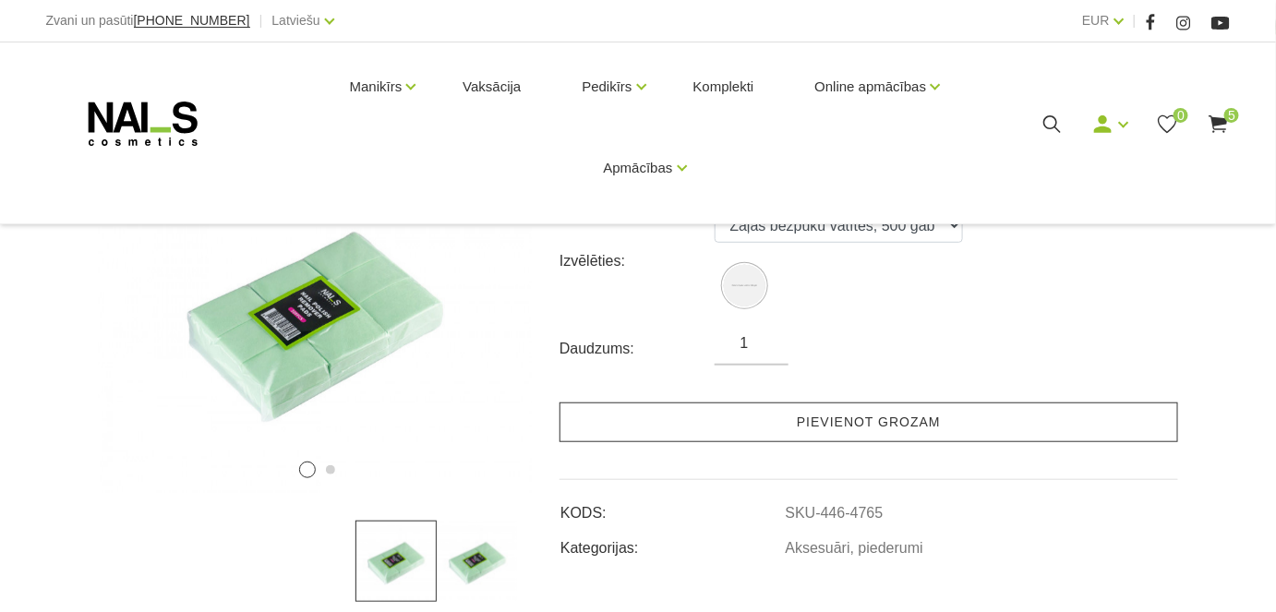
click at [881, 417] on link "Pievienot grozam" at bounding box center [869, 423] width 619 height 40
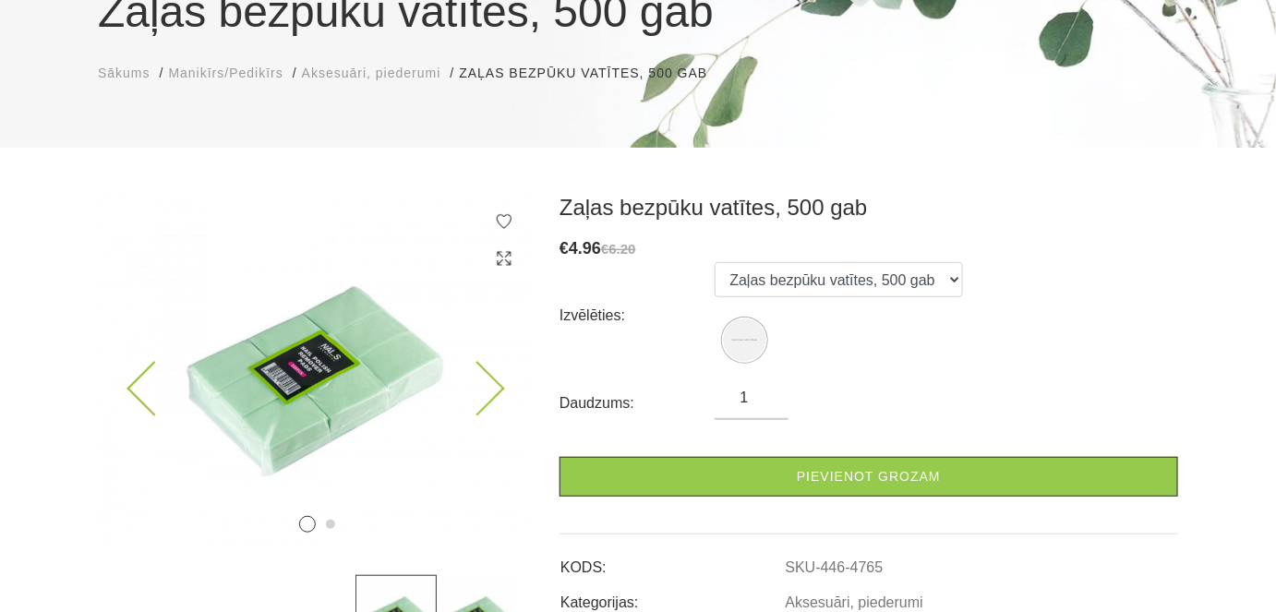
scroll to position [167, 0]
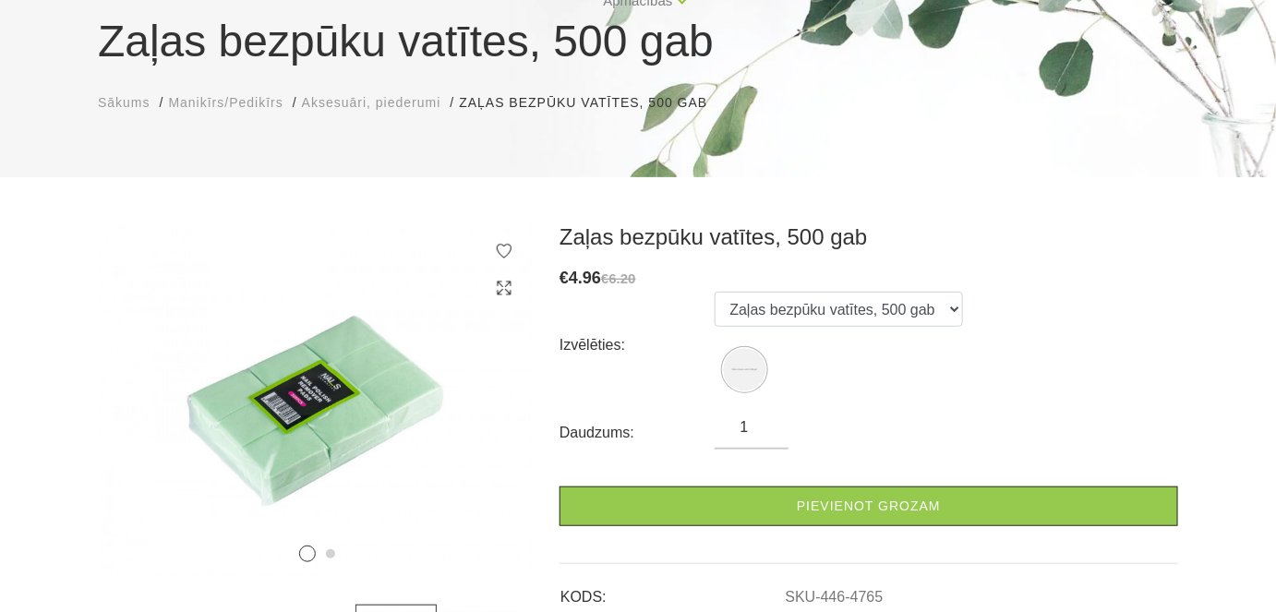
click at [329, 103] on span "Aksesuāri, piederumi" at bounding box center [371, 102] width 139 height 15
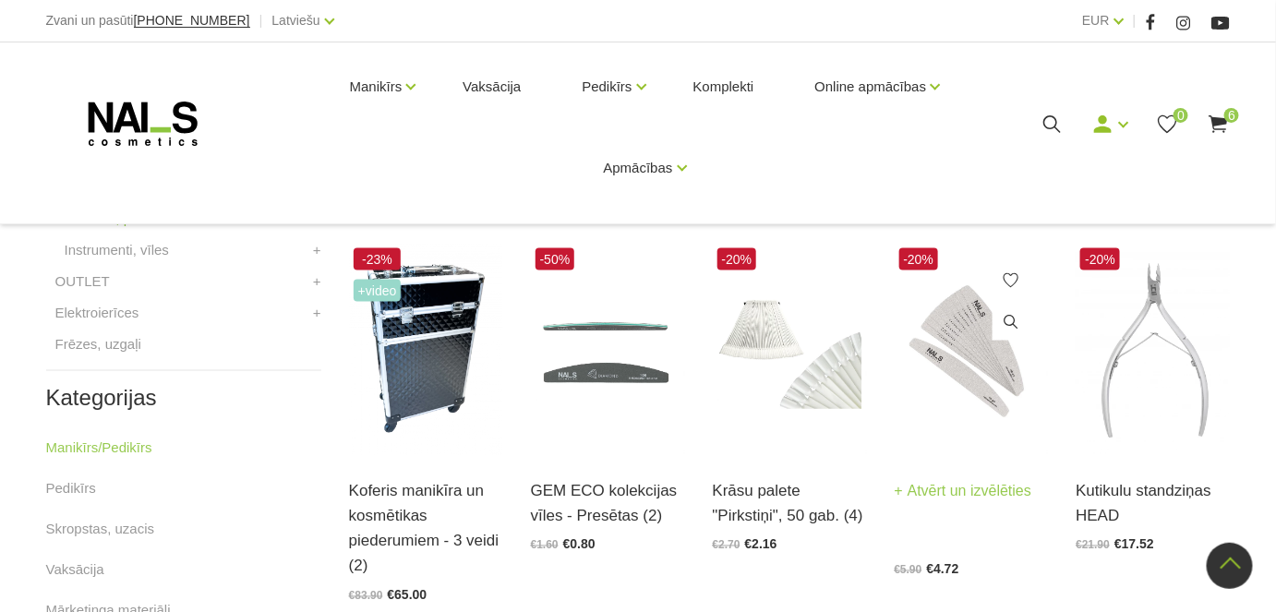
scroll to position [755, 0]
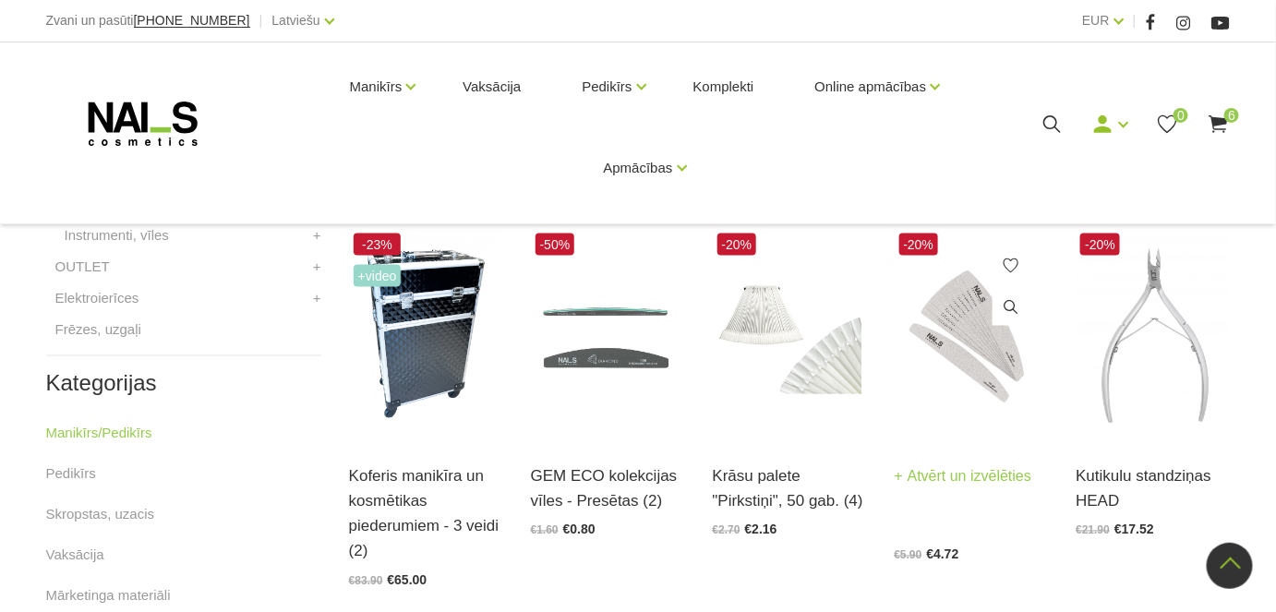
click at [973, 341] on img at bounding box center [972, 335] width 154 height 212
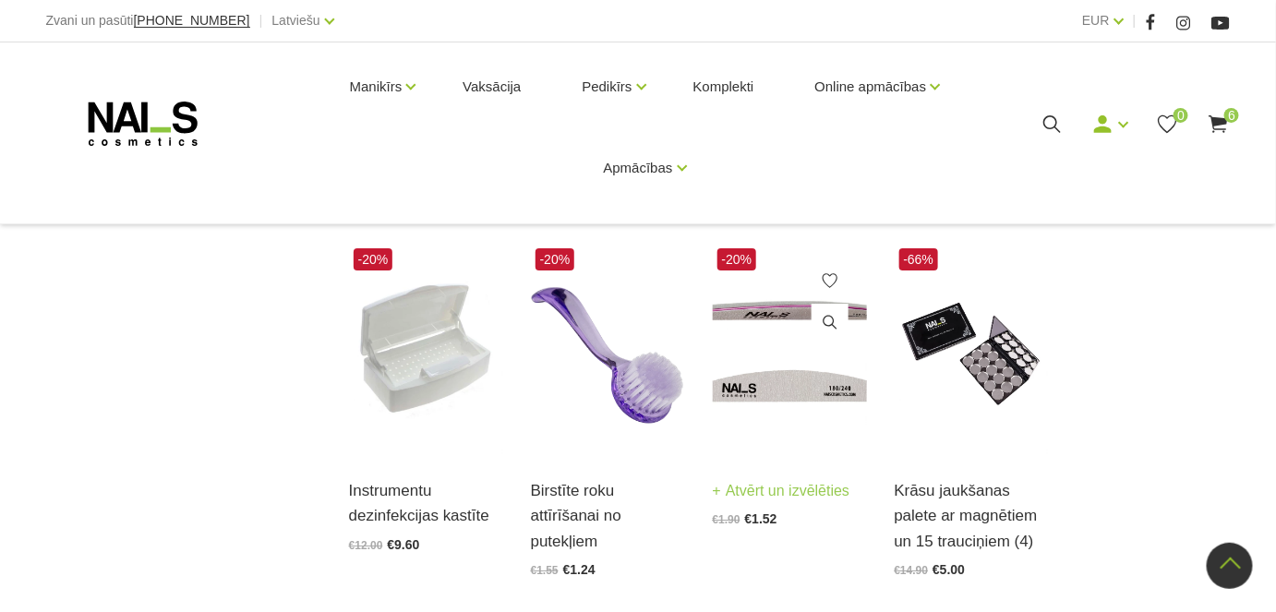
scroll to position [1930, 0]
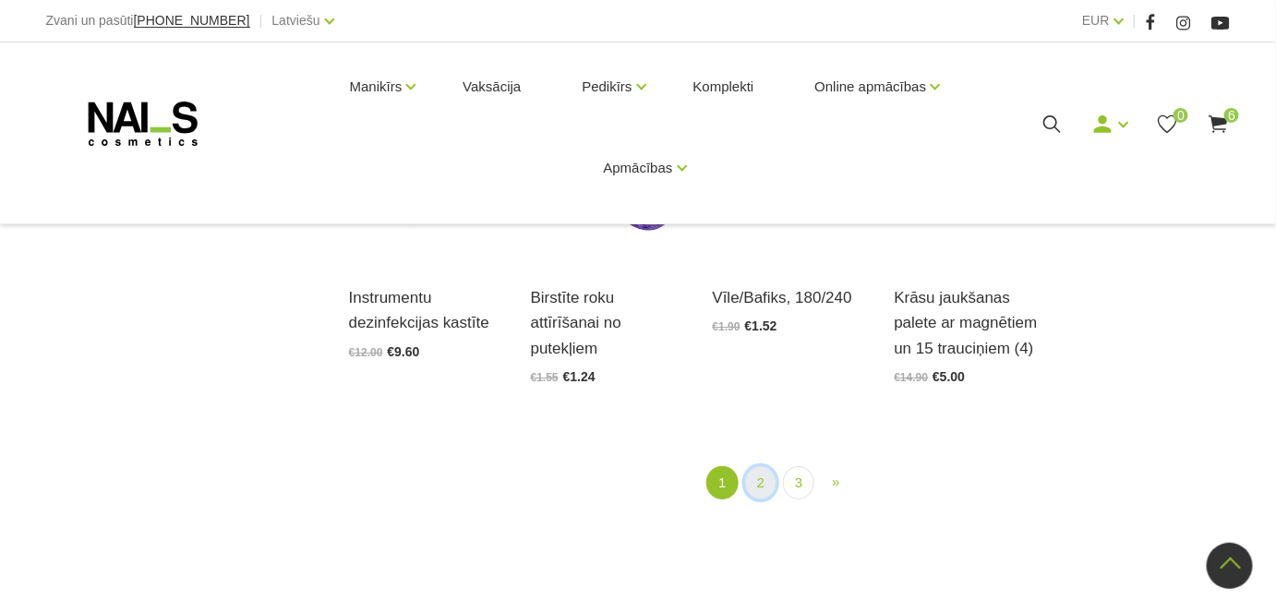
click at [759, 478] on link "2" at bounding box center [760, 483] width 31 height 34
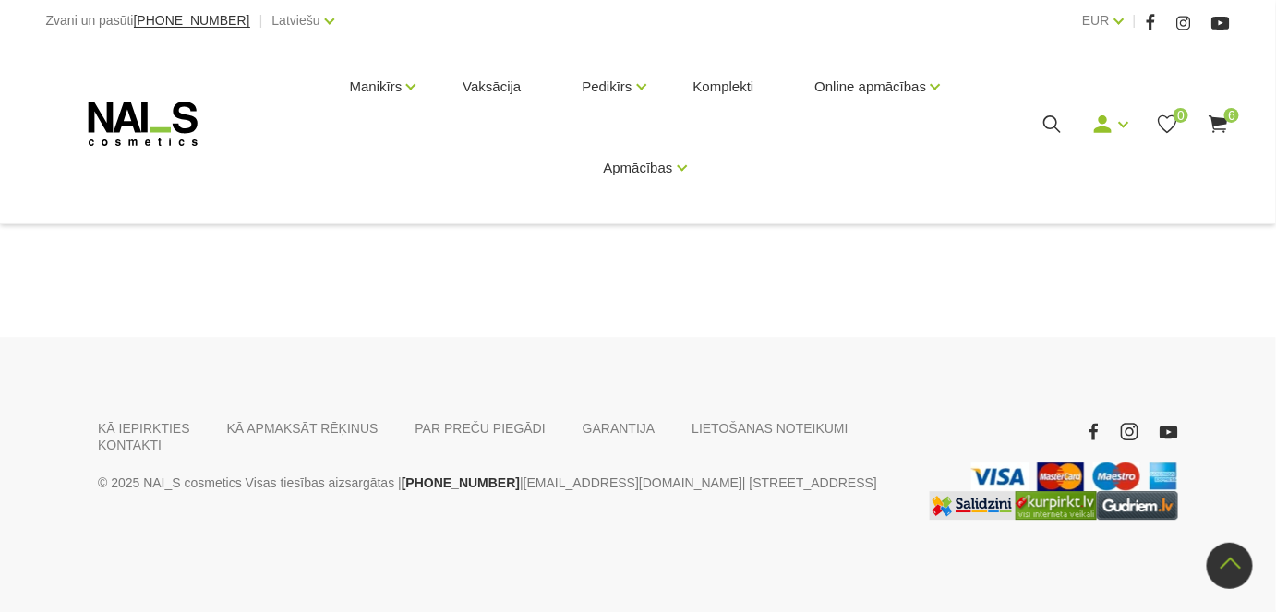
scroll to position [2140, 0]
click at [821, 223] on link "3" at bounding box center [817, 205] width 31 height 34
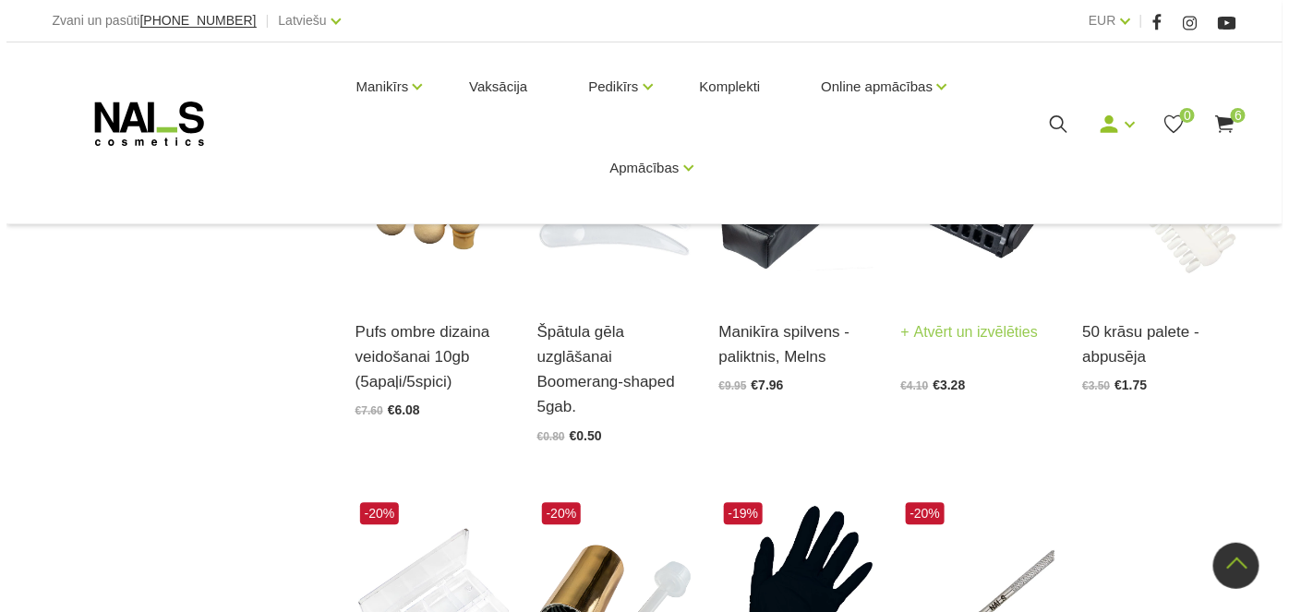
scroll to position [1216, 0]
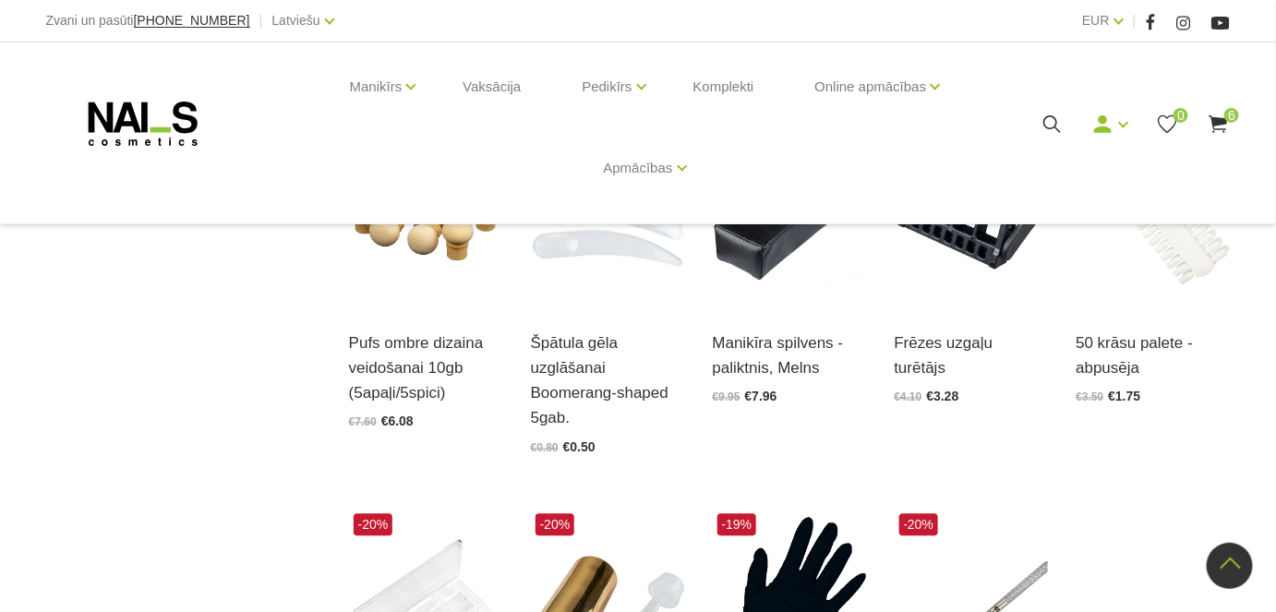
click at [1225, 127] on icon at bounding box center [1218, 124] width 23 height 23
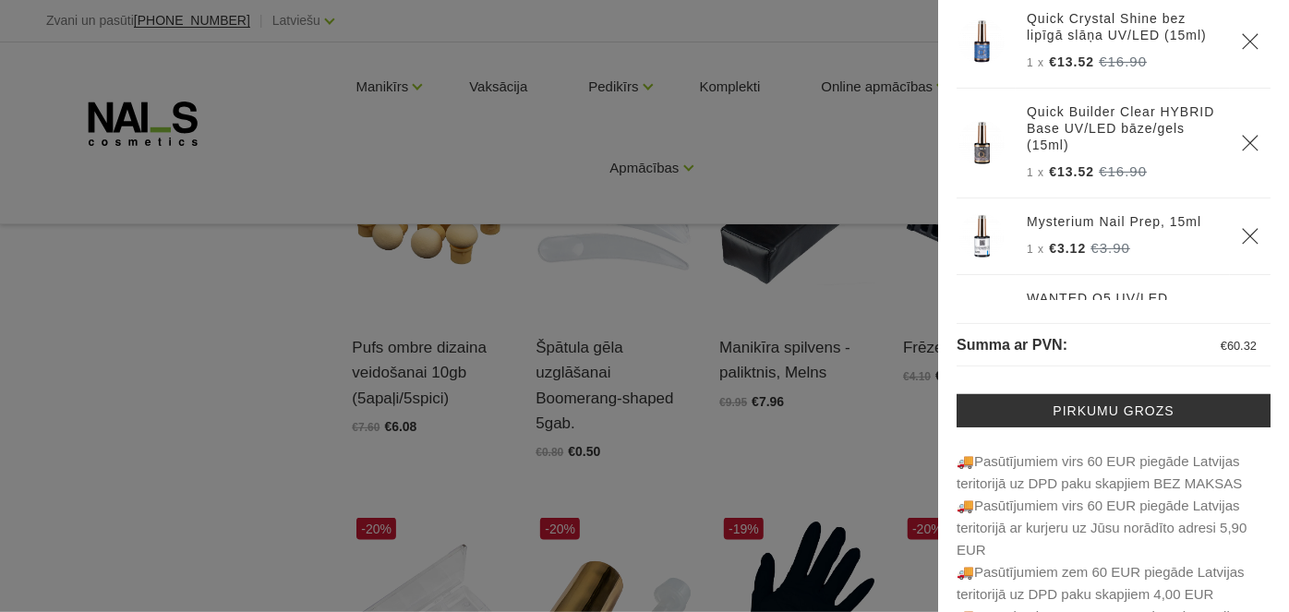
scroll to position [150, 0]
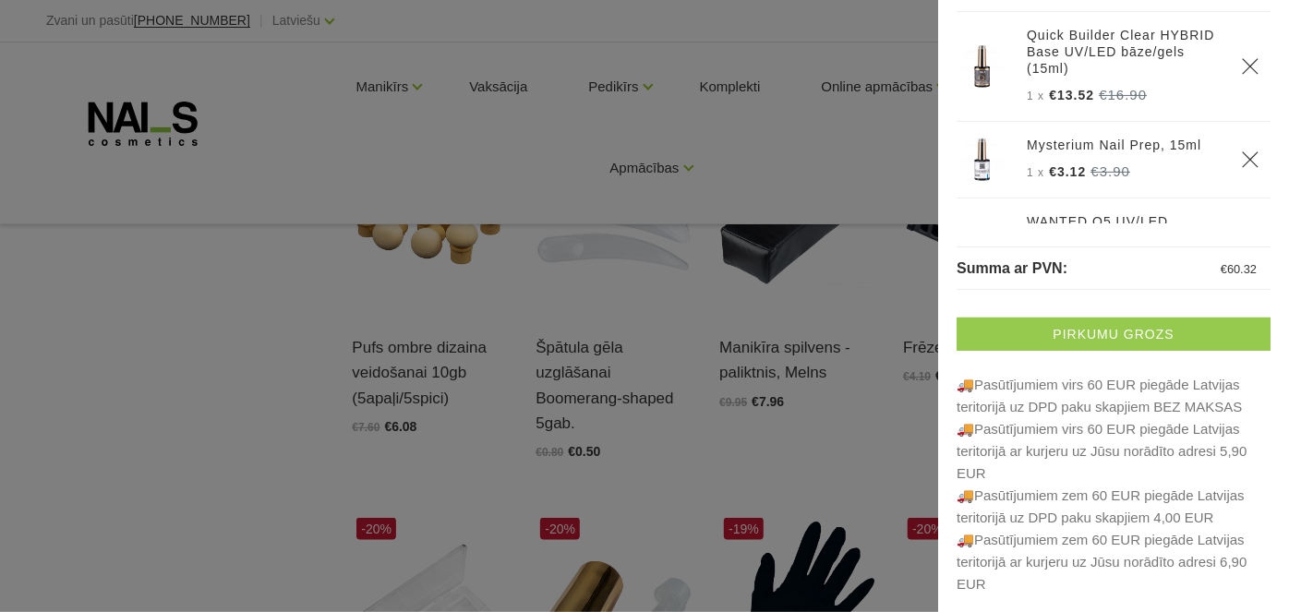
click at [1083, 330] on link "Pirkumu grozs" at bounding box center [1114, 334] width 314 height 33
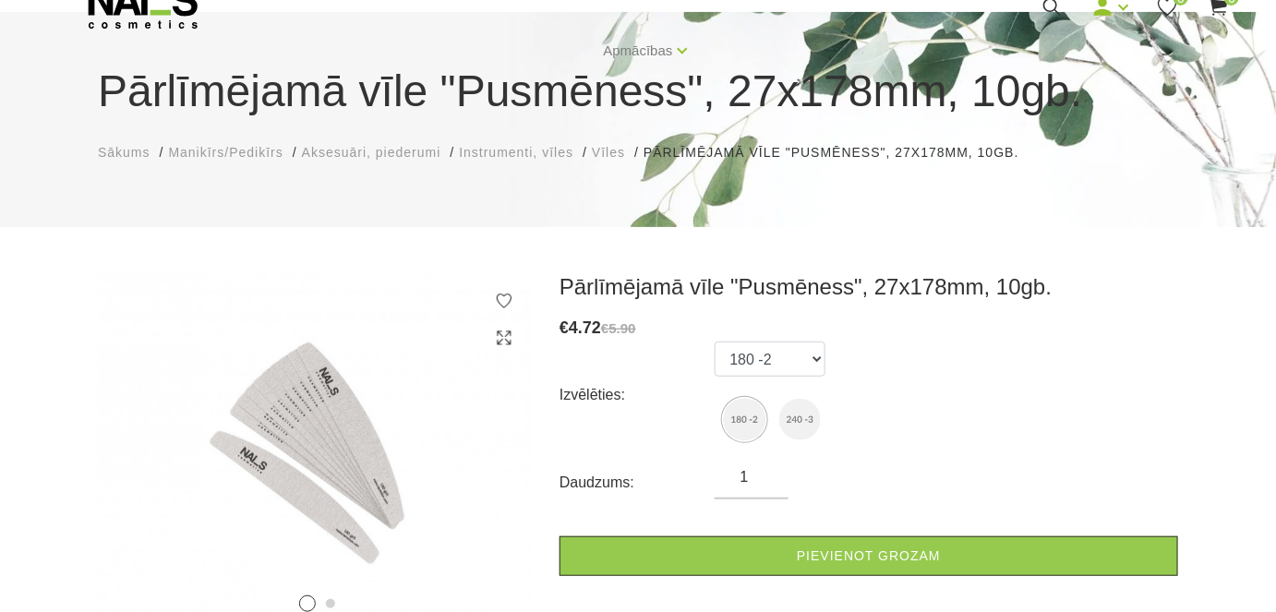
scroll to position [167, 0]
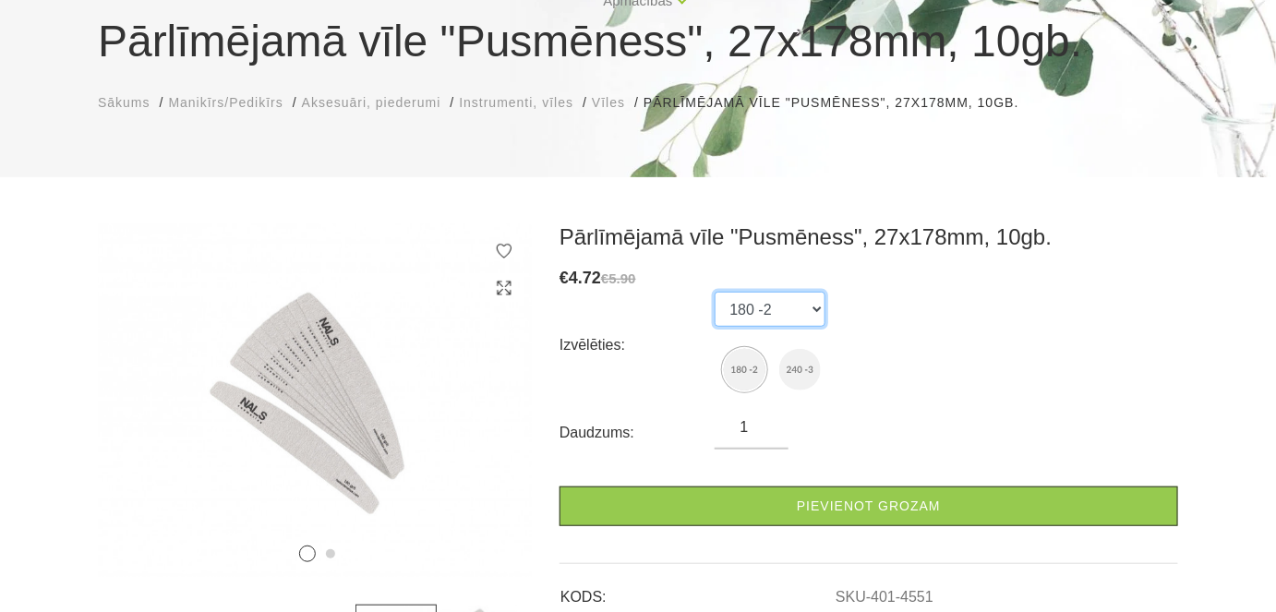
click at [821, 309] on select "180 -2 240 -3" at bounding box center [770, 309] width 111 height 35
click at [715, 292] on select "180 -2 240 -3" at bounding box center [770, 309] width 111 height 35
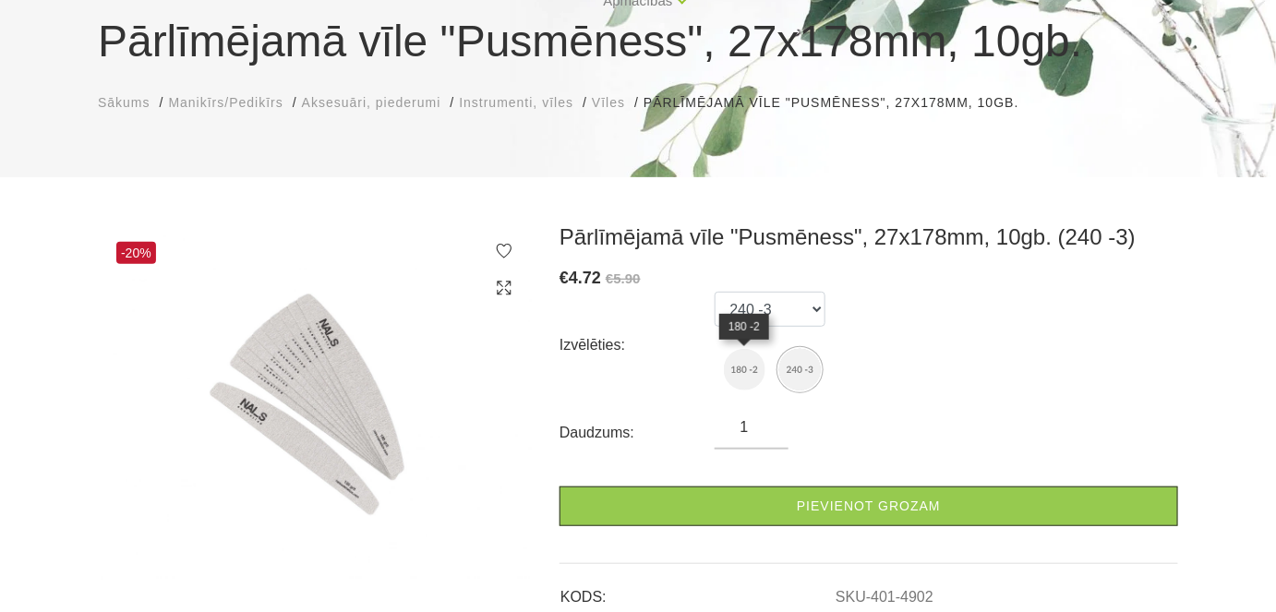
click at [736, 371] on img at bounding box center [745, 370] width 42 height 42
click at [733, 370] on img at bounding box center [745, 370] width 42 height 42
click at [739, 372] on img at bounding box center [745, 370] width 42 height 42
click at [743, 375] on img at bounding box center [745, 370] width 42 height 42
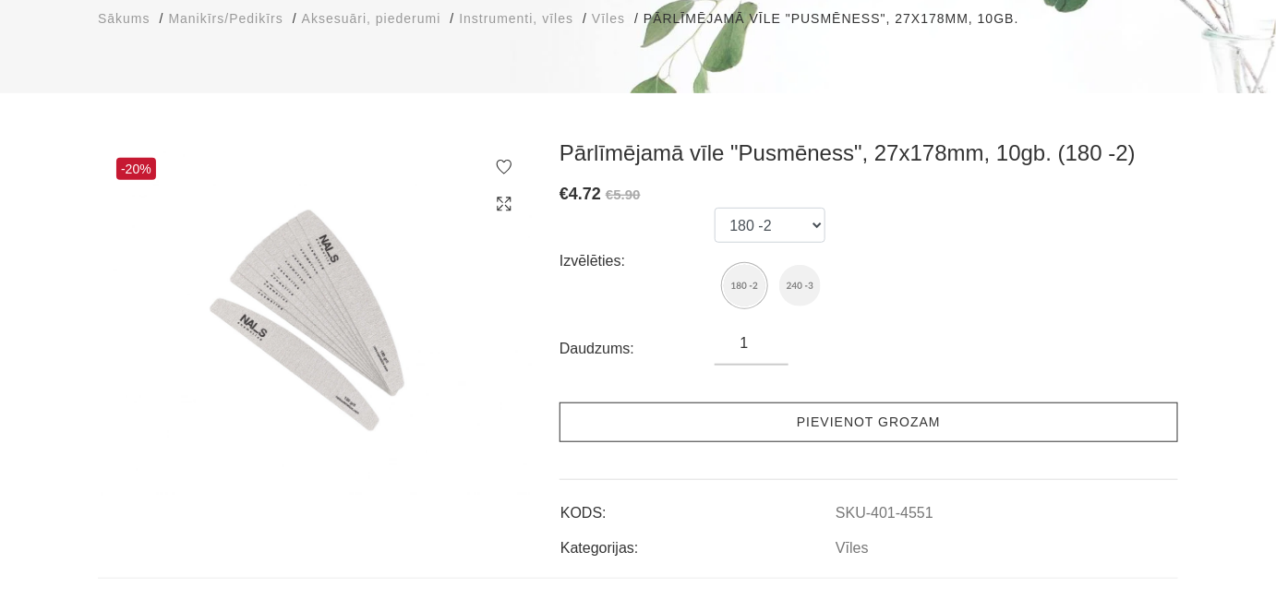
scroll to position [251, 0]
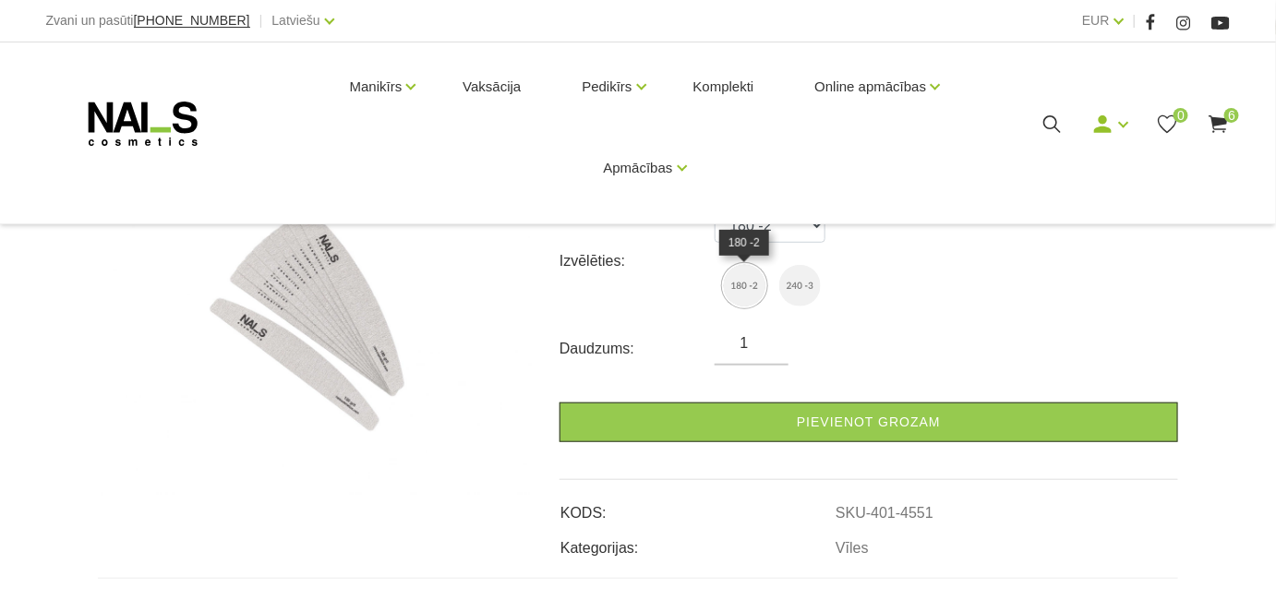
click at [749, 289] on img at bounding box center [745, 286] width 42 height 42
click at [743, 282] on img at bounding box center [745, 286] width 42 height 42
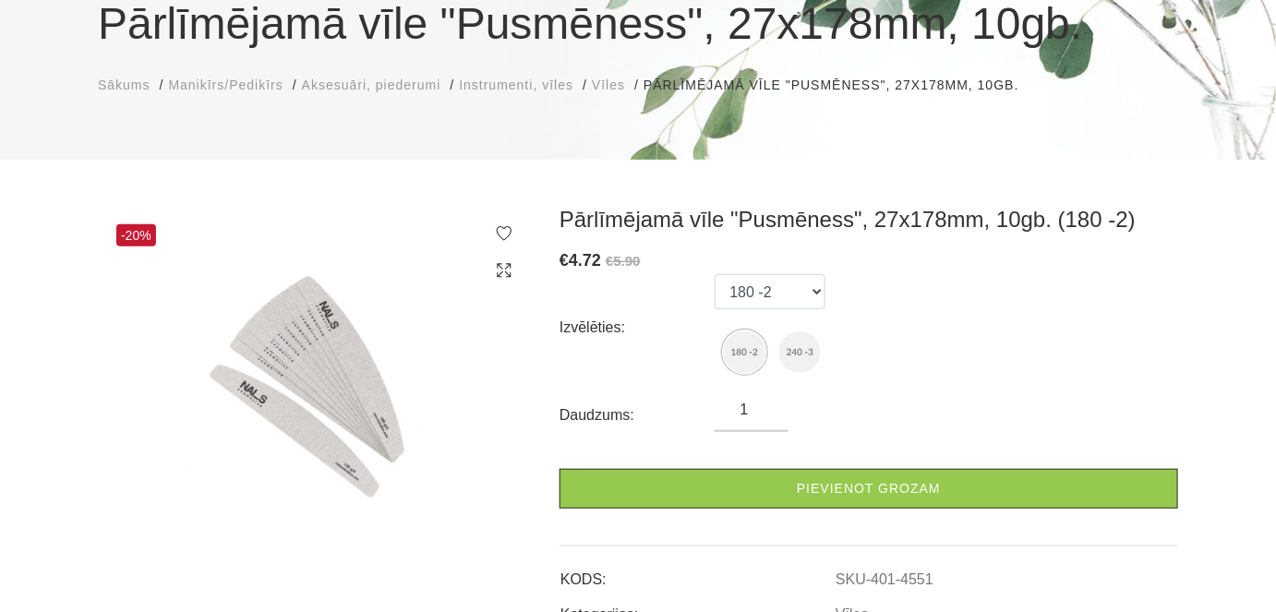
scroll to position [83, 0]
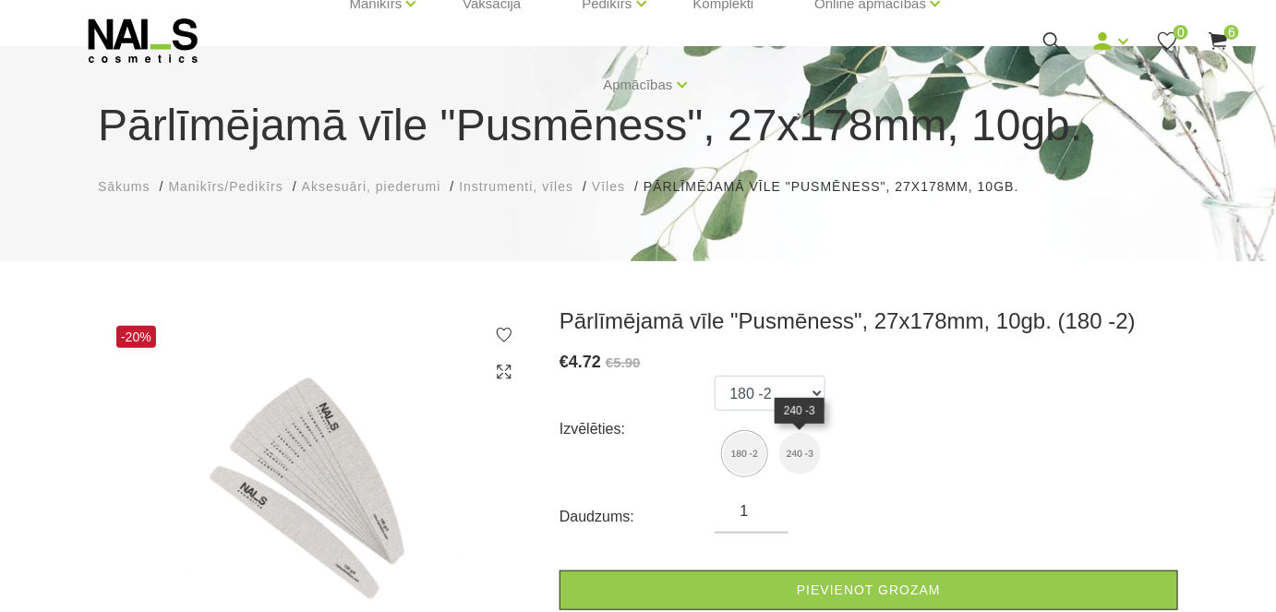
click at [796, 453] on img at bounding box center [800, 454] width 42 height 42
click at [747, 458] on img at bounding box center [745, 454] width 42 height 42
select select "4551"
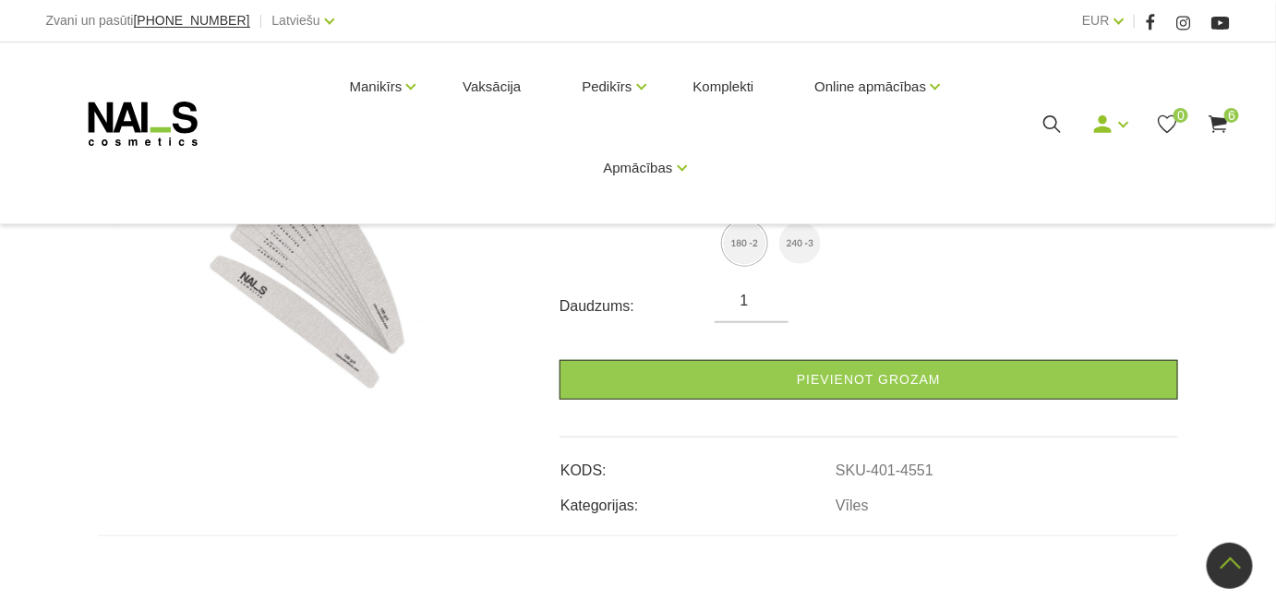
scroll to position [251, 0]
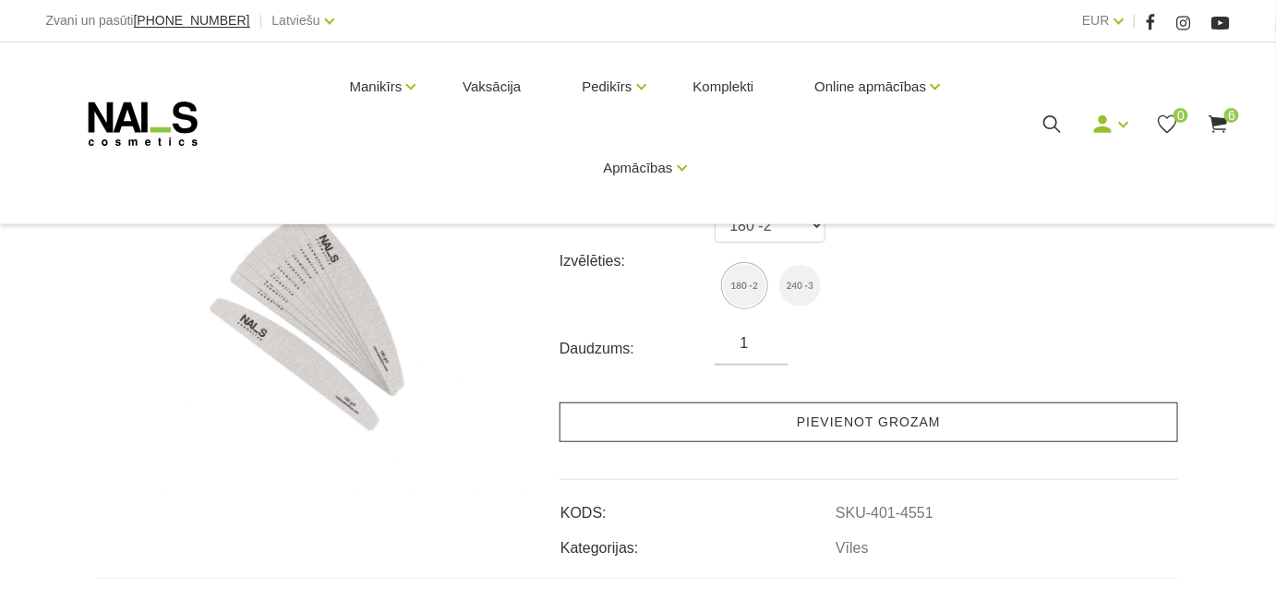
click at [857, 421] on link "Pievienot grozam" at bounding box center [869, 423] width 619 height 40
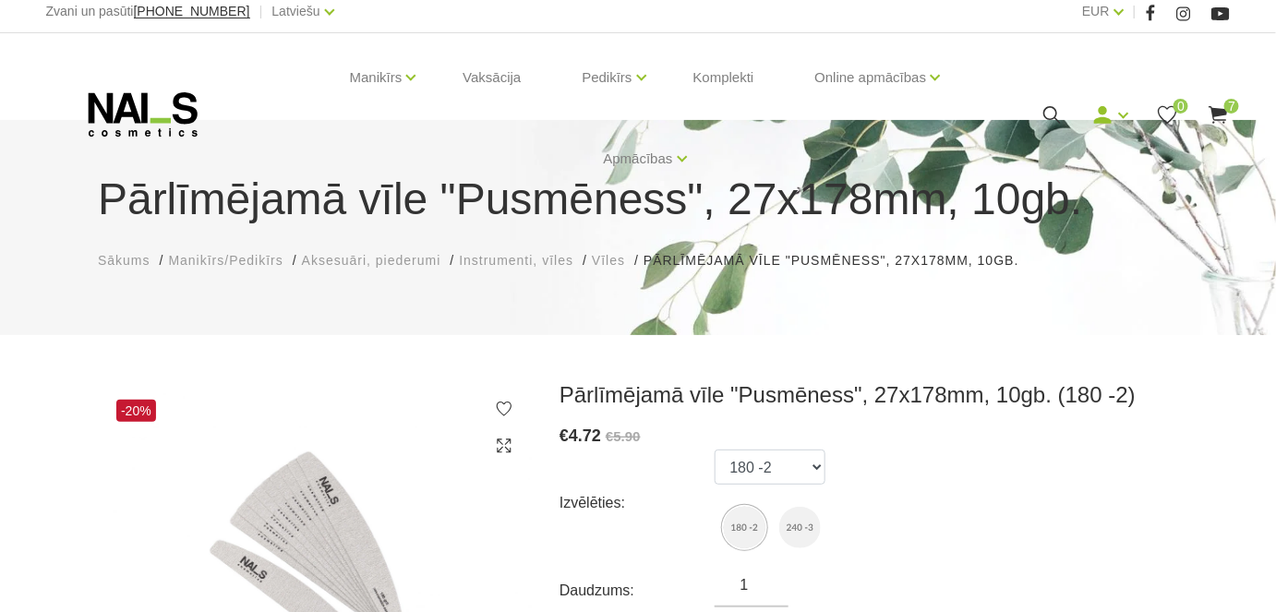
scroll to position [0, 0]
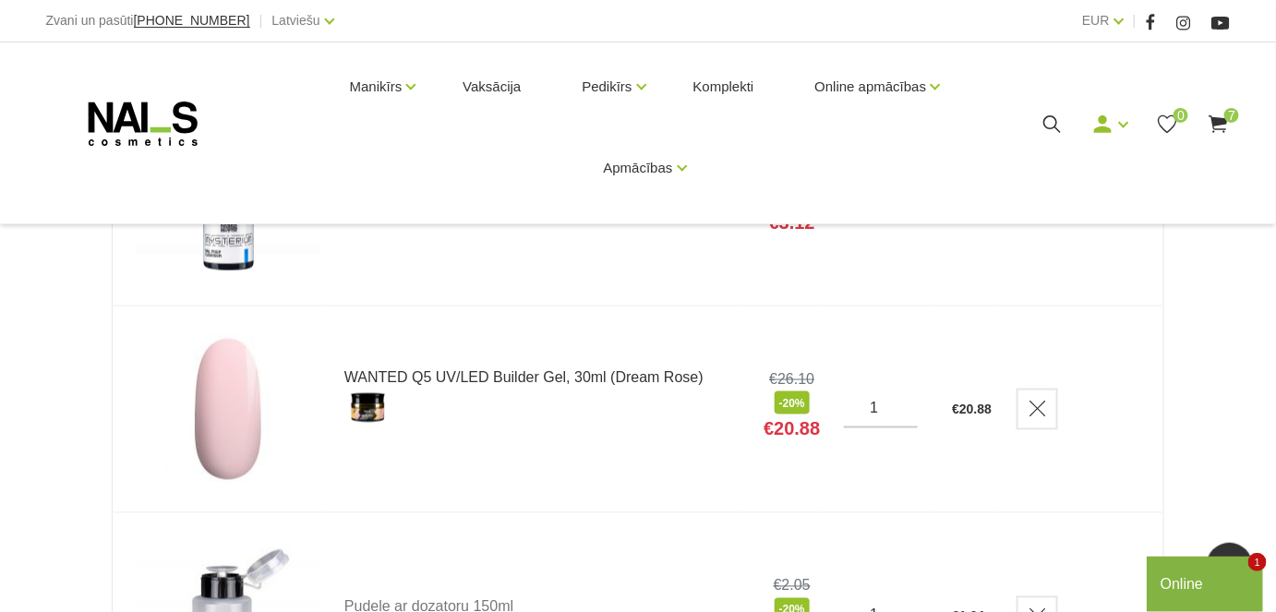
scroll to position [755, 0]
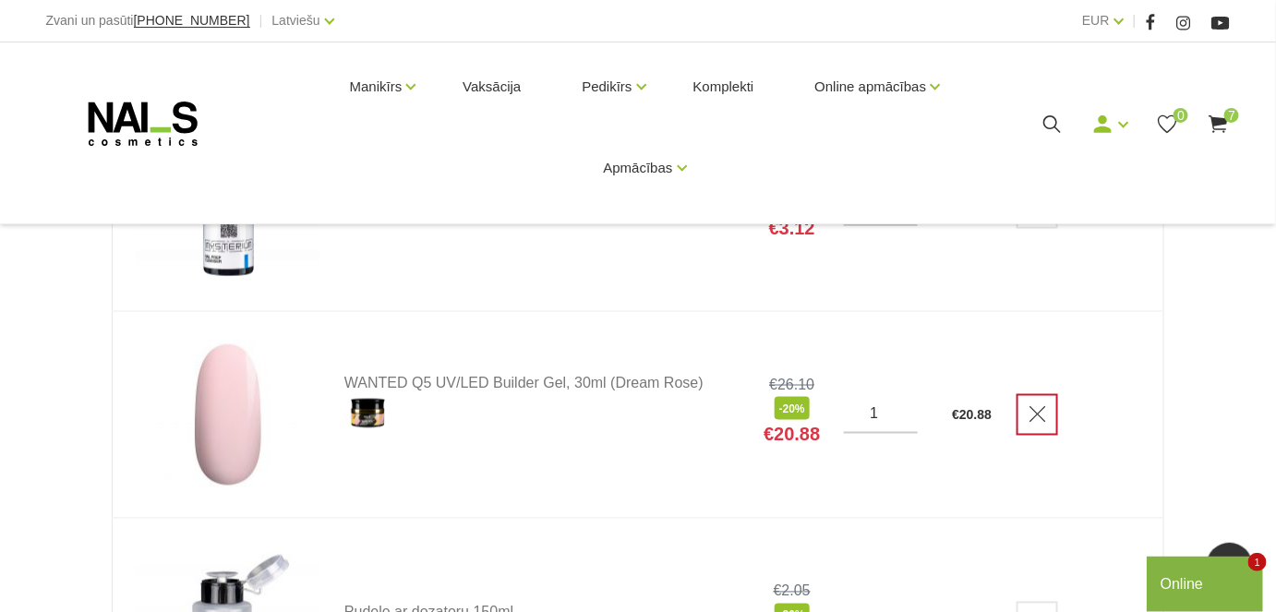
drag, startPoint x: 1042, startPoint y: 407, endPoint x: 1049, endPoint y: 417, distance: 11.8
click at [1042, 408] on icon "Delete" at bounding box center [1038, 414] width 18 height 18
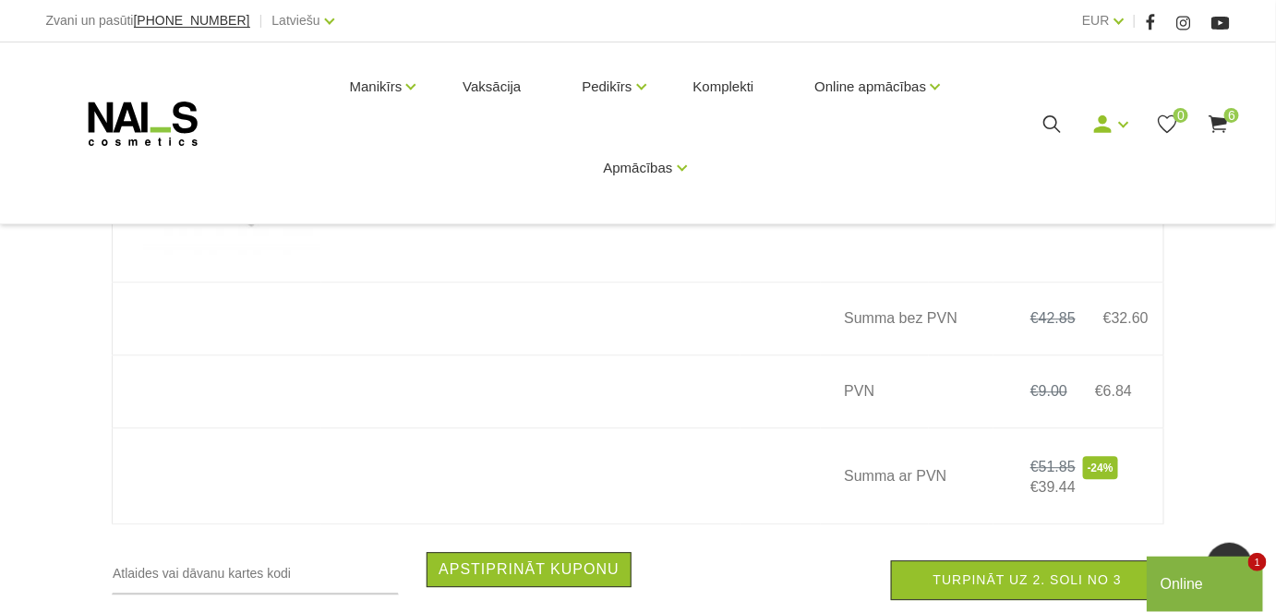
scroll to position [1511, 0]
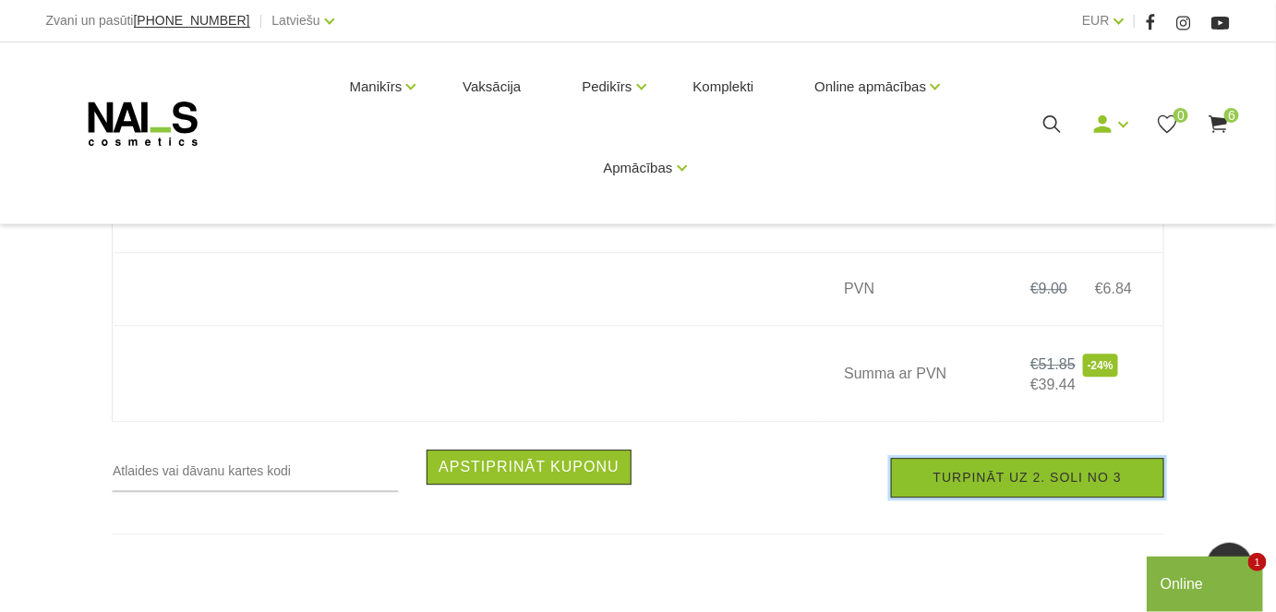
click at [1027, 486] on link "Turpināt uz 2. soli no 3" at bounding box center [1027, 478] width 273 height 40
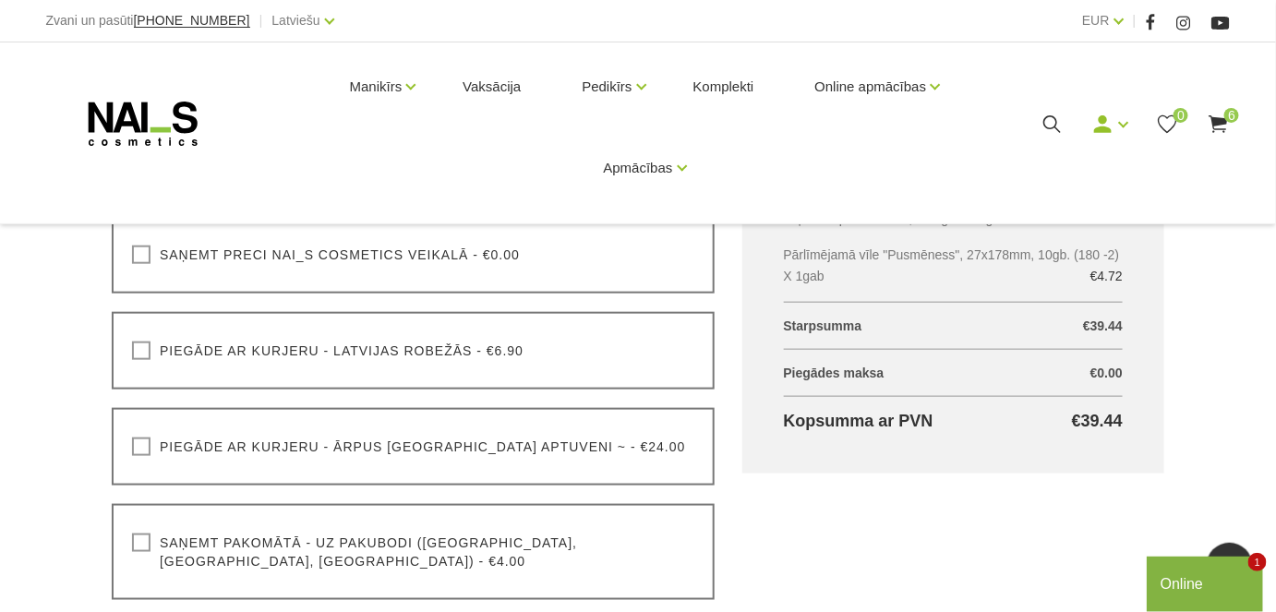
scroll to position [419, 0]
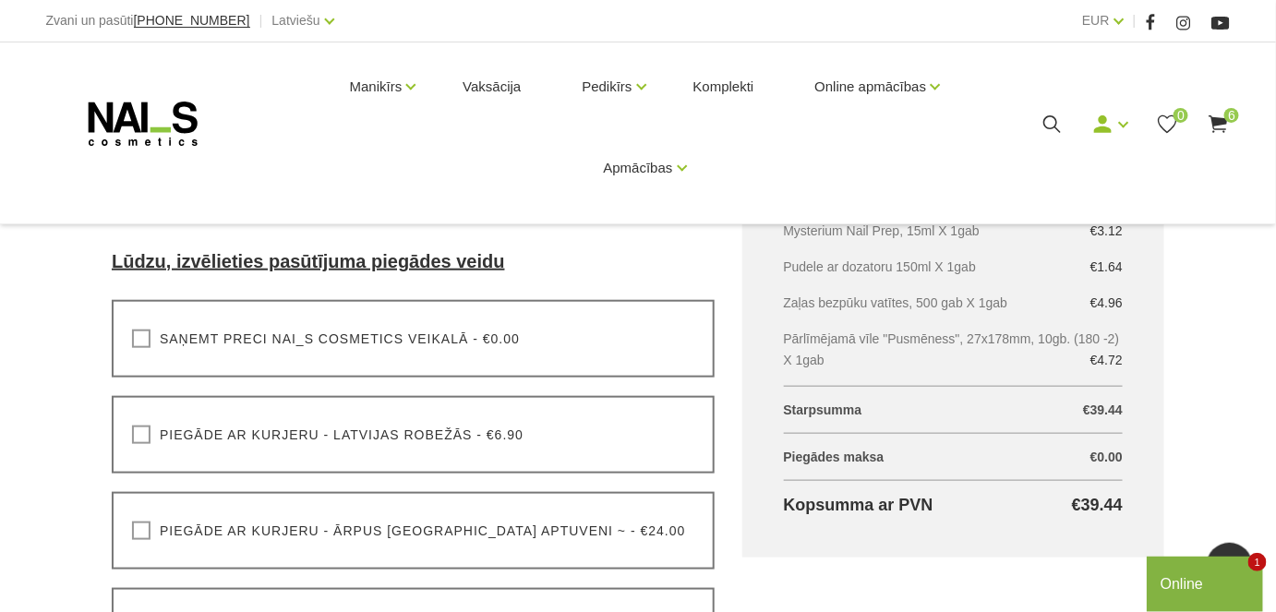
click at [142, 338] on label "Saņemt preci NAI_S cosmetics veikalā - €0.00" at bounding box center [326, 339] width 388 height 18
click at [0, 0] on input "Saņemt preci NAI_S cosmetics veikalā - €0.00" at bounding box center [0, 0] width 0 height 0
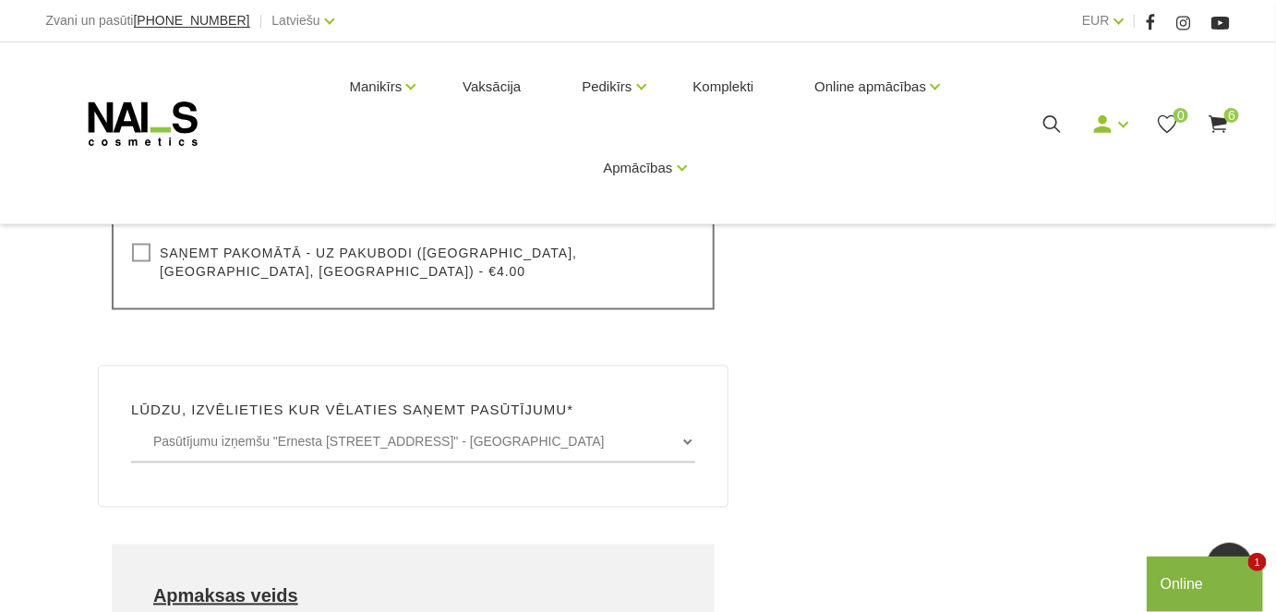
scroll to position [839, 0]
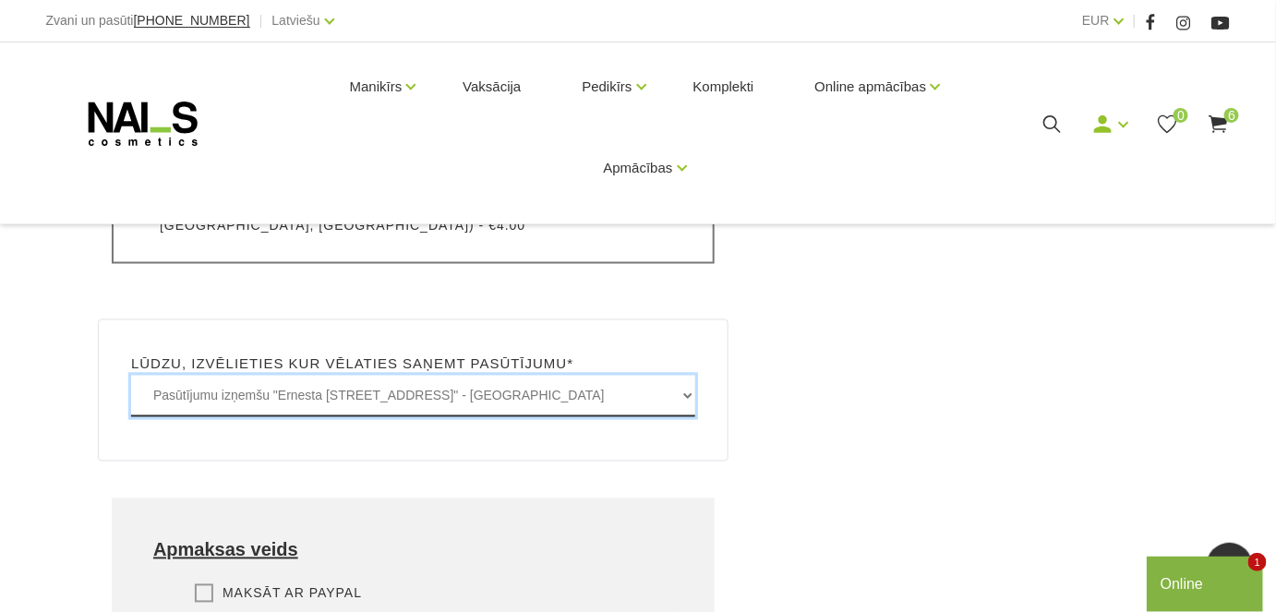
click at [687, 380] on select "Pasūtījumu izņemšu "Ernesta Birznieka-Upīša iela 20A, Rīgā" - BEZMAKSAS Pasūtīj…" at bounding box center [413, 397] width 564 height 42
select select "Rīgas iela 29, Valmiera - BEZMAKSAS"
click at [131, 376] on select "Pasūtījumu izņemšu "Ernesta Birznieka-Upīša iela 20A, Rīgā" - BEZMAKSAS Pasūtīj…" at bounding box center [413, 397] width 564 height 42
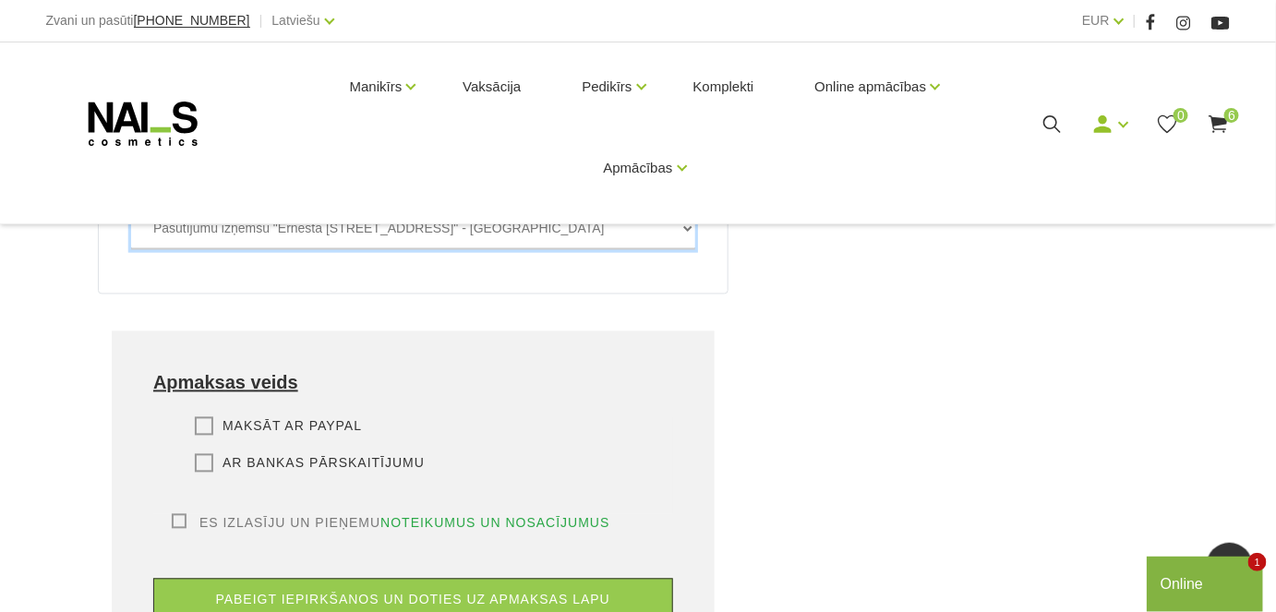
scroll to position [1091, 0]
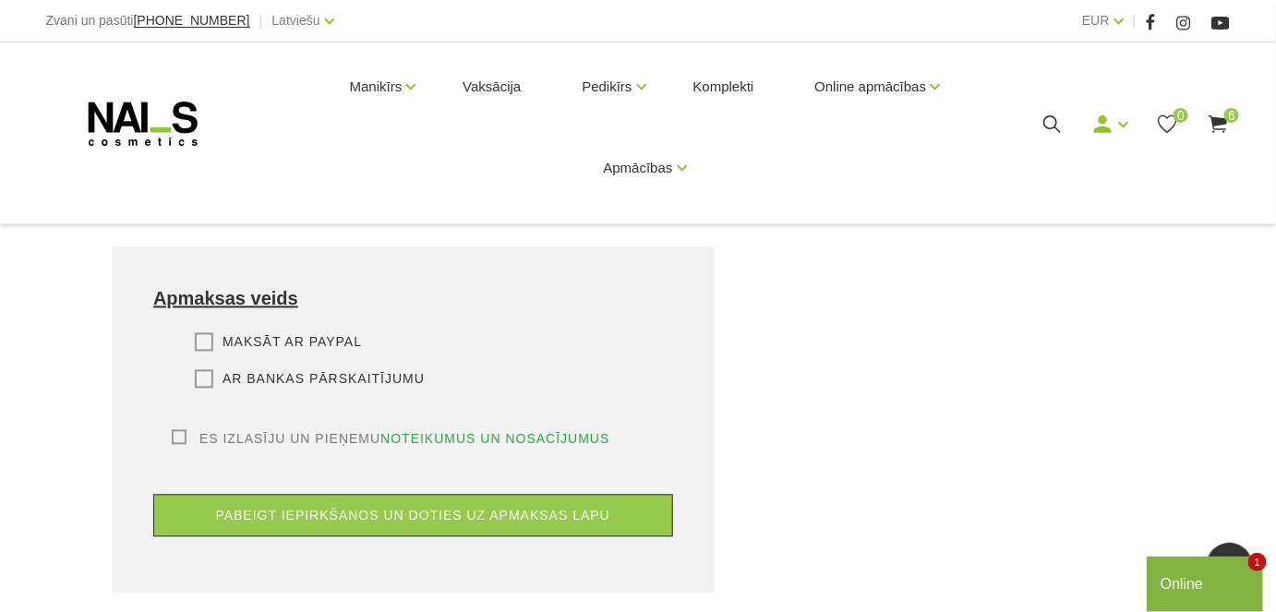
click at [207, 370] on label "Ar bankas pārskaitījumu" at bounding box center [310, 379] width 230 height 18
click at [0, 0] on input "Ar bankas pārskaitījumu" at bounding box center [0, 0] width 0 height 0
click at [178, 430] on label "Es izlasīju un pieņemu noteikumus un nosacījumus" at bounding box center [391, 439] width 439 height 18
click at [0, 0] on input "Es izlasīju un pieņemu noteikumus un nosacījumus" at bounding box center [0, 0] width 0 height 0
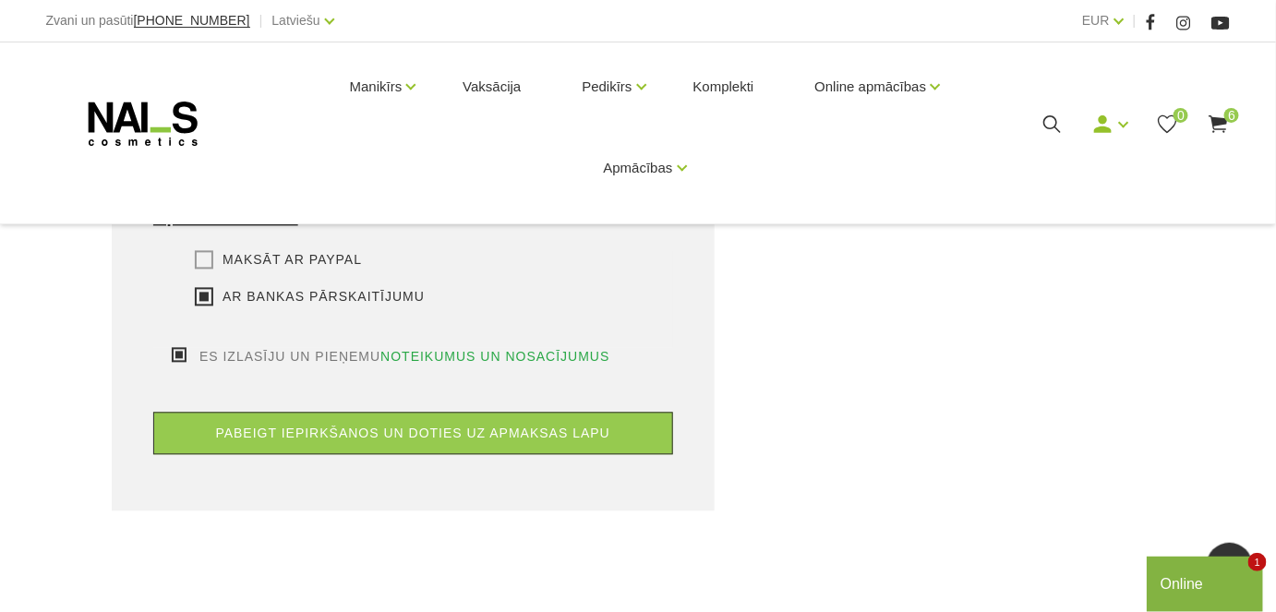
scroll to position [1175, 0]
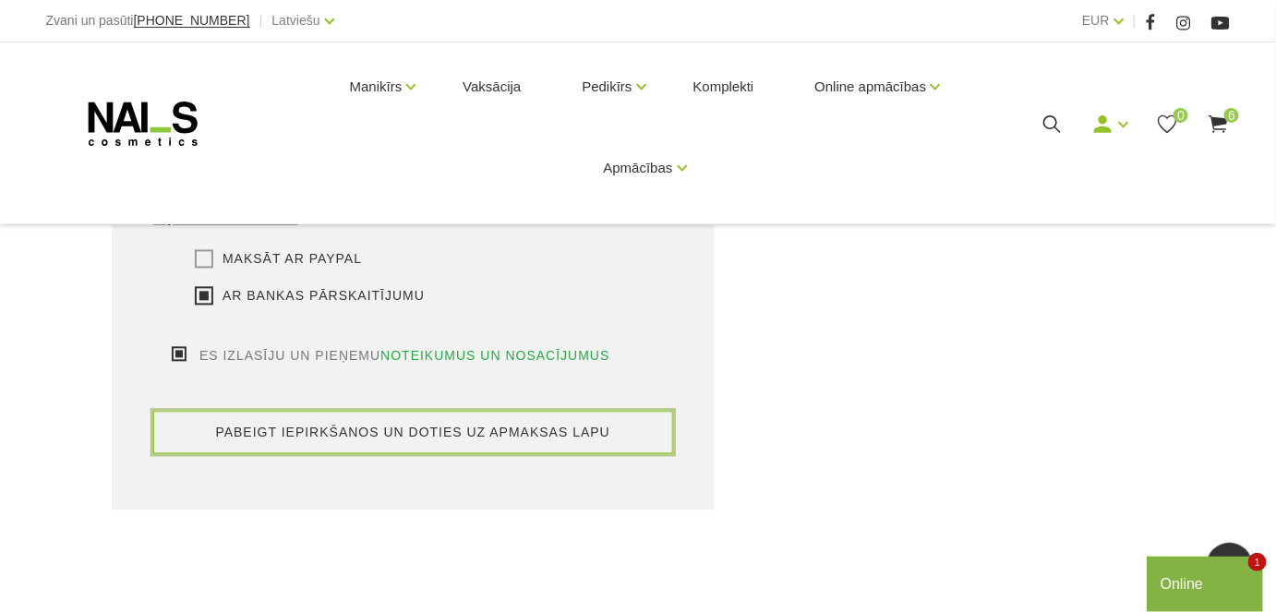
click at [525, 414] on button "pabeigt iepirkšanos un doties uz apmaksas lapu" at bounding box center [413, 432] width 520 height 42
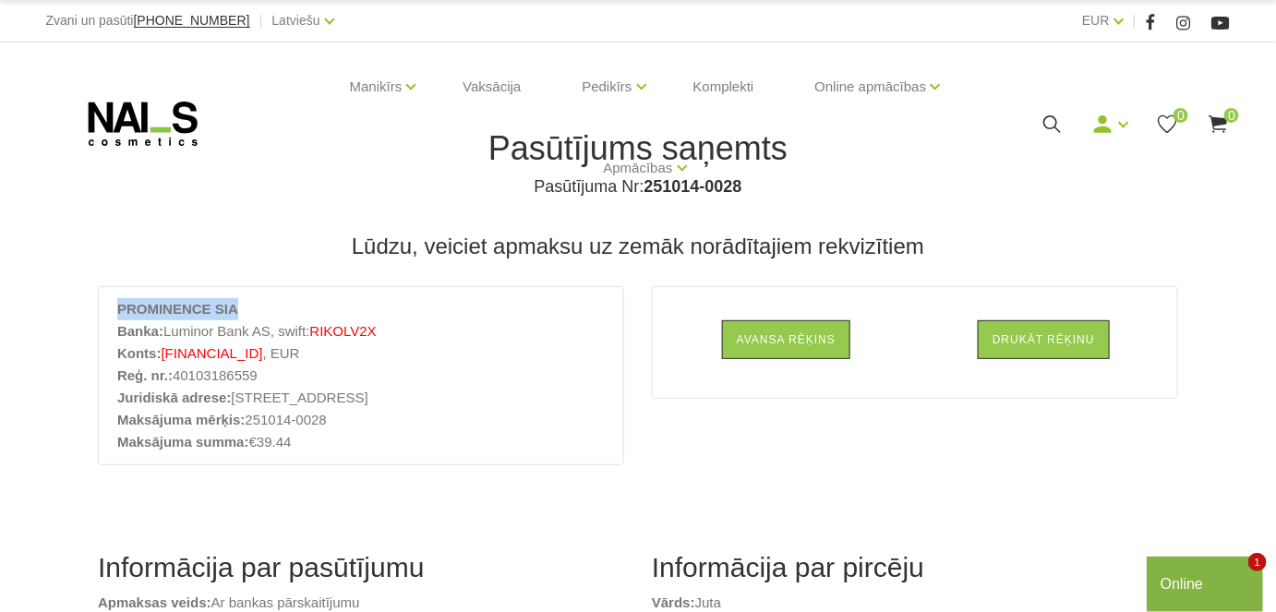
drag, startPoint x: 119, startPoint y: 309, endPoint x: 222, endPoint y: 308, distance: 102.5
click at [238, 316] on li "PROMINENCE SIA" at bounding box center [361, 309] width 488 height 22
copy strong "PROMINENCE SIA"
click at [1033, 342] on link "Drukāt rēķinu" at bounding box center [1044, 339] width 132 height 39
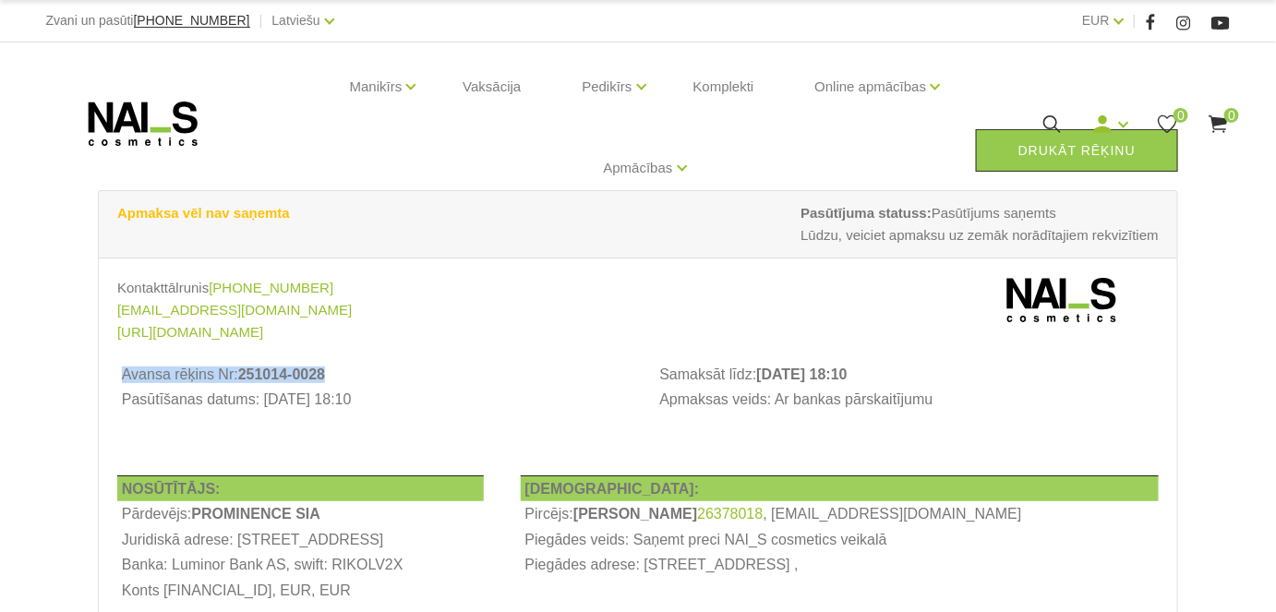
drag, startPoint x: 326, startPoint y: 374, endPoint x: 121, endPoint y: 378, distance: 205.1
click at [117, 375] on th "Avansa rēķins Nr: 251014-0028" at bounding box center [367, 375] width 501 height 26
copy th "Avansa rēķins Nr: 251014-0028"
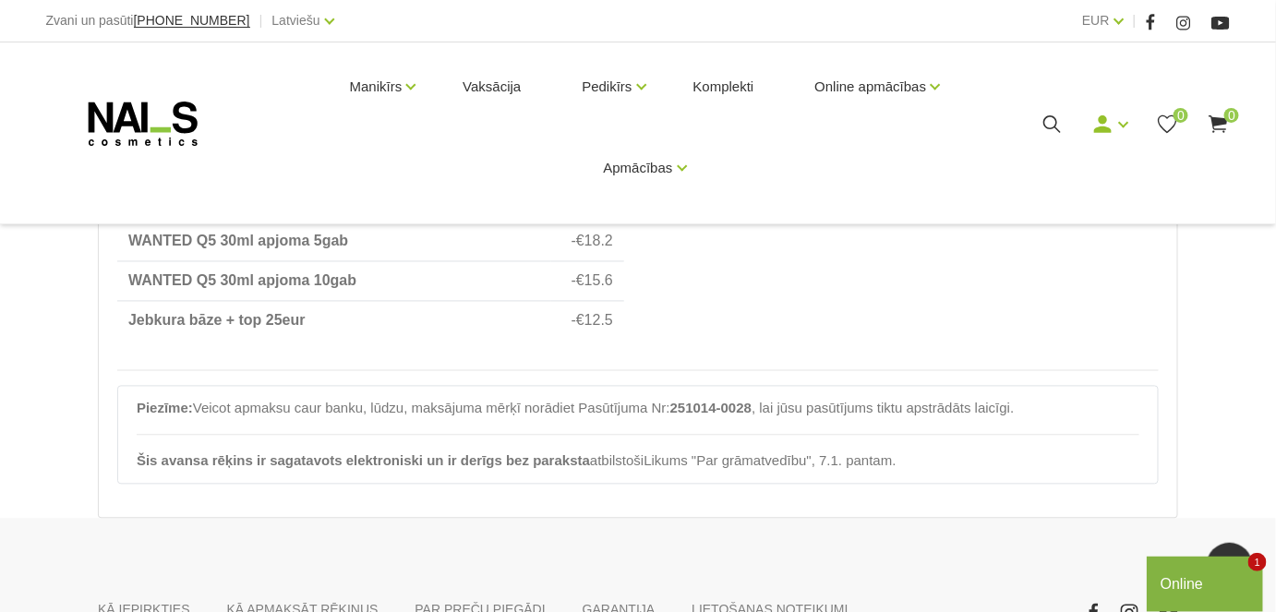
scroll to position [1091, 0]
